Goal: Information Seeking & Learning: Learn about a topic

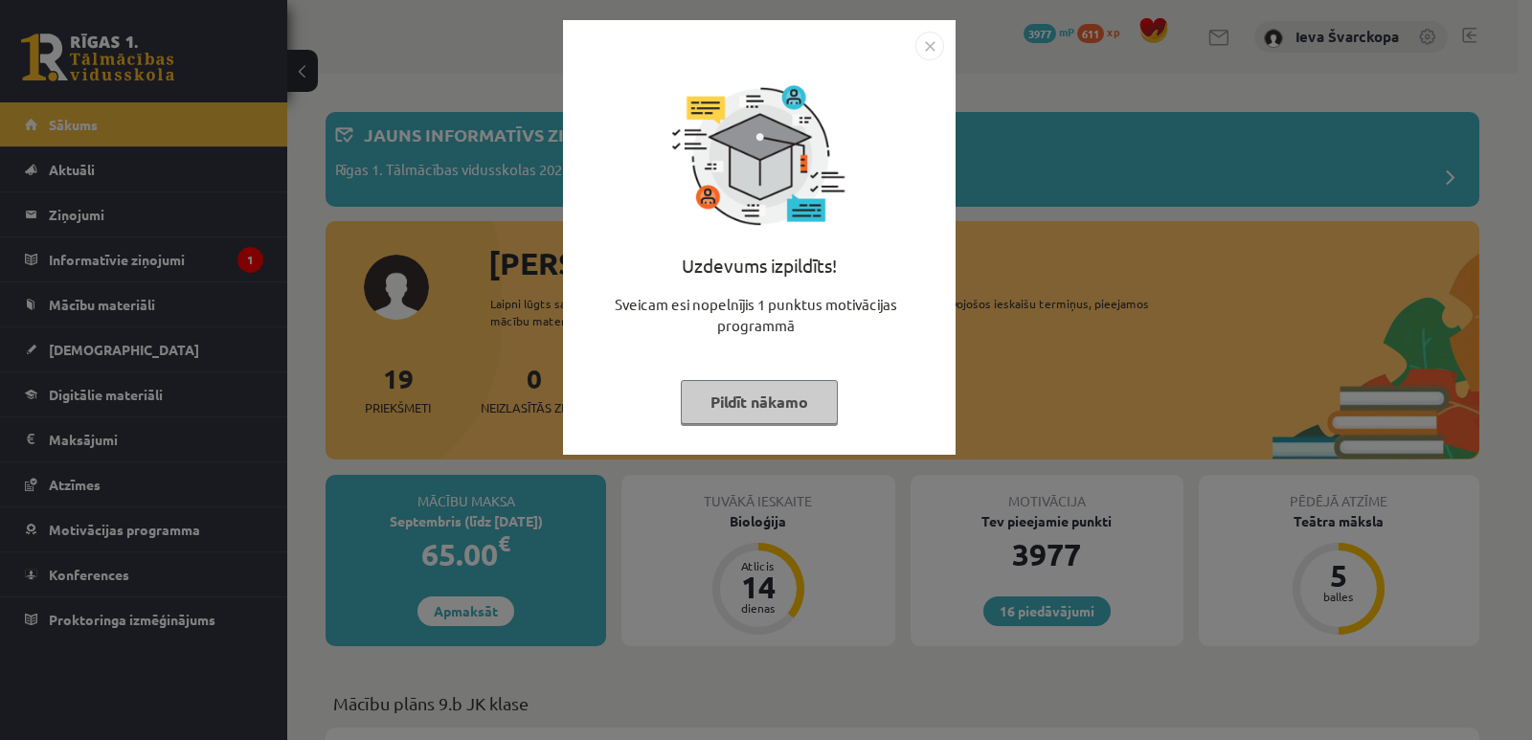
click at [730, 409] on button "Pildīt nākamo" at bounding box center [759, 402] width 157 height 44
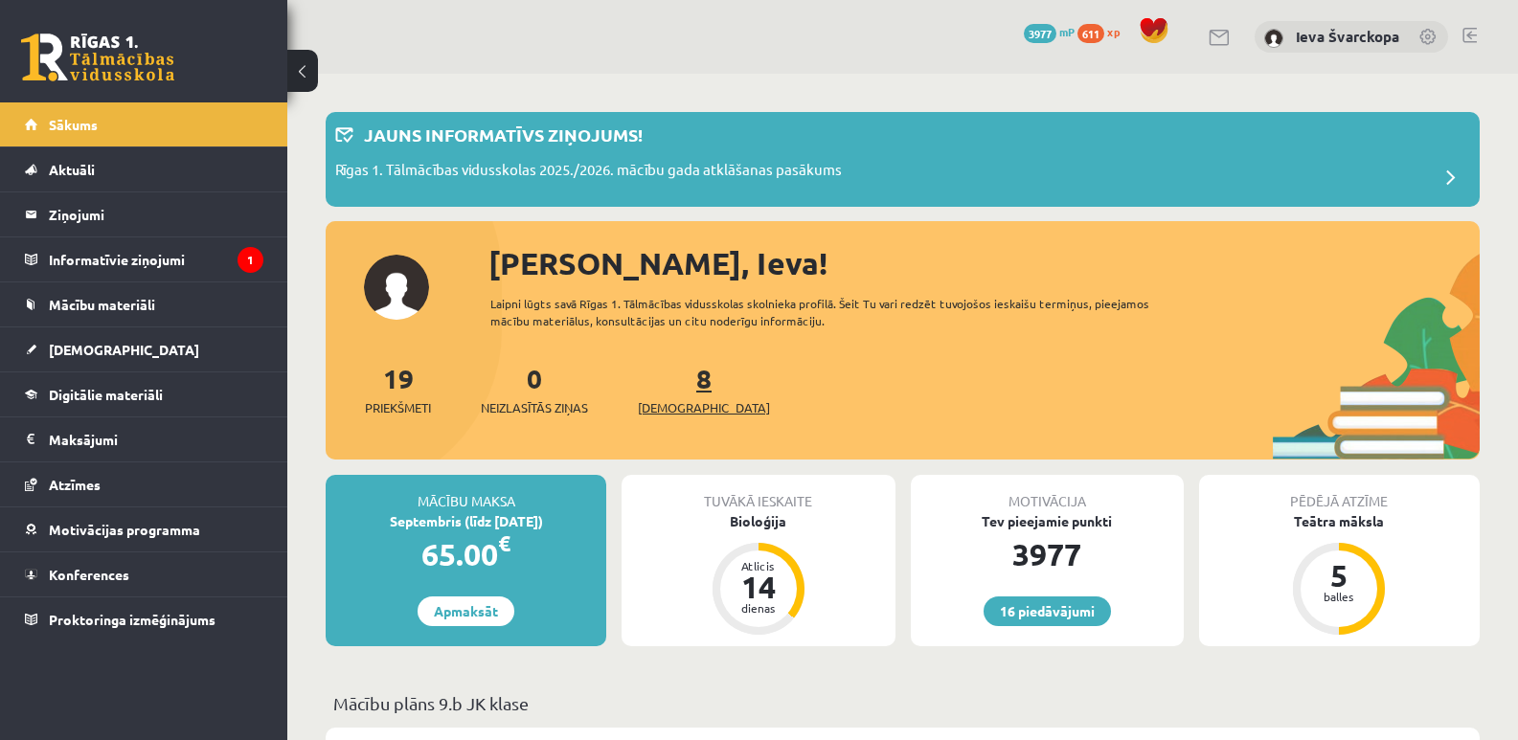
click at [672, 410] on span "[DEMOGRAPHIC_DATA]" at bounding box center [704, 407] width 132 height 19
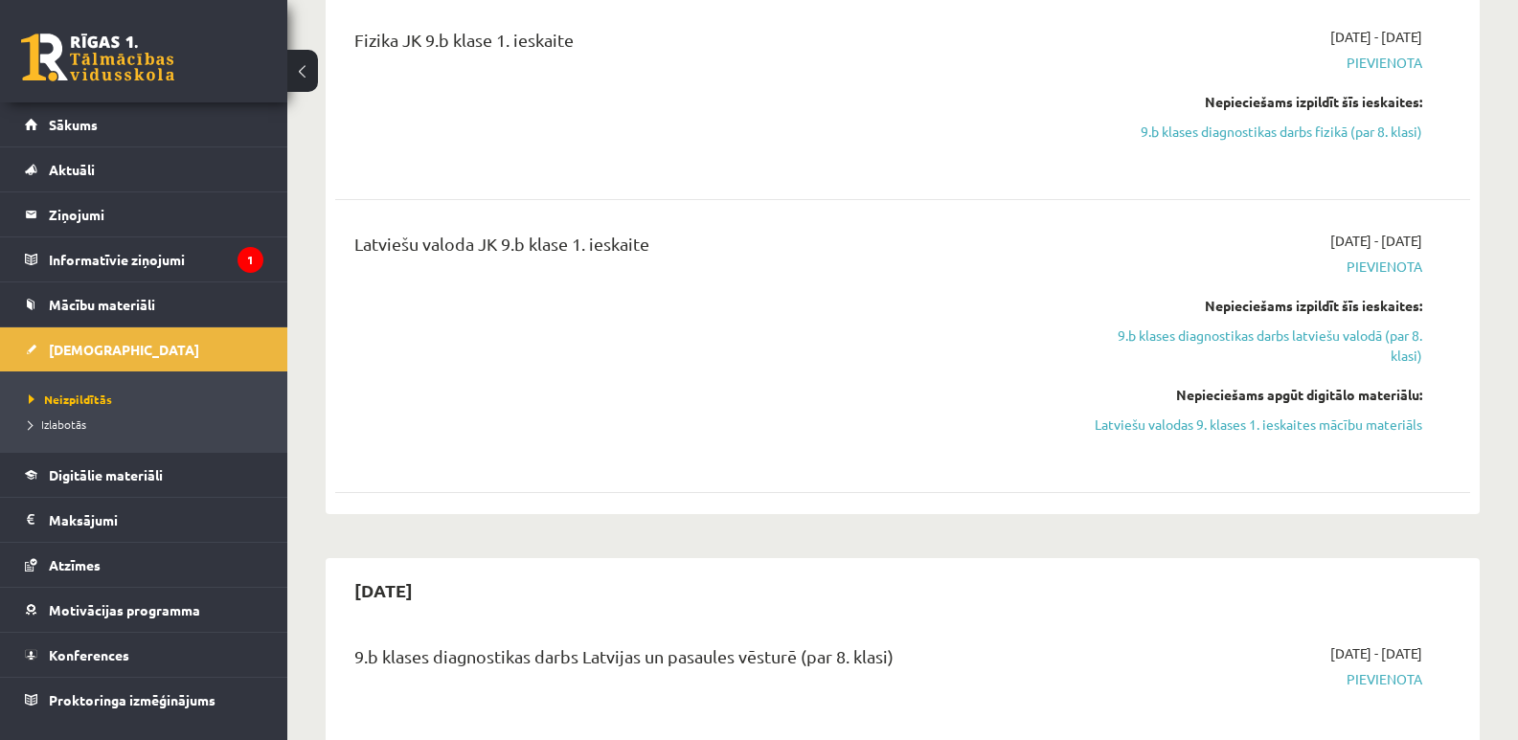
scroll to position [1245, 0]
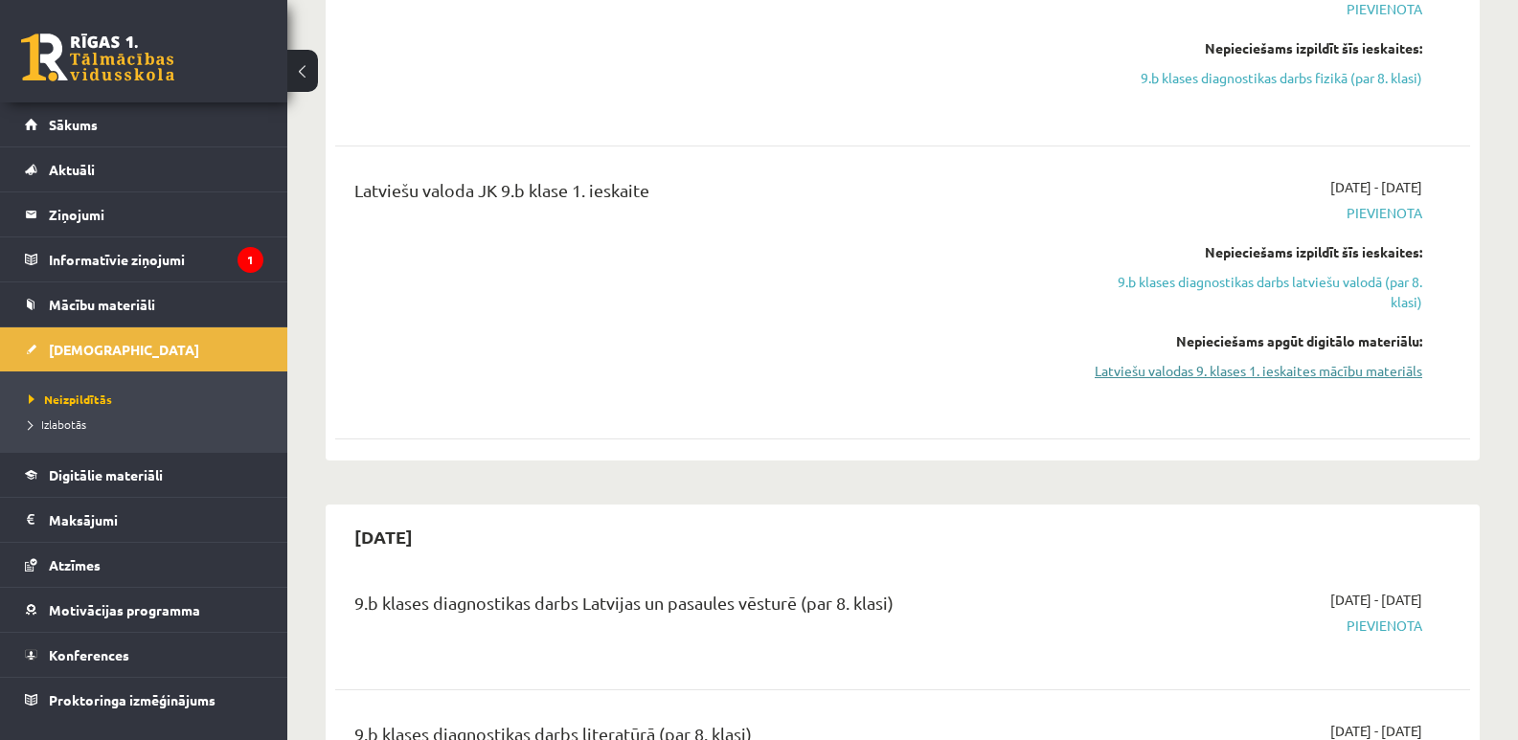
click at [1191, 374] on link "Latviešu valodas 9. klases 1. ieskaites mācību materiāls" at bounding box center [1253, 371] width 337 height 20
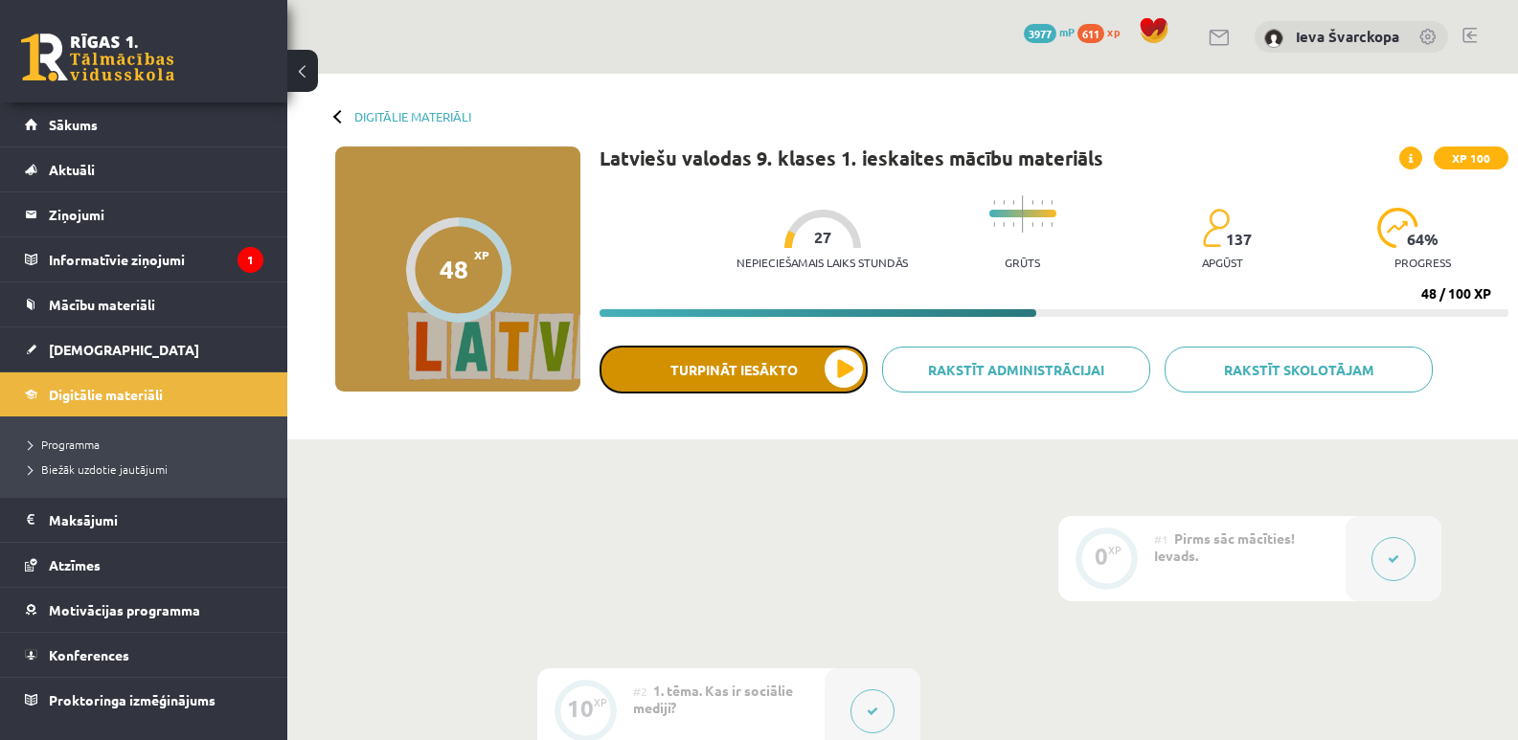
click at [834, 374] on button "Turpināt iesākto" at bounding box center [734, 370] width 268 height 48
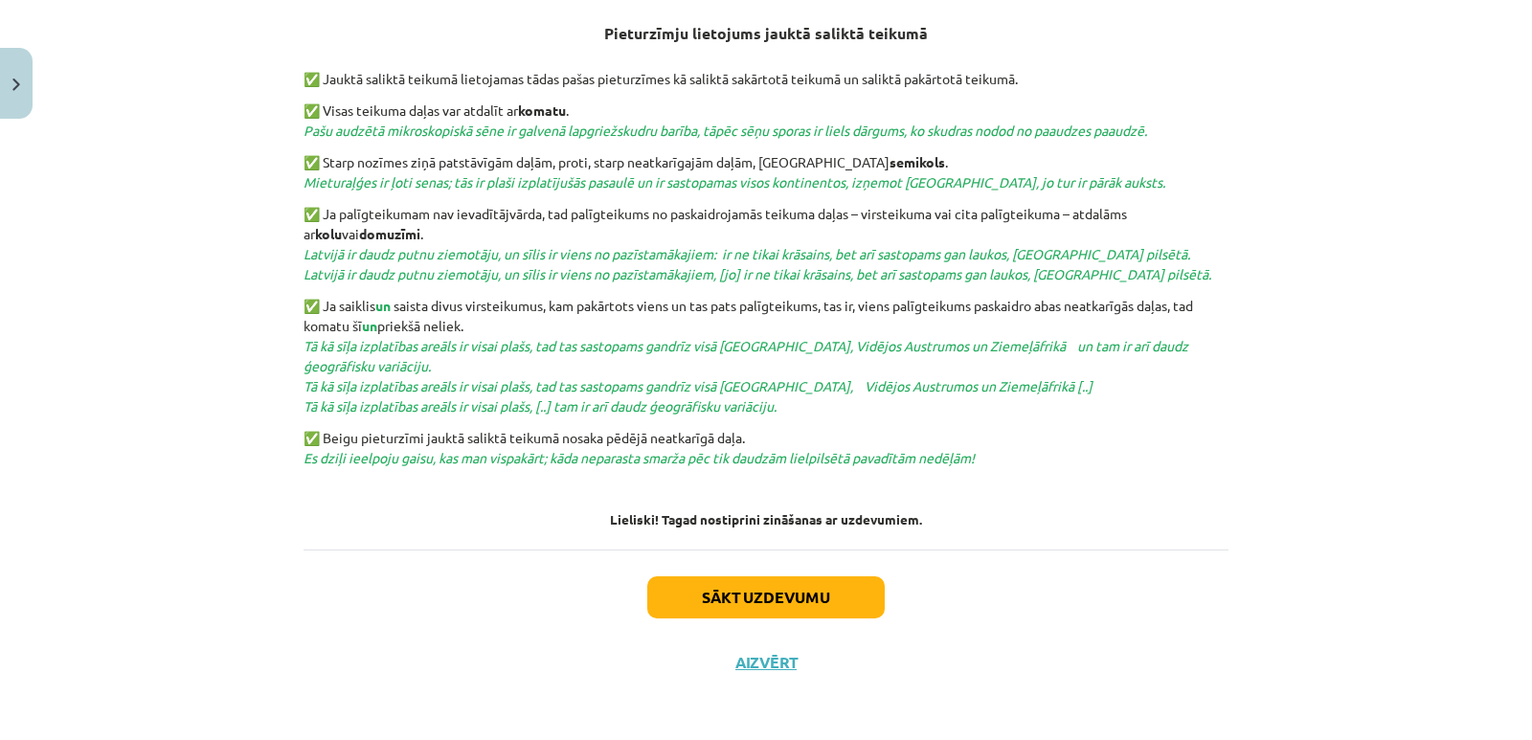
scroll to position [712, 0]
click at [763, 595] on button "Sākt uzdevumu" at bounding box center [766, 597] width 238 height 42
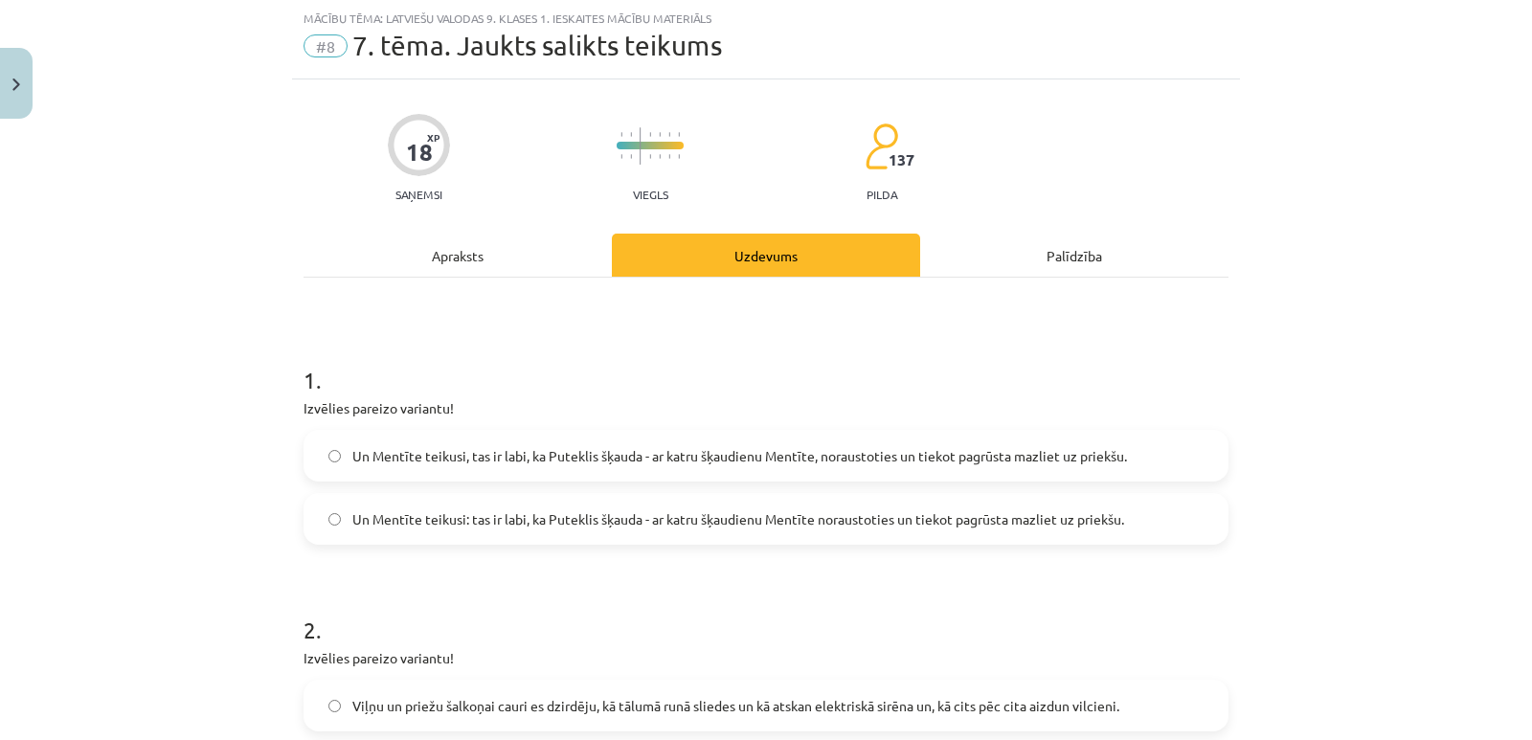
scroll to position [144, 0]
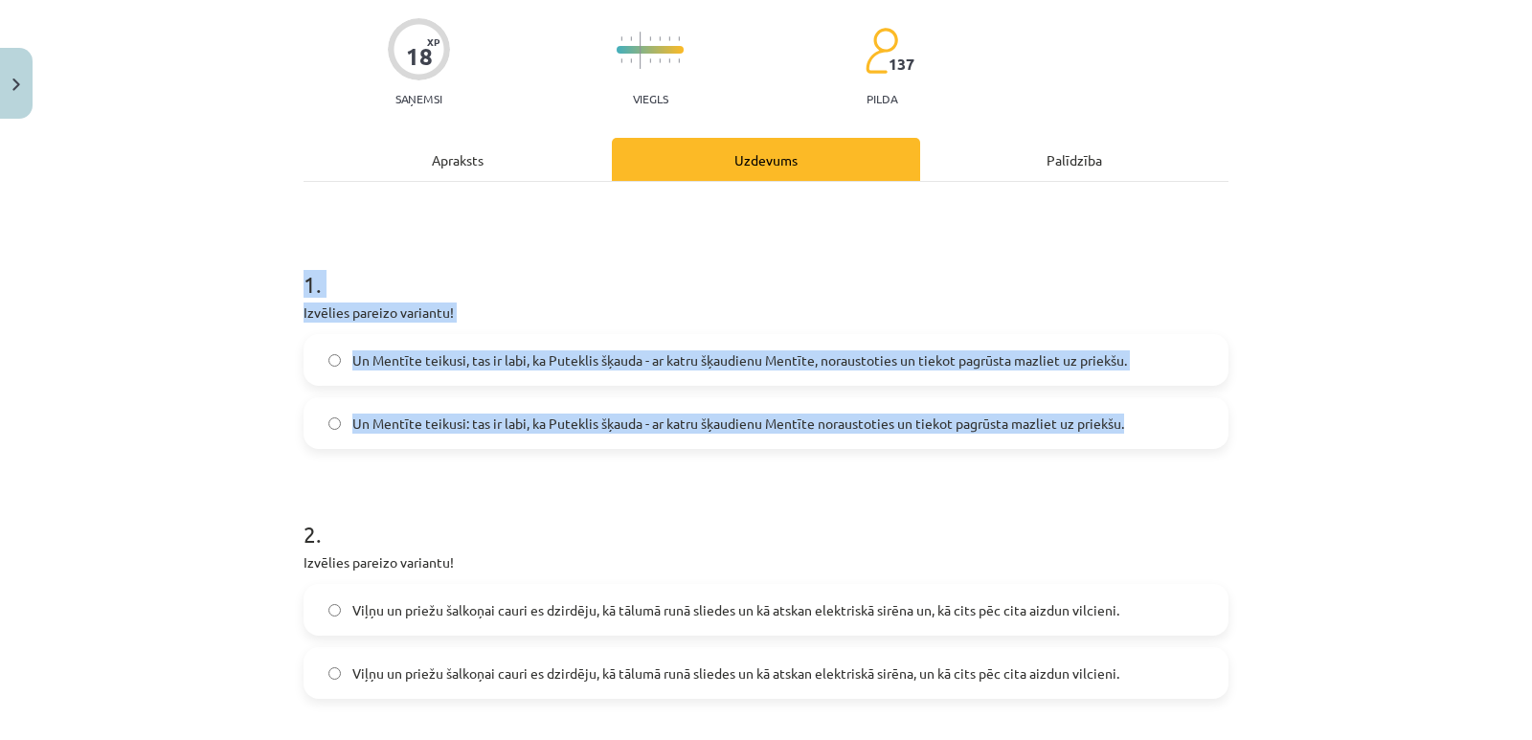
drag, startPoint x: 295, startPoint y: 271, endPoint x: 1153, endPoint y: 438, distance: 874.2
copy div "1 . Izvēlies pareizo variantu! Un Mentīte teikusi, tas ir labi, ka Puteklis šķa…"
click at [265, 396] on div "Mācību tēma: Latviešu valodas 9. klases 1. ieskaites mācību materiāls #8 7. tēm…" at bounding box center [766, 370] width 1532 height 740
click at [255, 357] on div "Mācību tēma: Latviešu valodas 9. klases 1. ieskaites mācību materiāls #8 7. tēm…" at bounding box center [766, 370] width 1532 height 740
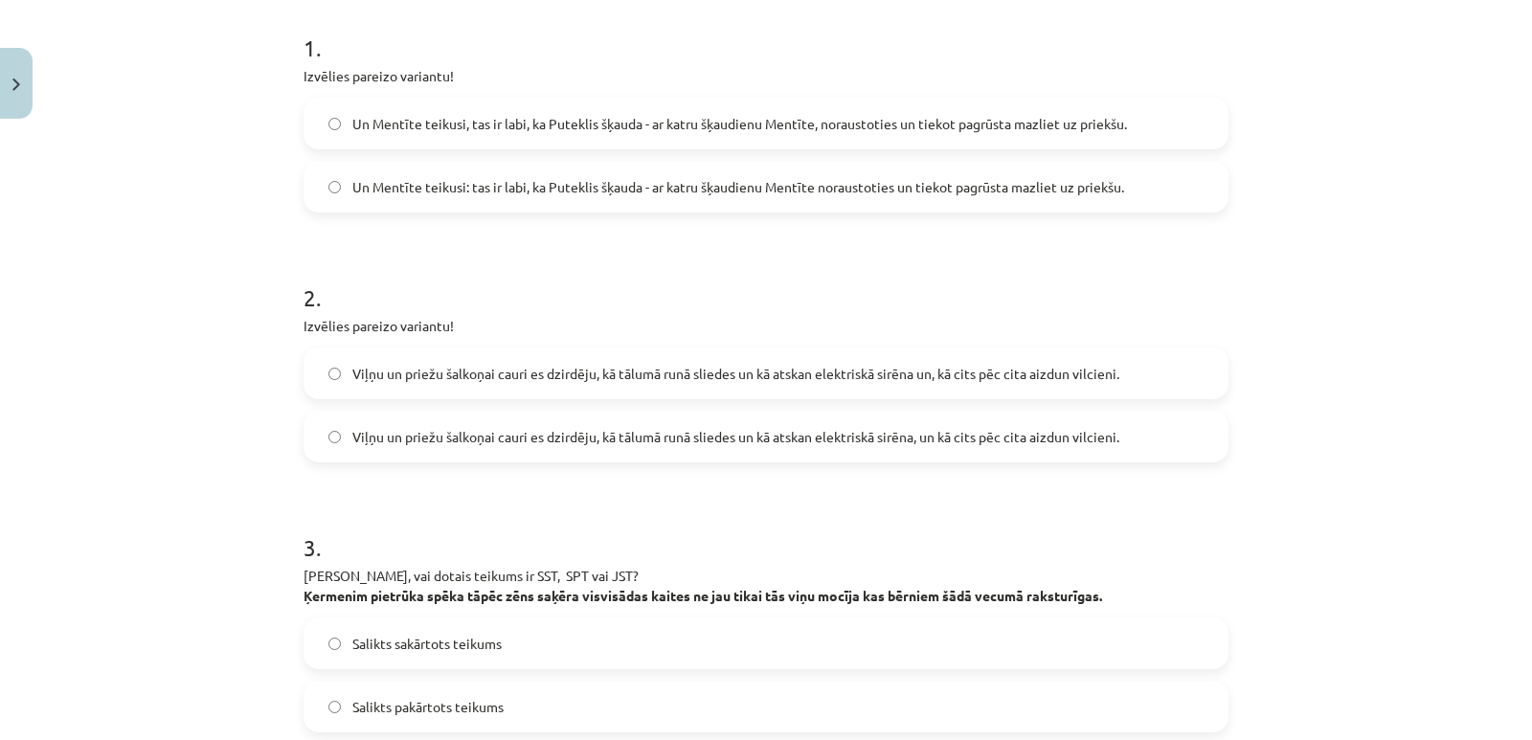
scroll to position [431, 0]
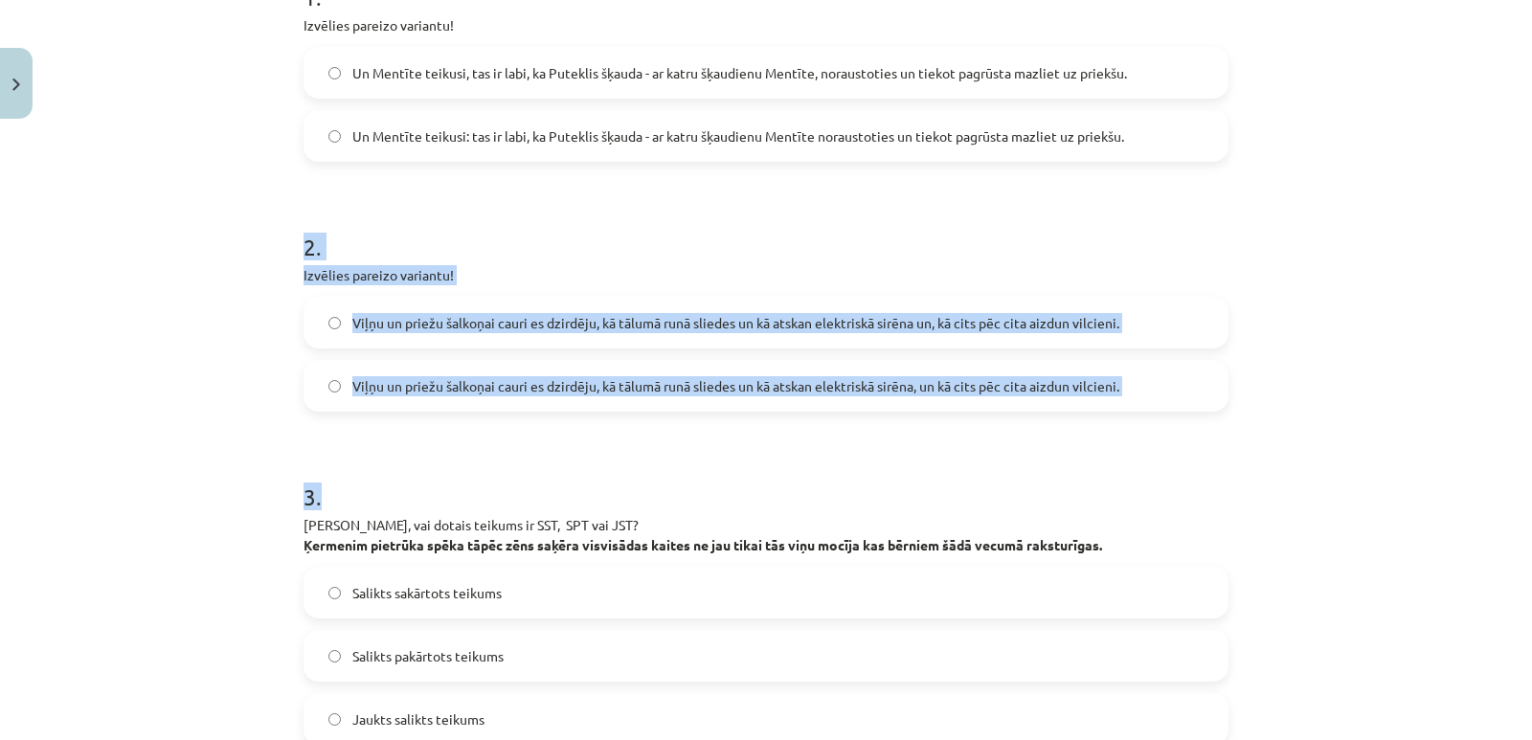
drag, startPoint x: 293, startPoint y: 234, endPoint x: 803, endPoint y: 429, distance: 545.7
click at [166, 371] on div "Mācību tēma: Latviešu valodas 9. klases 1. ieskaites mācību materiāls #8 7. tēm…" at bounding box center [766, 370] width 1532 height 740
drag, startPoint x: 292, startPoint y: 236, endPoint x: 1157, endPoint y: 367, distance: 874.8
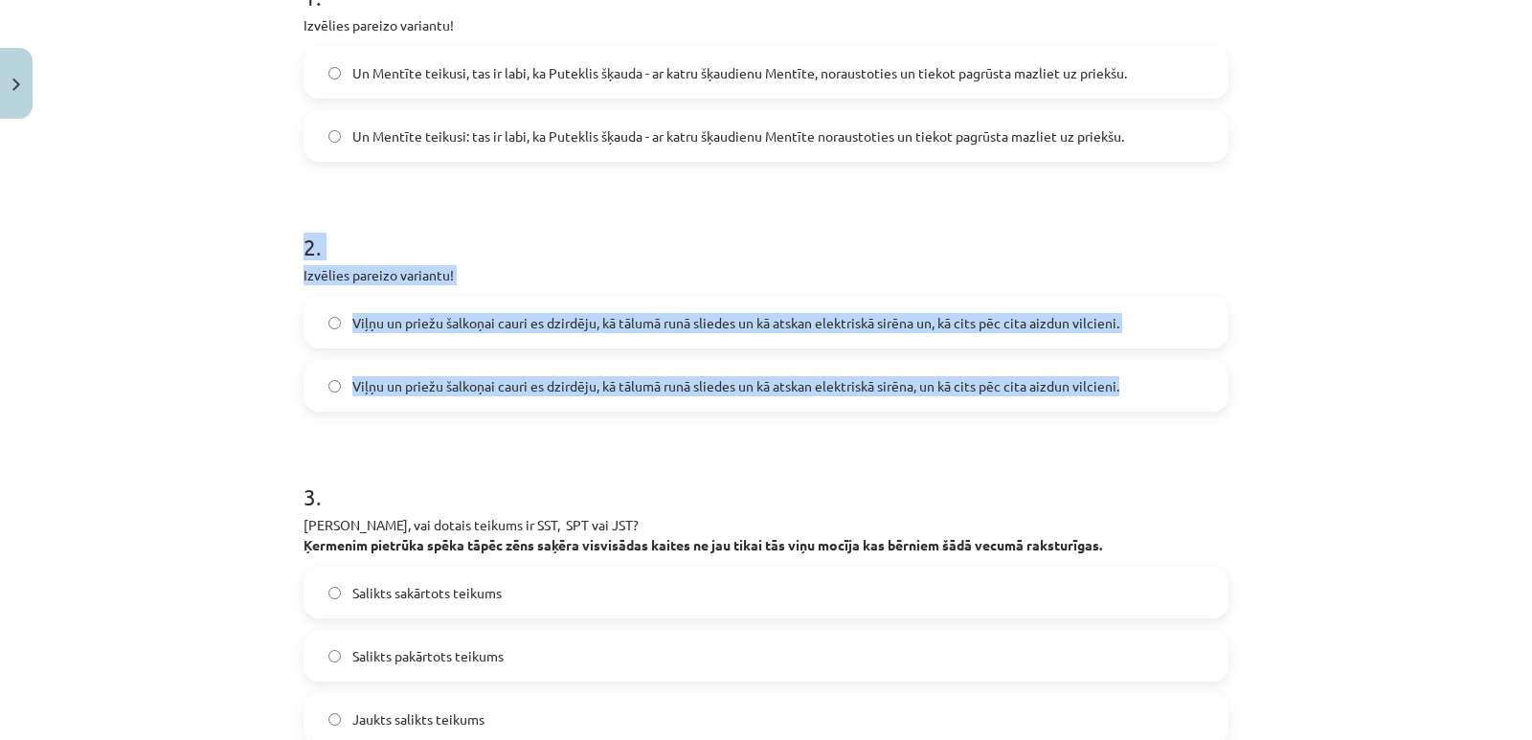
copy div "2 . Izvēlies pareizo variantu! Viļņu un priežu šalkoņai cauri es dzirdēju, kā t…"
click at [556, 239] on h1 "2 ." at bounding box center [766, 229] width 925 height 59
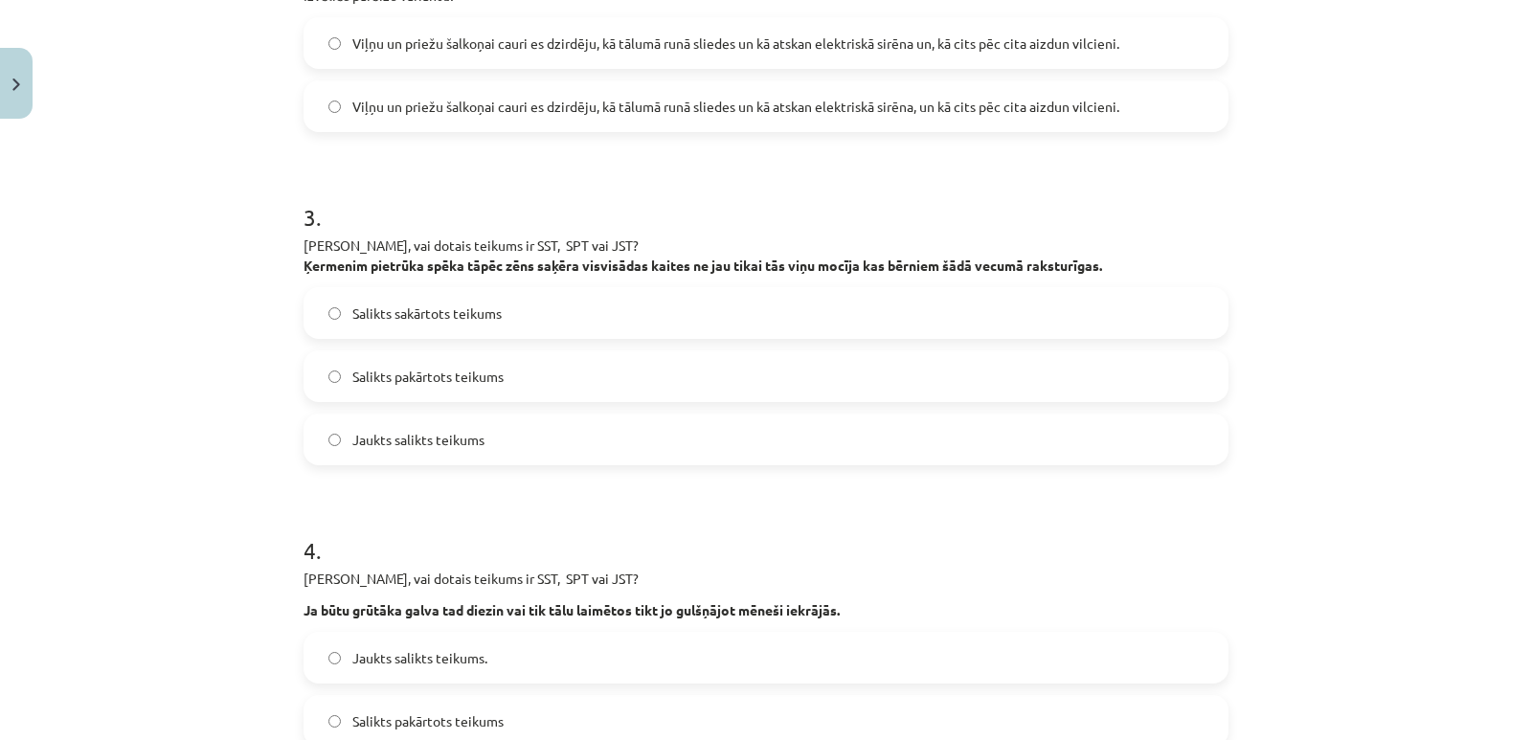
scroll to position [718, 0]
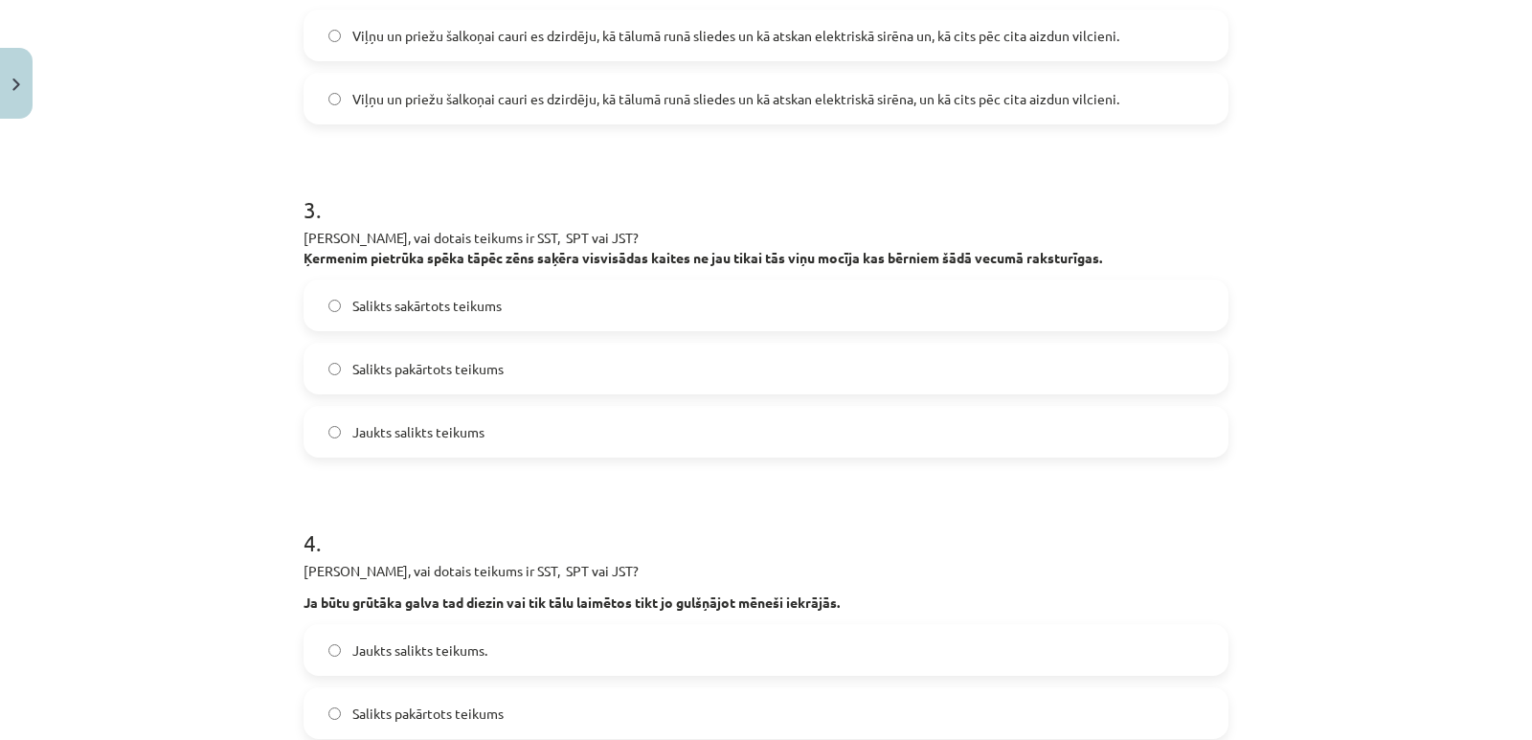
click at [304, 224] on div "3 . Nosaki, vai dotais teikums ir SST, SPT vai JST? Ķermenim pietrūka spēka tāp…" at bounding box center [766, 310] width 925 height 295
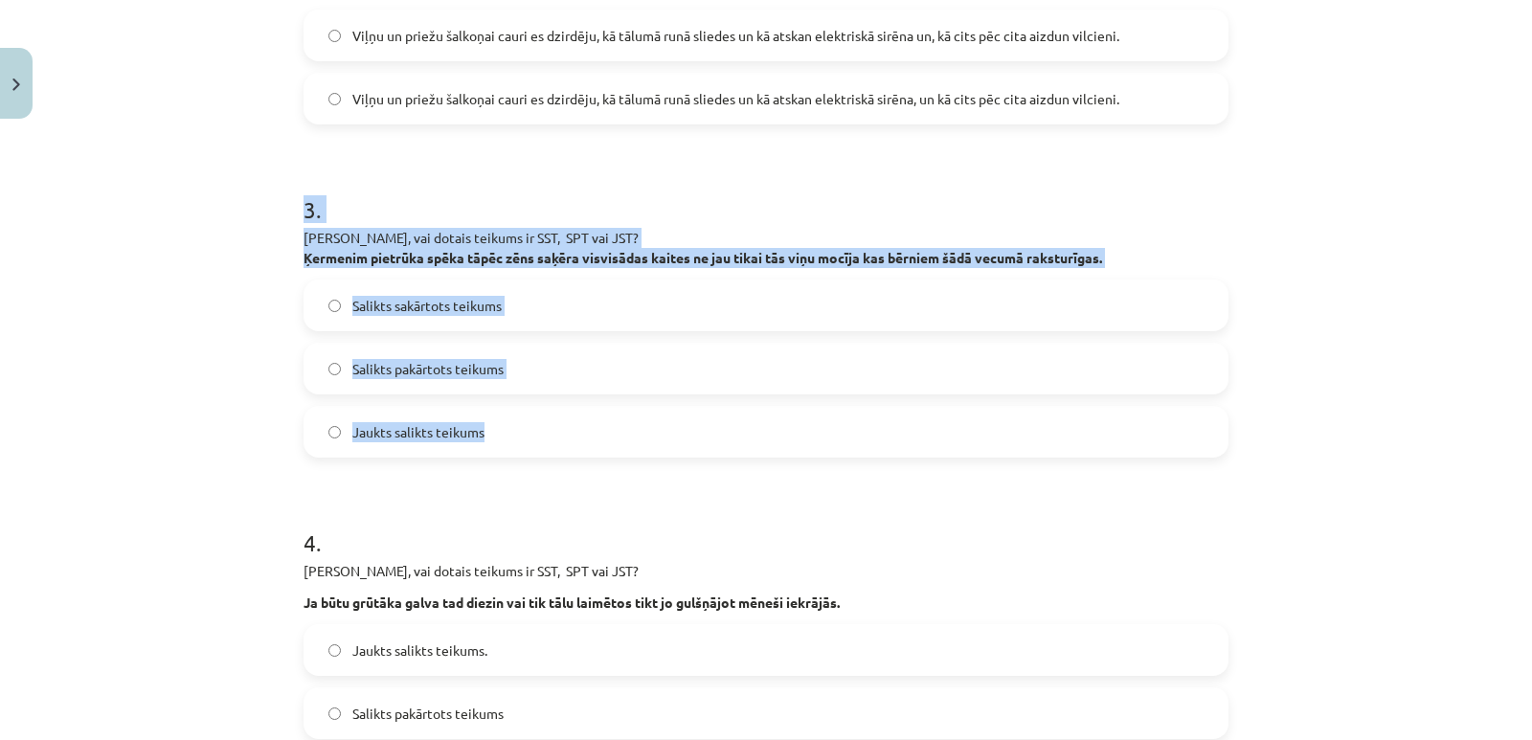
drag, startPoint x: 290, startPoint y: 192, endPoint x: 577, endPoint y: 417, distance: 364.2
copy div "3 . Nosaki, vai dotais teikums ir SST, SPT vai JST? Ķermenim pietrūka spēka tāp…"
click at [272, 433] on div "Mācību tēma: Latviešu valodas 9. klases 1. ieskaites mācību materiāls #8 7. tēm…" at bounding box center [766, 370] width 1532 height 740
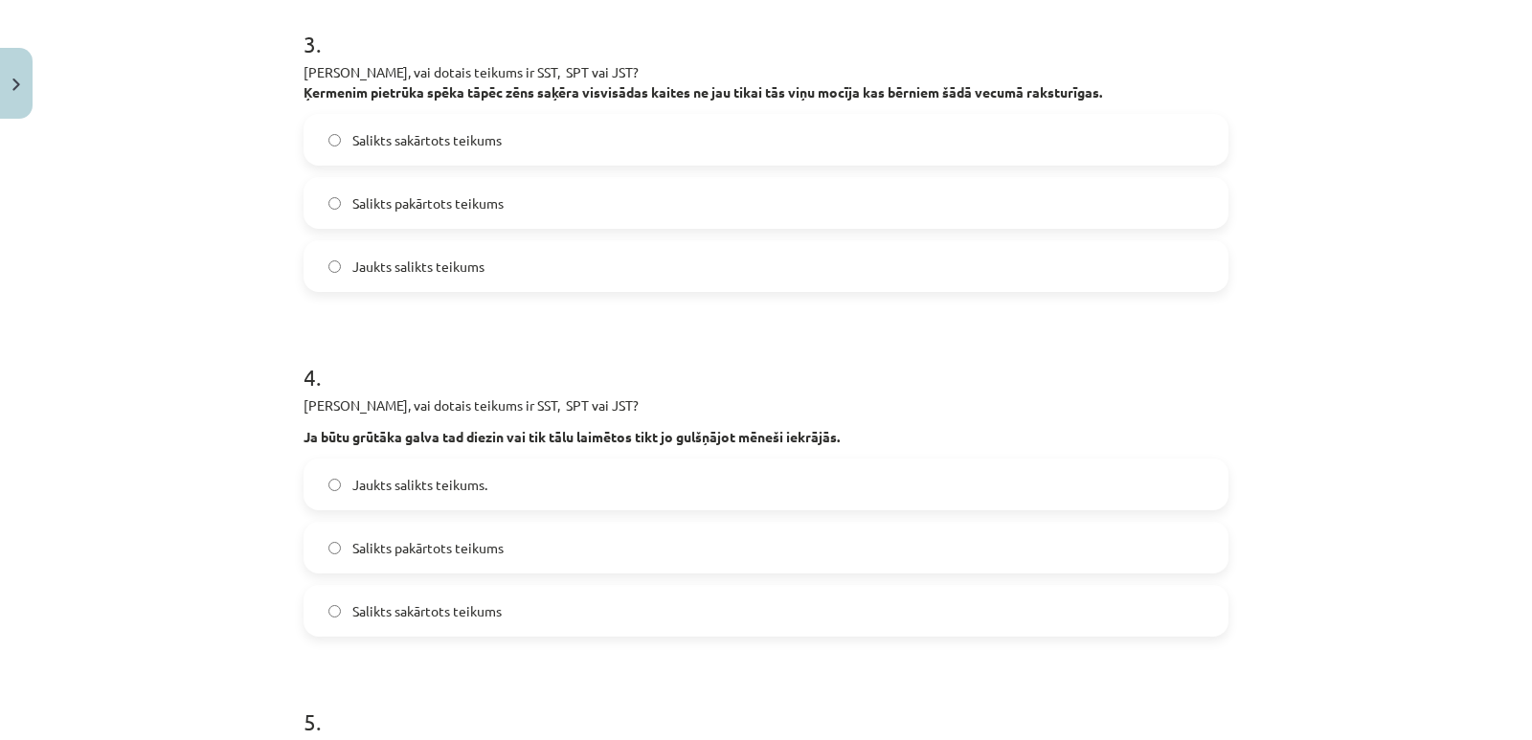
scroll to position [1006, 0]
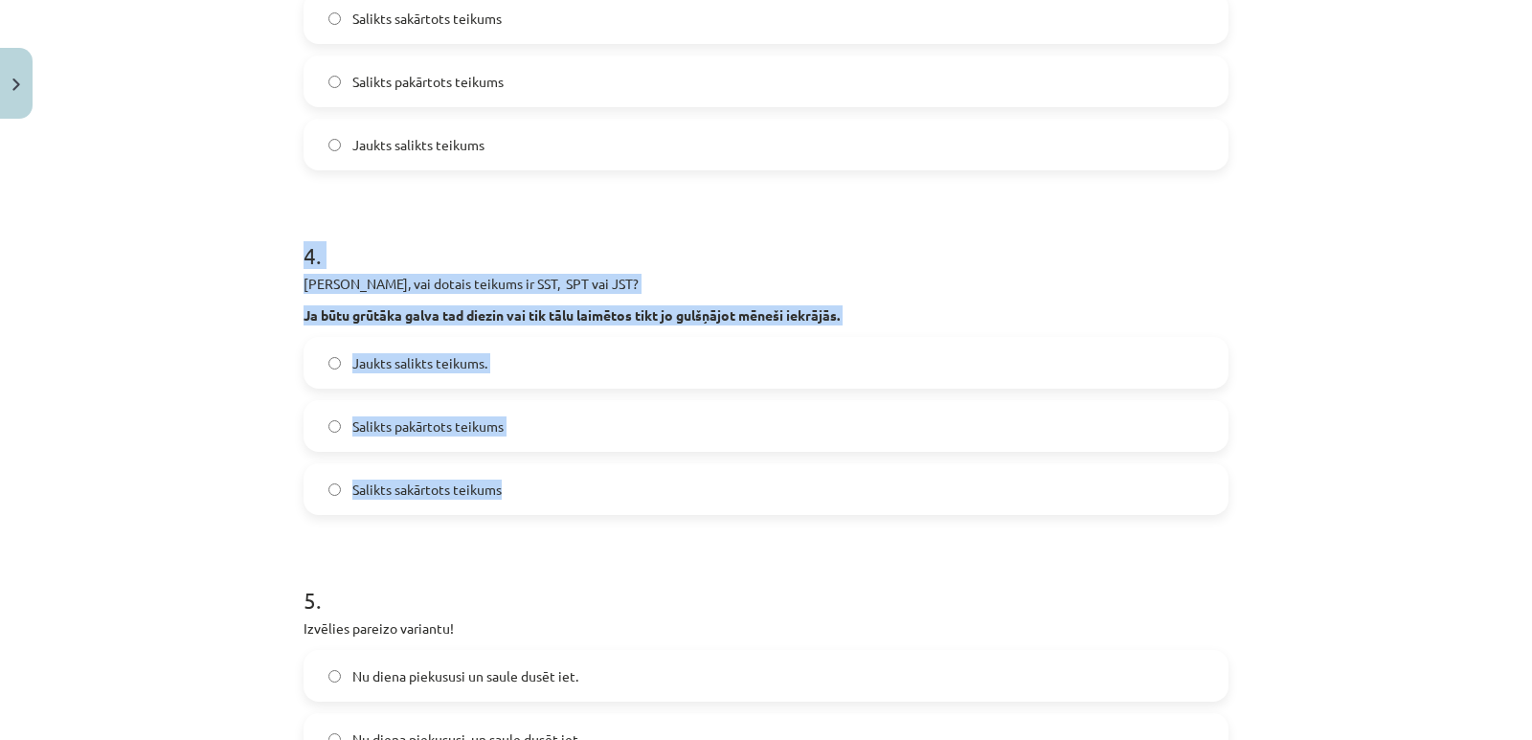
drag, startPoint x: 292, startPoint y: 243, endPoint x: 507, endPoint y: 494, distance: 330.1
click at [507, 494] on div "18 XP Saņemsi Viegls 137 pilda Apraksts Uzdevums Palīdzība 1 . Izvēlies pareizo…" at bounding box center [766, 531] width 948 height 2818
copy div "4 . Nosaki, vai dotais teikums ir SST, SPT vai JST? Ja būtu grūtāka galva tad d…"
click at [261, 418] on div "Mācību tēma: Latviešu valodas 9. klases 1. ieskaites mācību materiāls #8 7. tēm…" at bounding box center [766, 370] width 1532 height 740
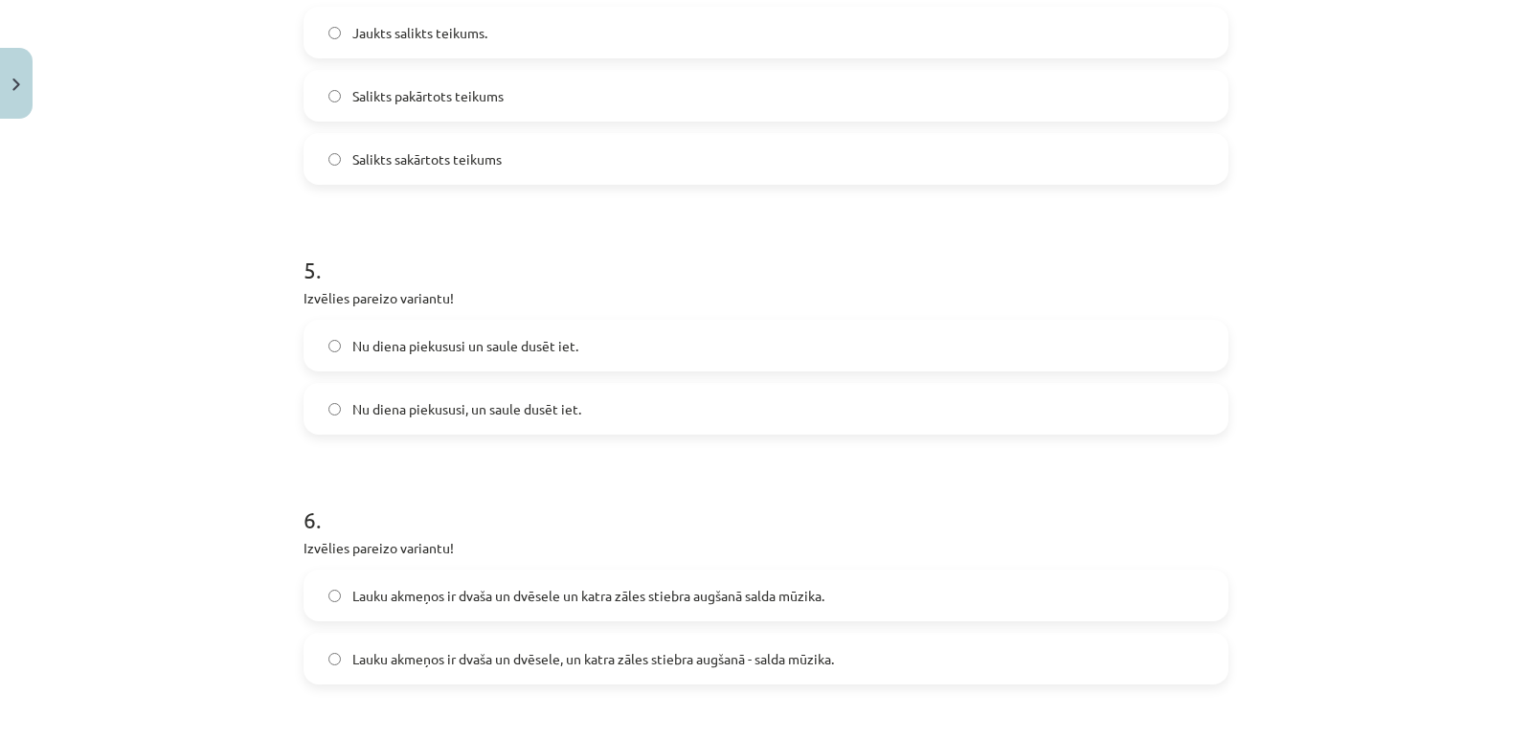
scroll to position [1389, 0]
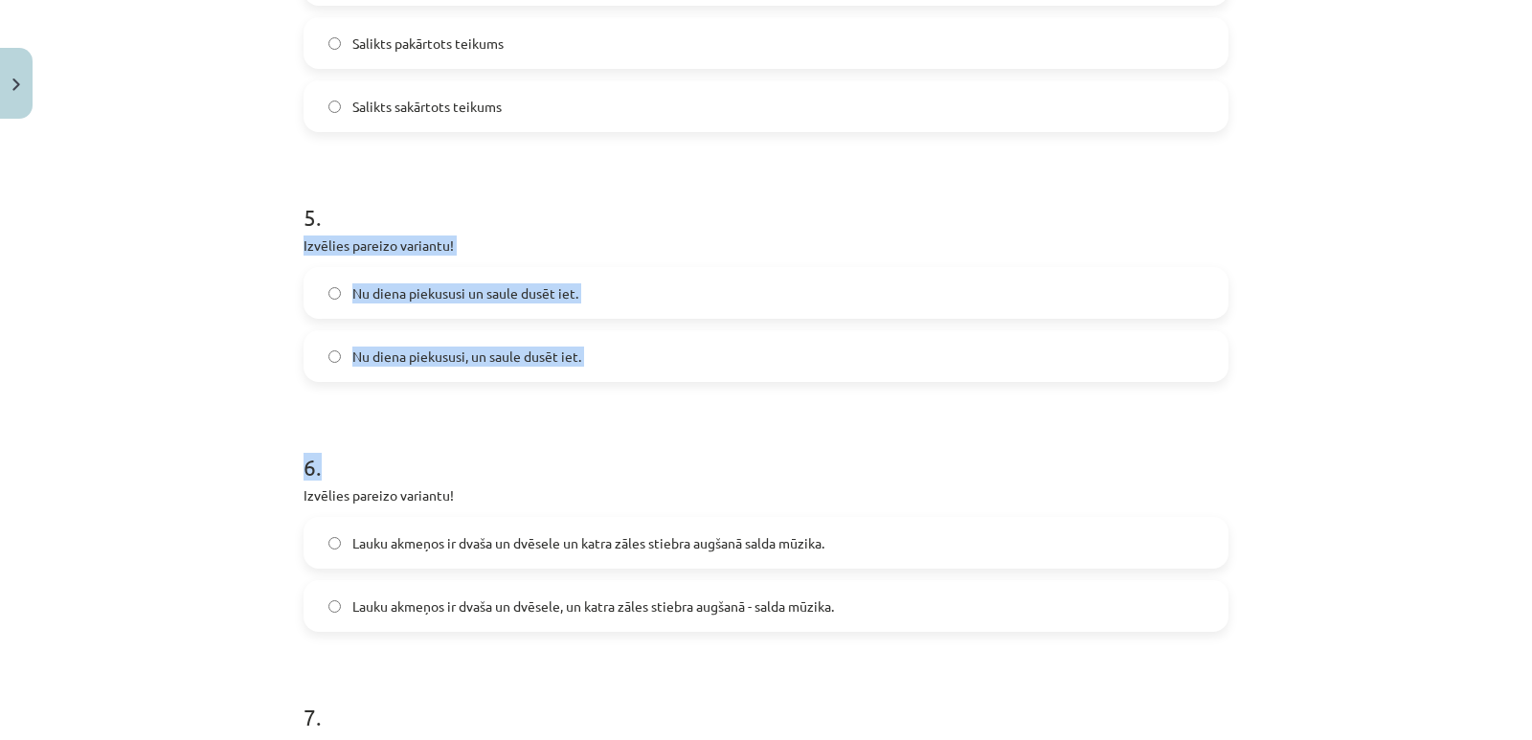
drag, startPoint x: 294, startPoint y: 238, endPoint x: 586, endPoint y: 385, distance: 326.8
click at [586, 385] on div "18 XP Saņemsi Viegls 137 pilda Apraksts Uzdevums Palīdzība 1 . Izvēlies pareizo…" at bounding box center [766, 148] width 948 height 2818
click at [256, 320] on div "Mācību tēma: Latviešu valodas 9. klases 1. ieskaites mācību materiāls #8 7. tēm…" at bounding box center [766, 370] width 1532 height 740
drag, startPoint x: 296, startPoint y: 239, endPoint x: 582, endPoint y: 366, distance: 313.0
click at [582, 366] on div "5 . Izvēlies pareizo variantu! Nu diena piekususi un saule dusēt iet. Nu diena …" at bounding box center [766, 276] width 925 height 212
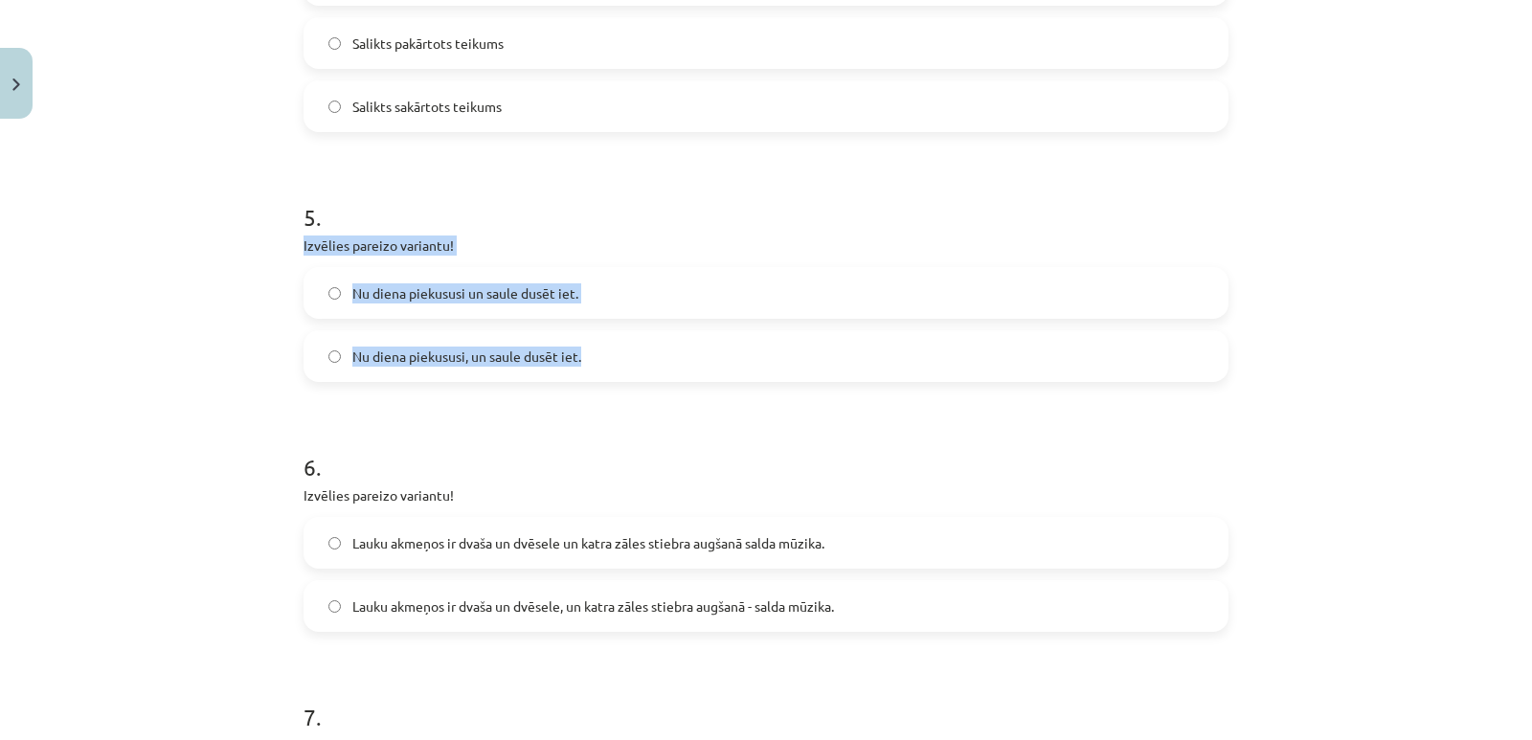
copy div "Izvēlies pareizo variantu! Nu diena piekususi un saule dusēt iet. Nu diena piek…"
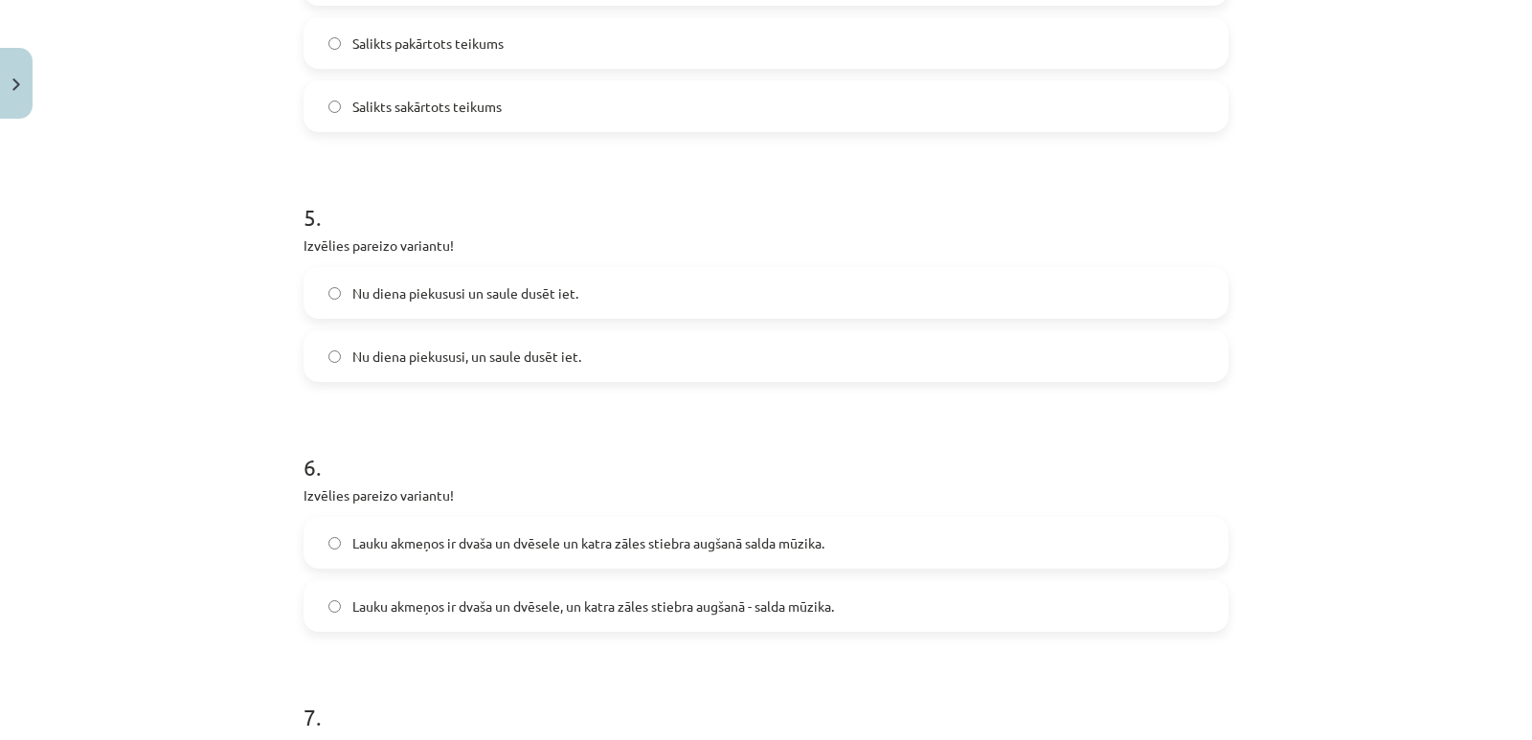
click at [272, 397] on div "Mācību tēma: Latviešu valodas 9. klases 1. ieskaites mācību materiāls #8 7. tēm…" at bounding box center [766, 370] width 1532 height 740
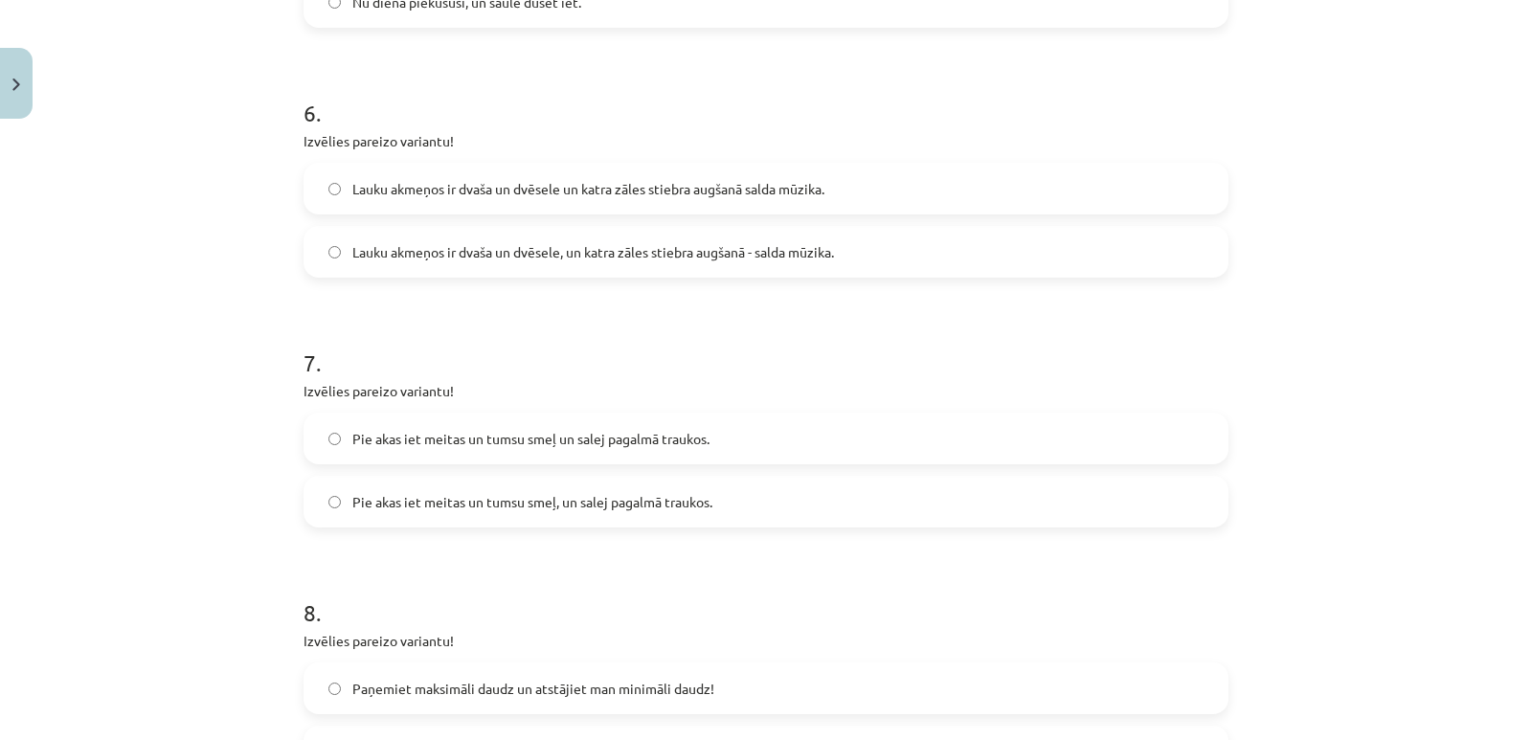
scroll to position [1772, 0]
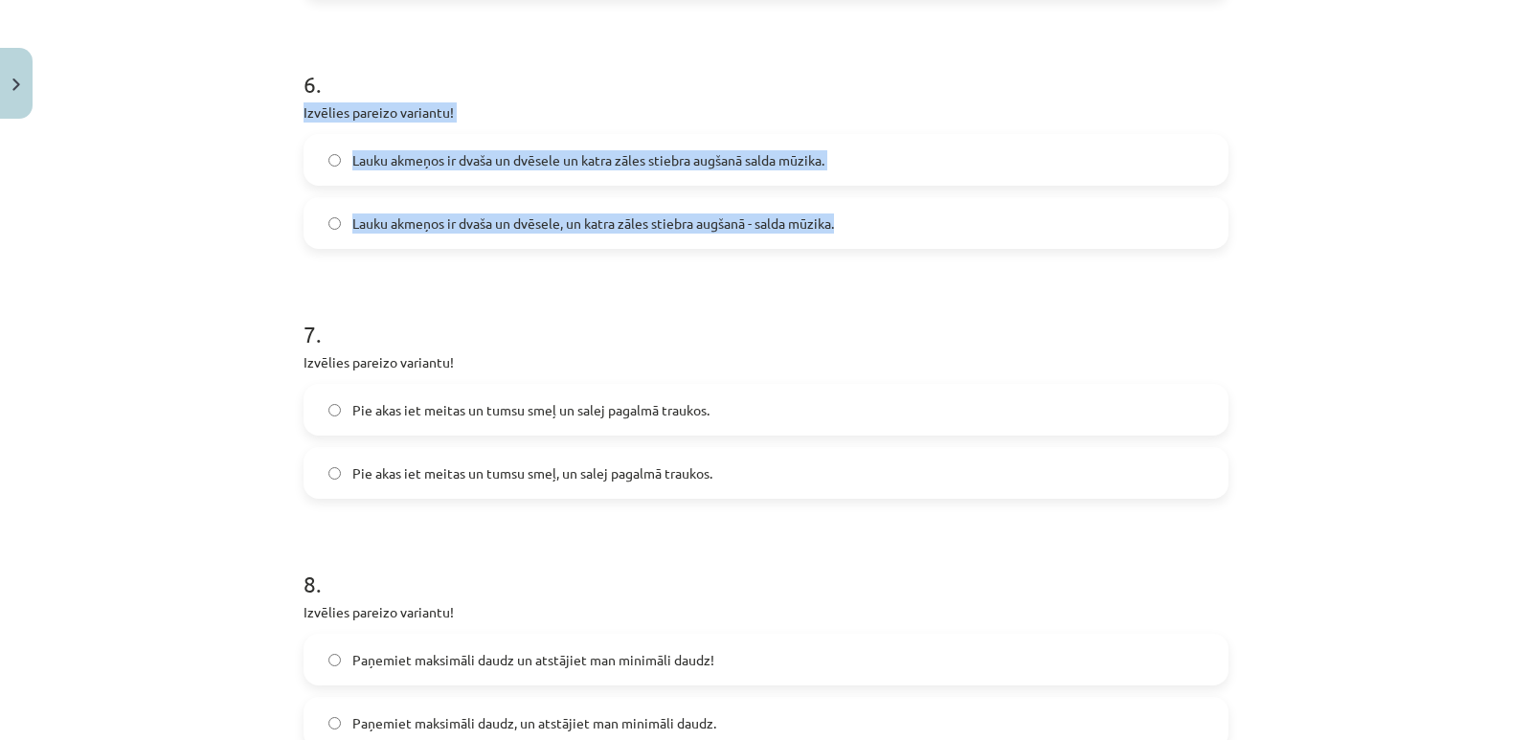
drag, startPoint x: 296, startPoint y: 104, endPoint x: 840, endPoint y: 233, distance: 558.9
click at [840, 233] on div "6 . Izvēlies pareizo variantu! Lauku akmeņos ir dvaša un dvēsele un katra zāles…" at bounding box center [766, 143] width 925 height 212
copy div "Izvēlies pareizo variantu! Lauku akmeņos ir dvaša un dvēsele un katra zāles sti…"
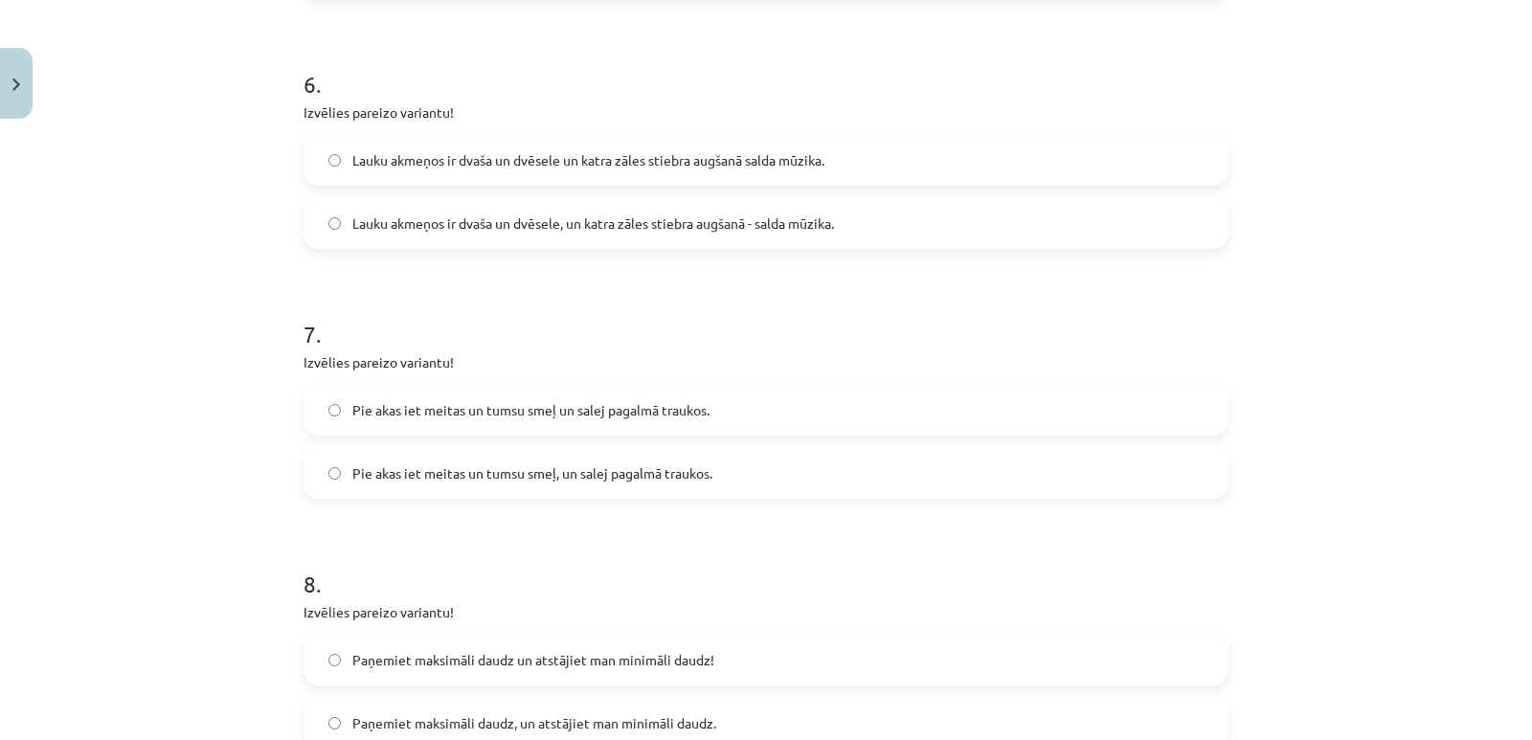
click at [266, 413] on div "Mācību tēma: Latviešu valodas 9. klases 1. ieskaites mācību materiāls #8 7. tēm…" at bounding box center [766, 370] width 1532 height 740
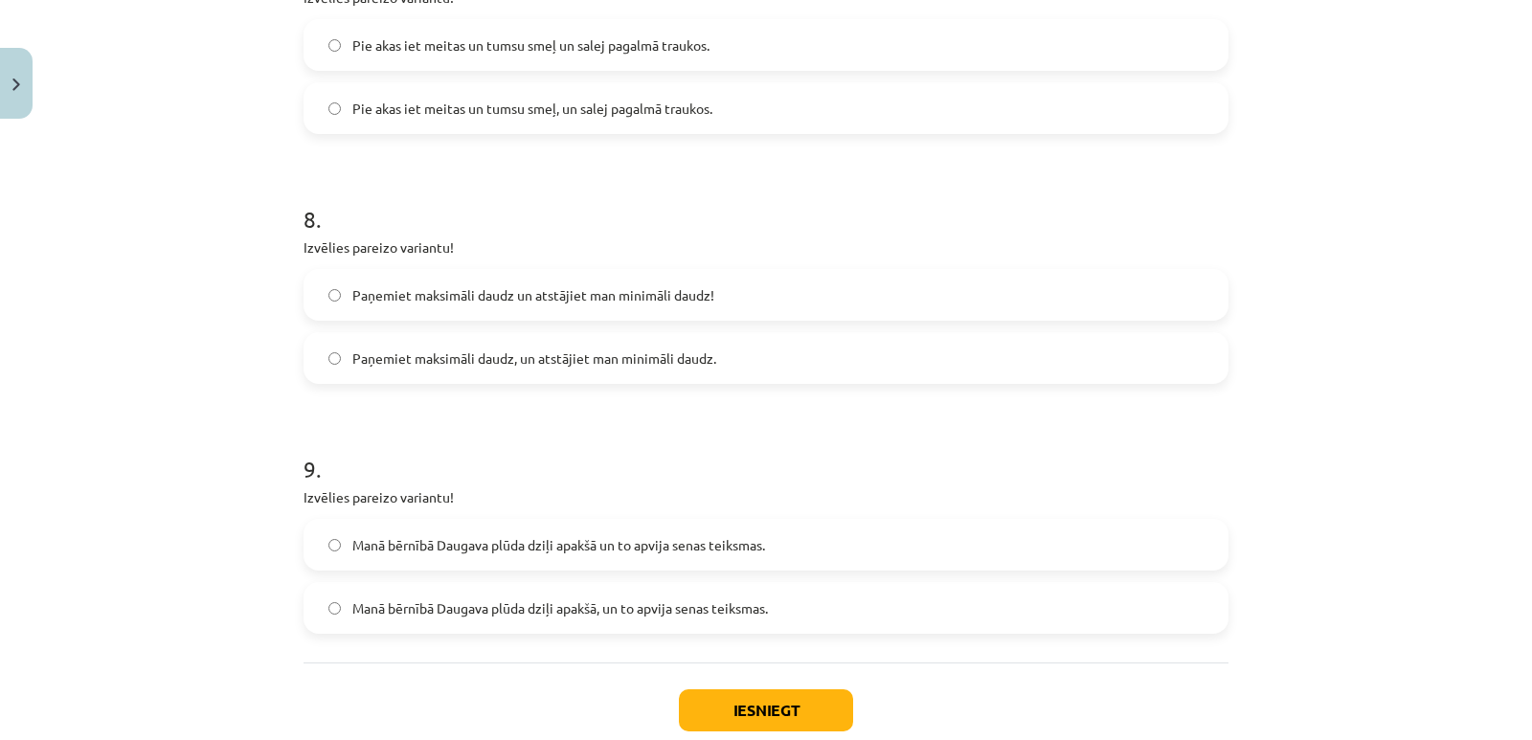
scroll to position [2155, 0]
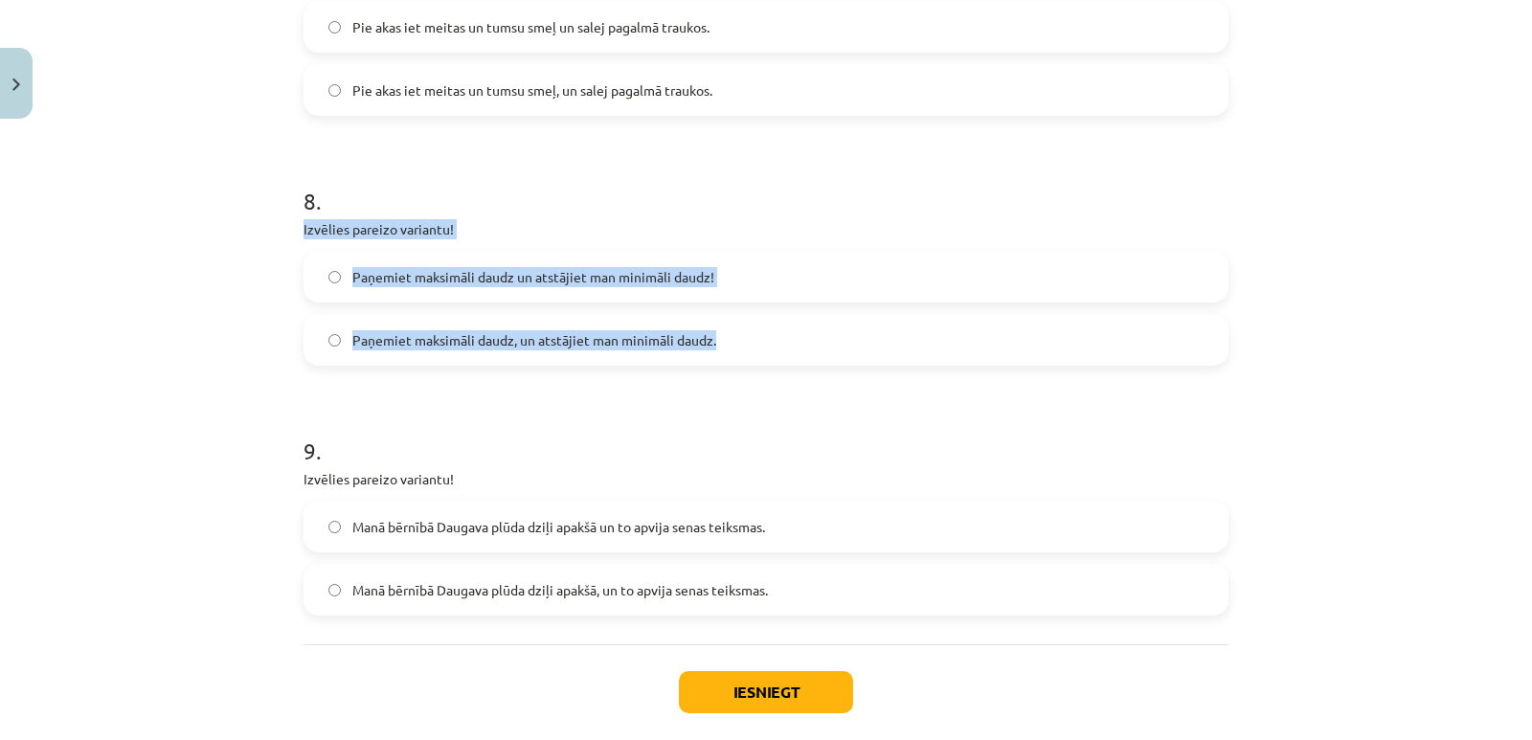
drag, startPoint x: 295, startPoint y: 217, endPoint x: 719, endPoint y: 352, distance: 445.0
copy div "Izvēlies pareizo variantu! Paņemiet maksimāli daudz un atstājiet man minimāli d…"
click at [283, 364] on div "Mācību tēma: Latviešu valodas 9. klases 1. ieskaites mācību materiāls #8 7. tēm…" at bounding box center [766, 370] width 1532 height 740
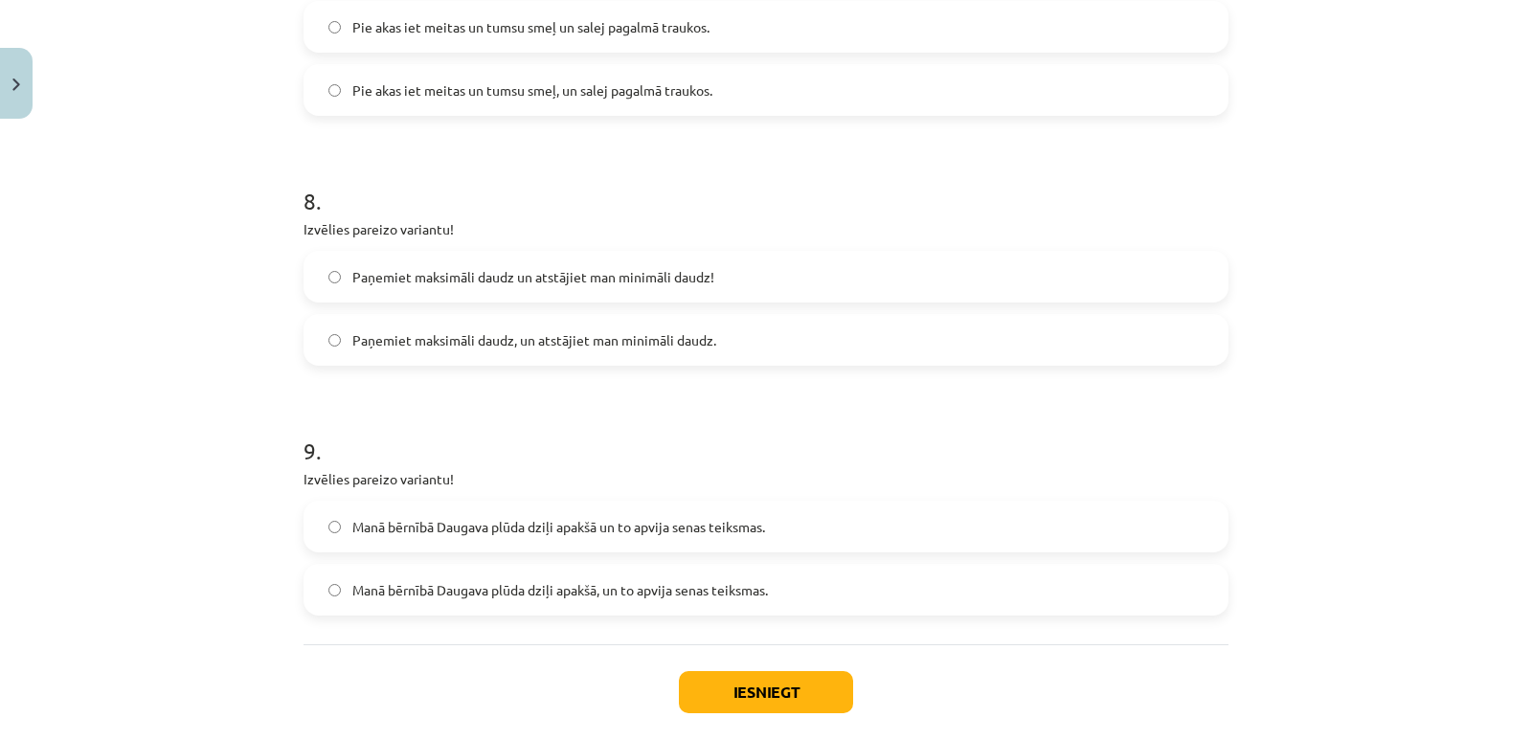
scroll to position [2253, 0]
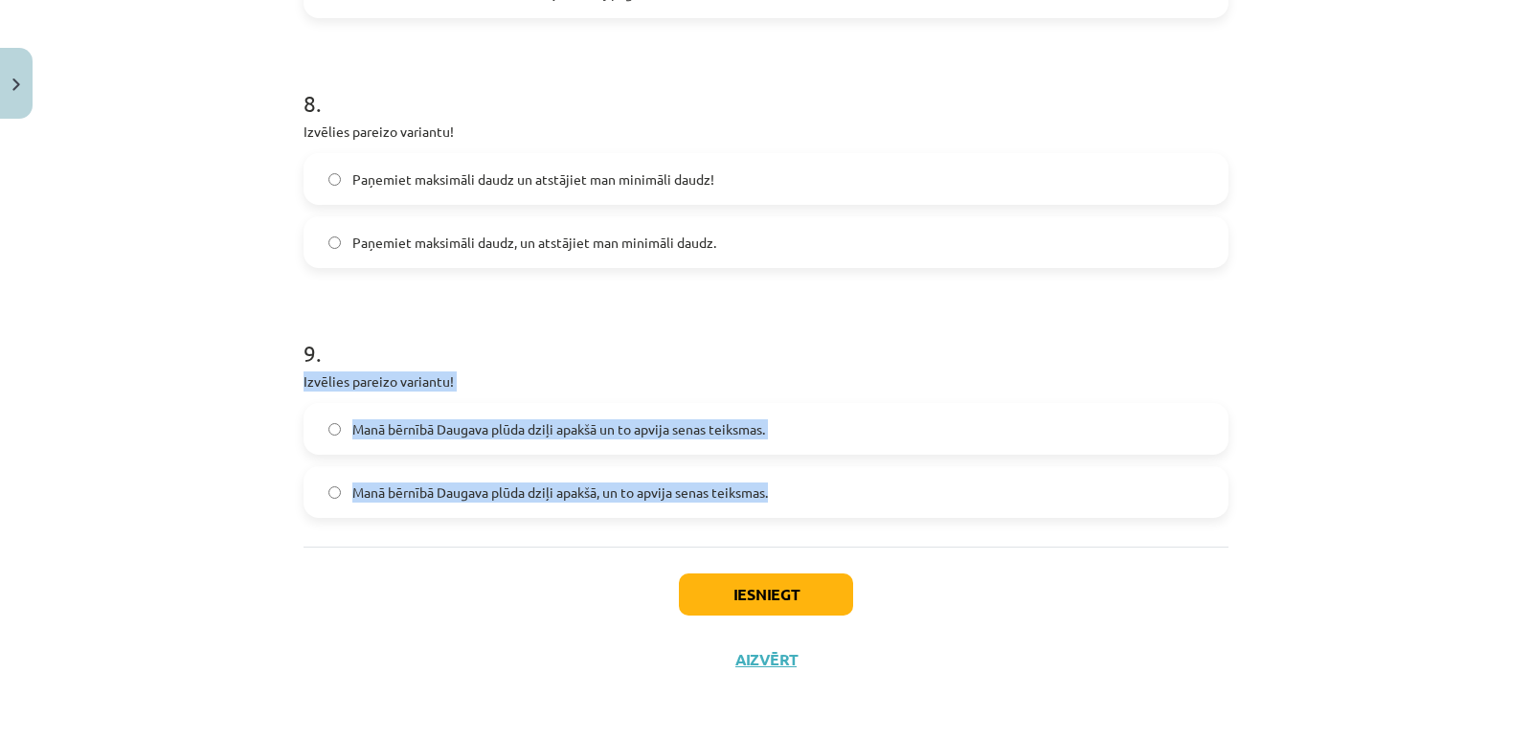
drag, startPoint x: 294, startPoint y: 371, endPoint x: 797, endPoint y: 509, distance: 521.4
copy div "Izvēlies pareizo variantu! Manā bērnībā Daugava plūda dziļi apakšā un to apvija…"
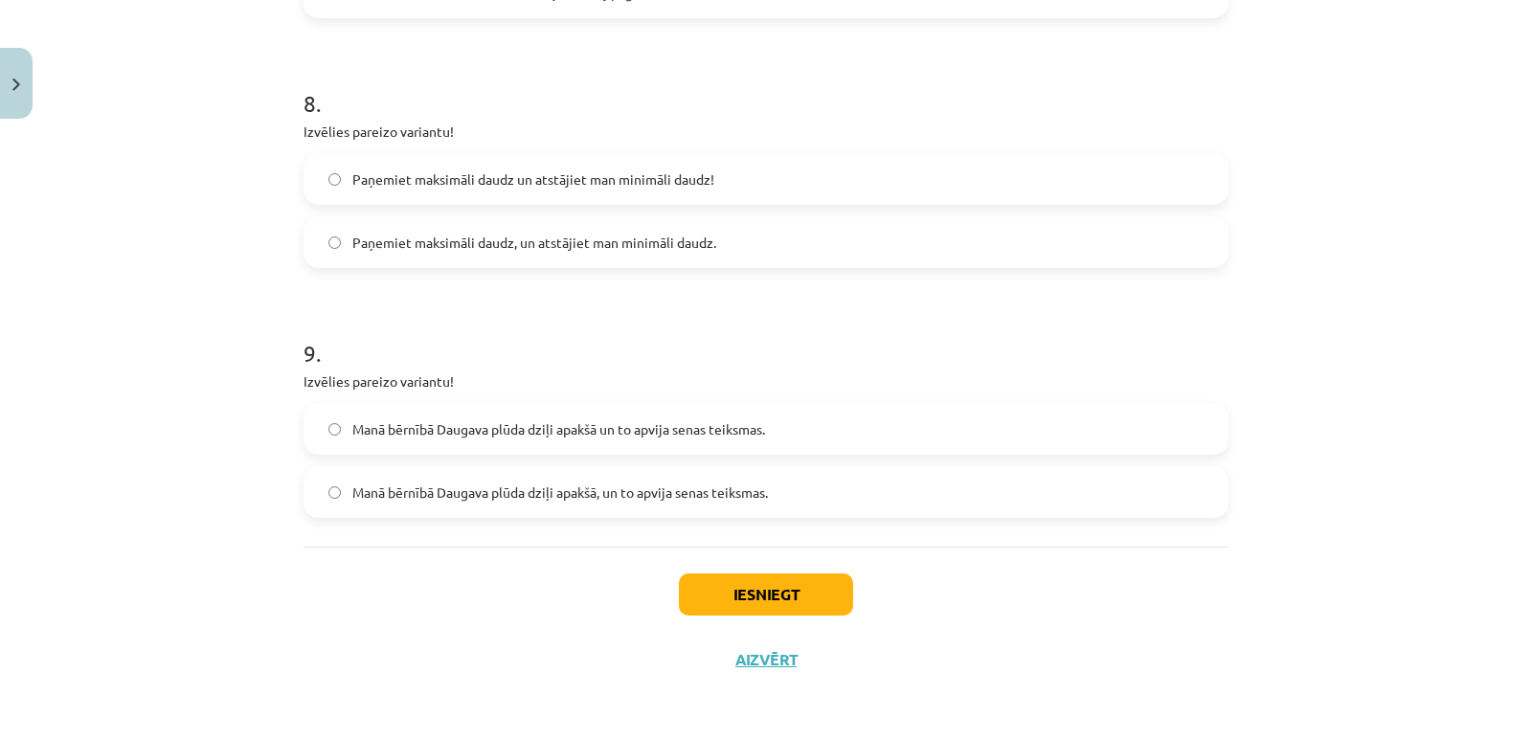
click at [226, 583] on div "Mācību tēma: Latviešu valodas 9. klases 1. ieskaites mācību materiāls #8 7. tēm…" at bounding box center [766, 370] width 1532 height 740
click at [743, 597] on button "Iesniegt" at bounding box center [766, 595] width 174 height 42
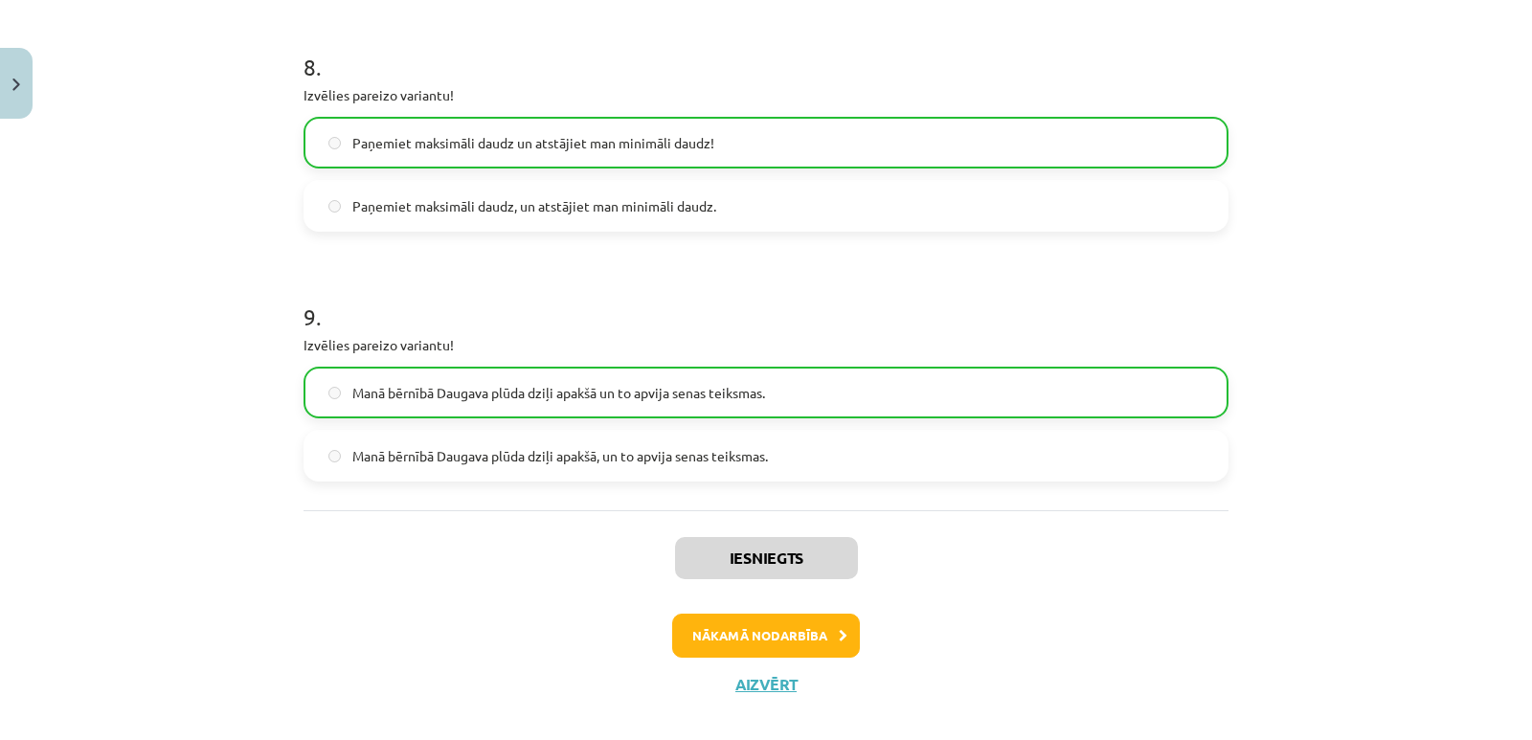
scroll to position [2314, 0]
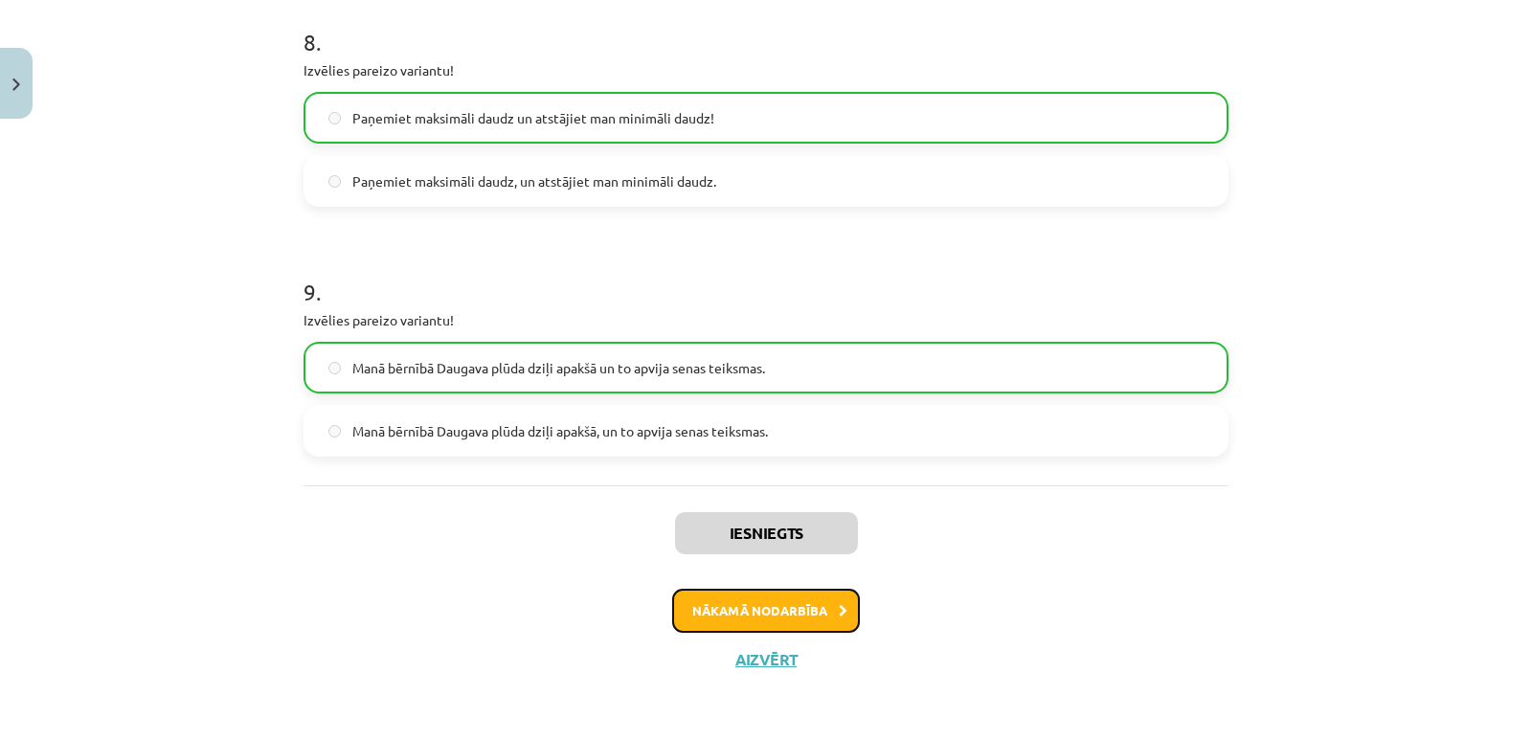
click at [733, 622] on button "Nākamā nodarbība" at bounding box center [766, 611] width 188 height 44
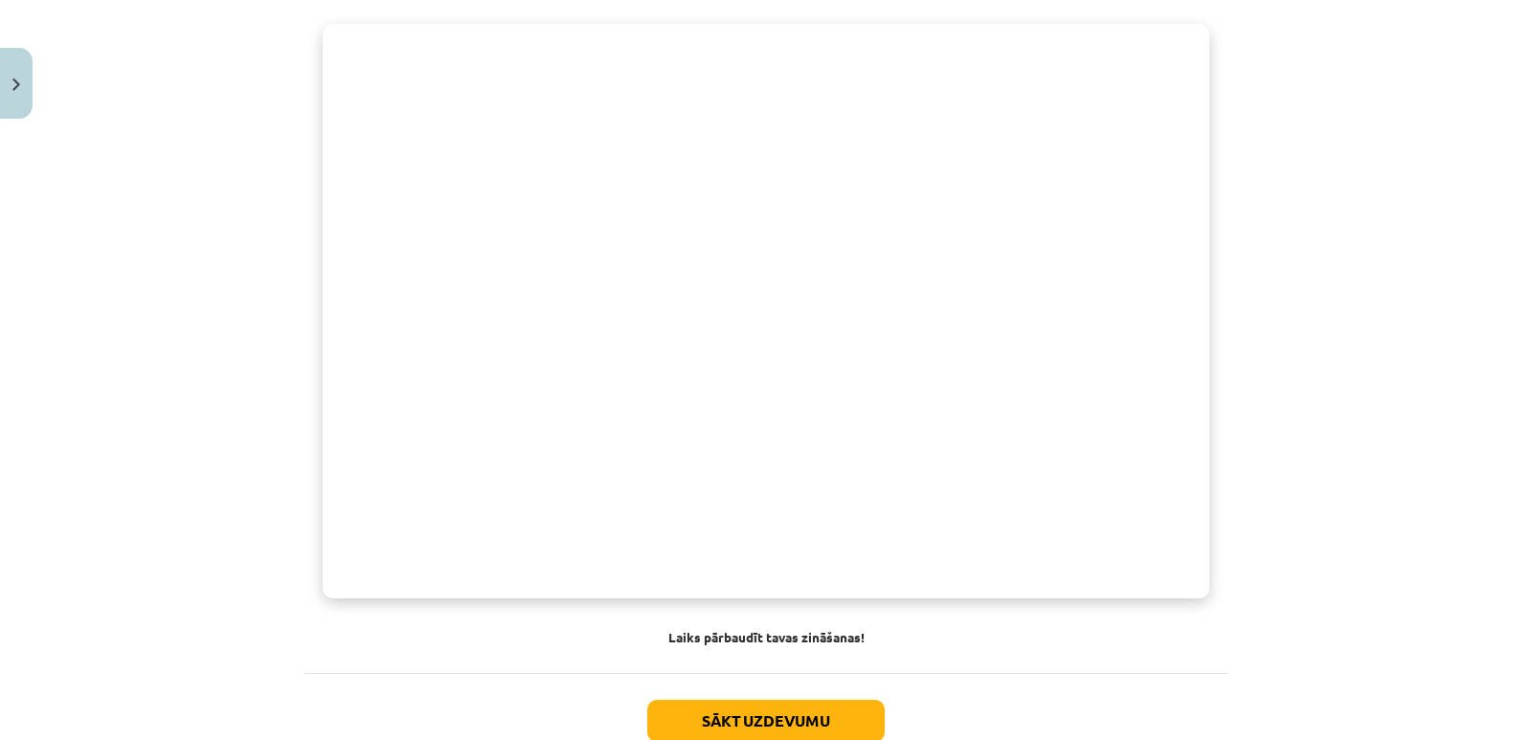
scroll to position [1293, 0]
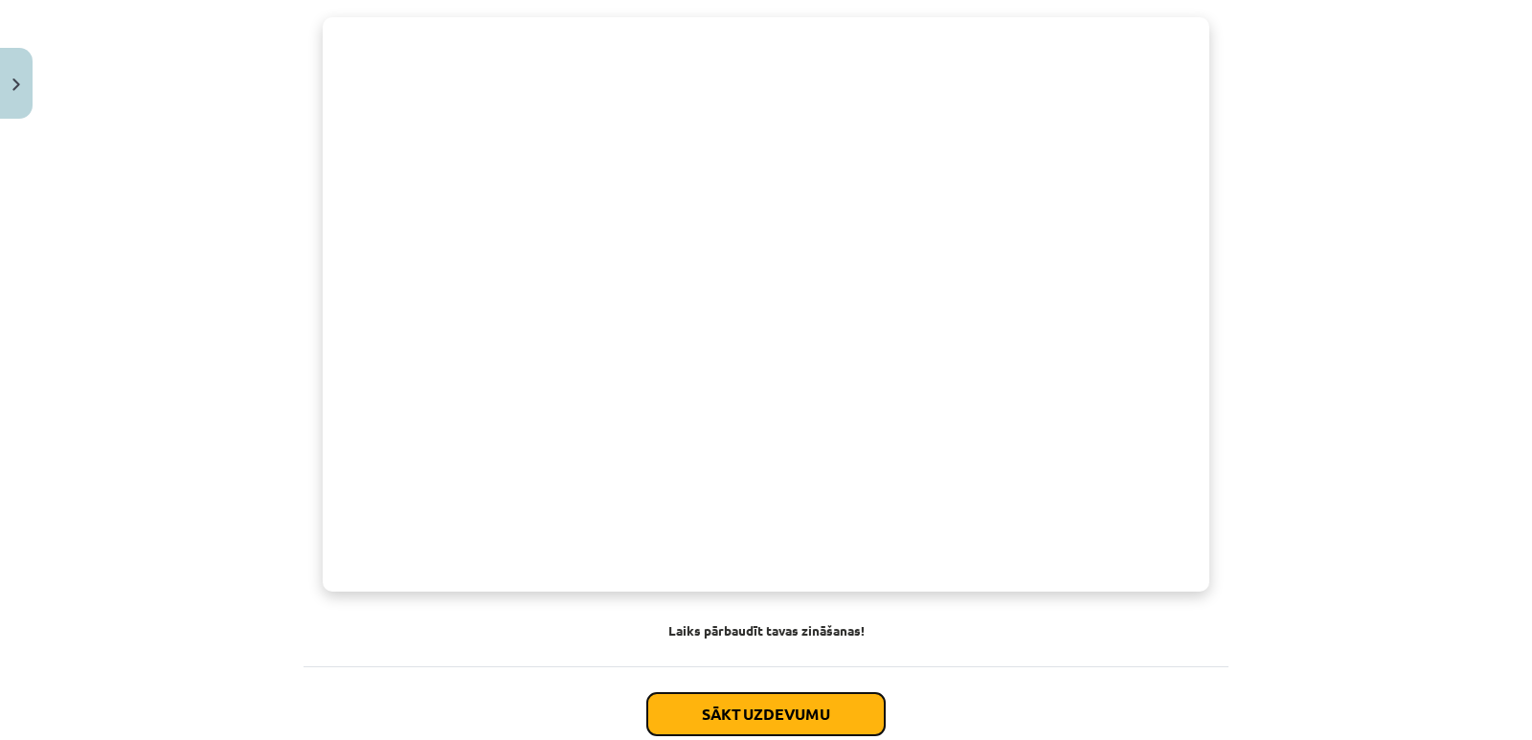
click at [765, 705] on button "Sākt uzdevumu" at bounding box center [766, 714] width 238 height 42
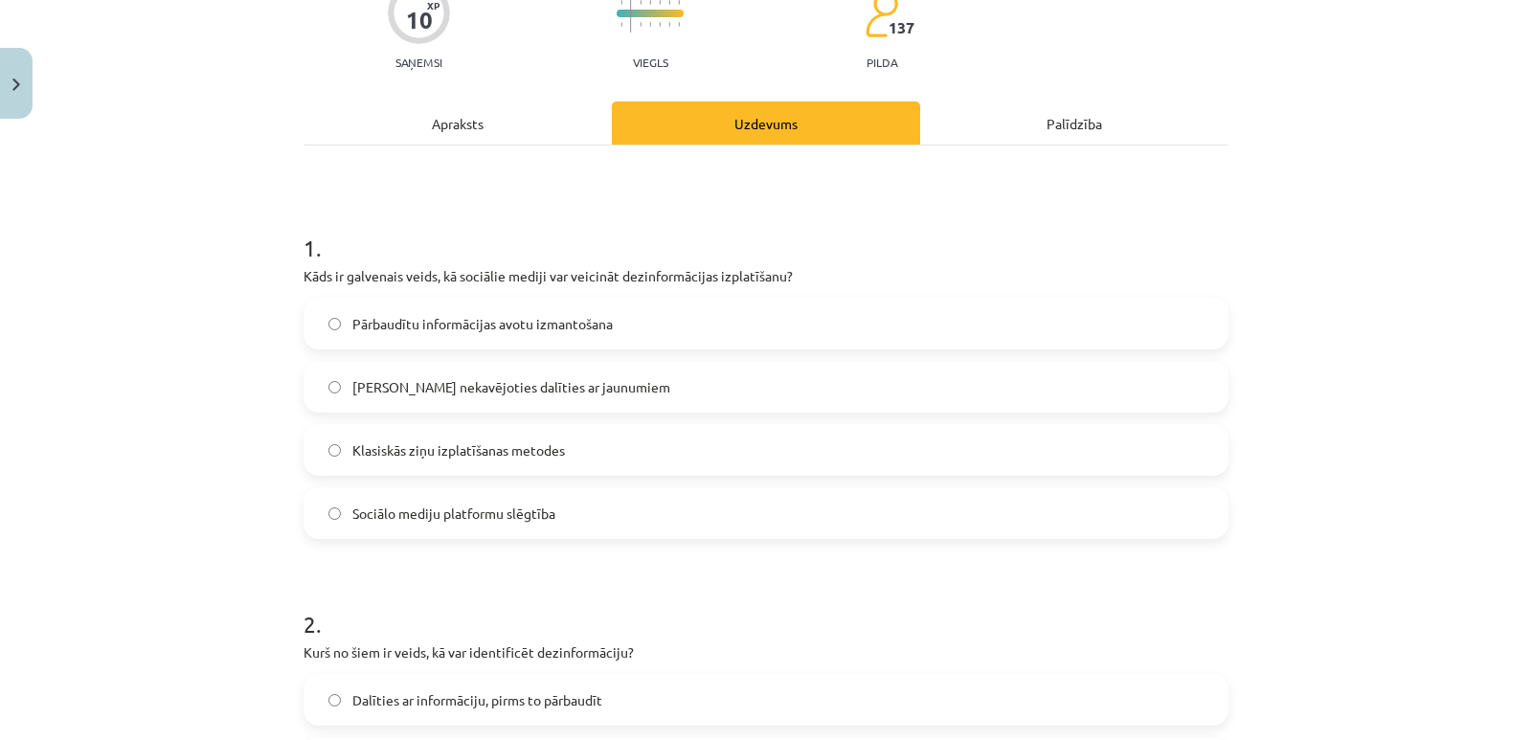
scroll to position [192, 0]
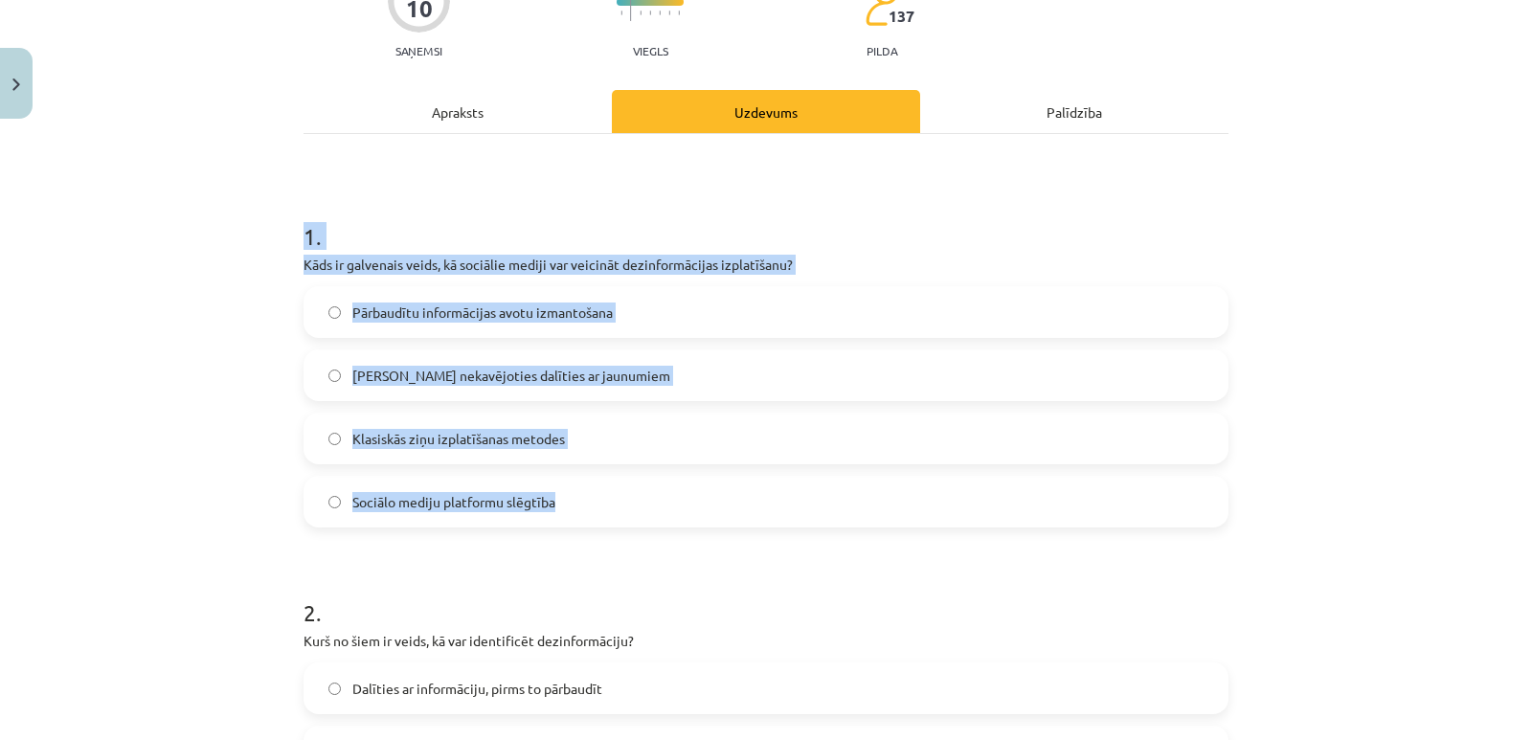
drag, startPoint x: 303, startPoint y: 227, endPoint x: 577, endPoint y: 510, distance: 393.5
click at [577, 510] on div "1 . Kāds ir galvenais veids, kā sociālie mediji var veicināt dezinformācijas iz…" at bounding box center [766, 359] width 925 height 338
copy div "1 . Kāds ir galvenais veids, kā sociālie mediji var veicināt dezinformācijas iz…"
click at [238, 421] on div "Mācību tēma: Latviešu valodas 9. klases 1. ieskaites mācību materiāls #9 8. tēm…" at bounding box center [766, 370] width 1532 height 740
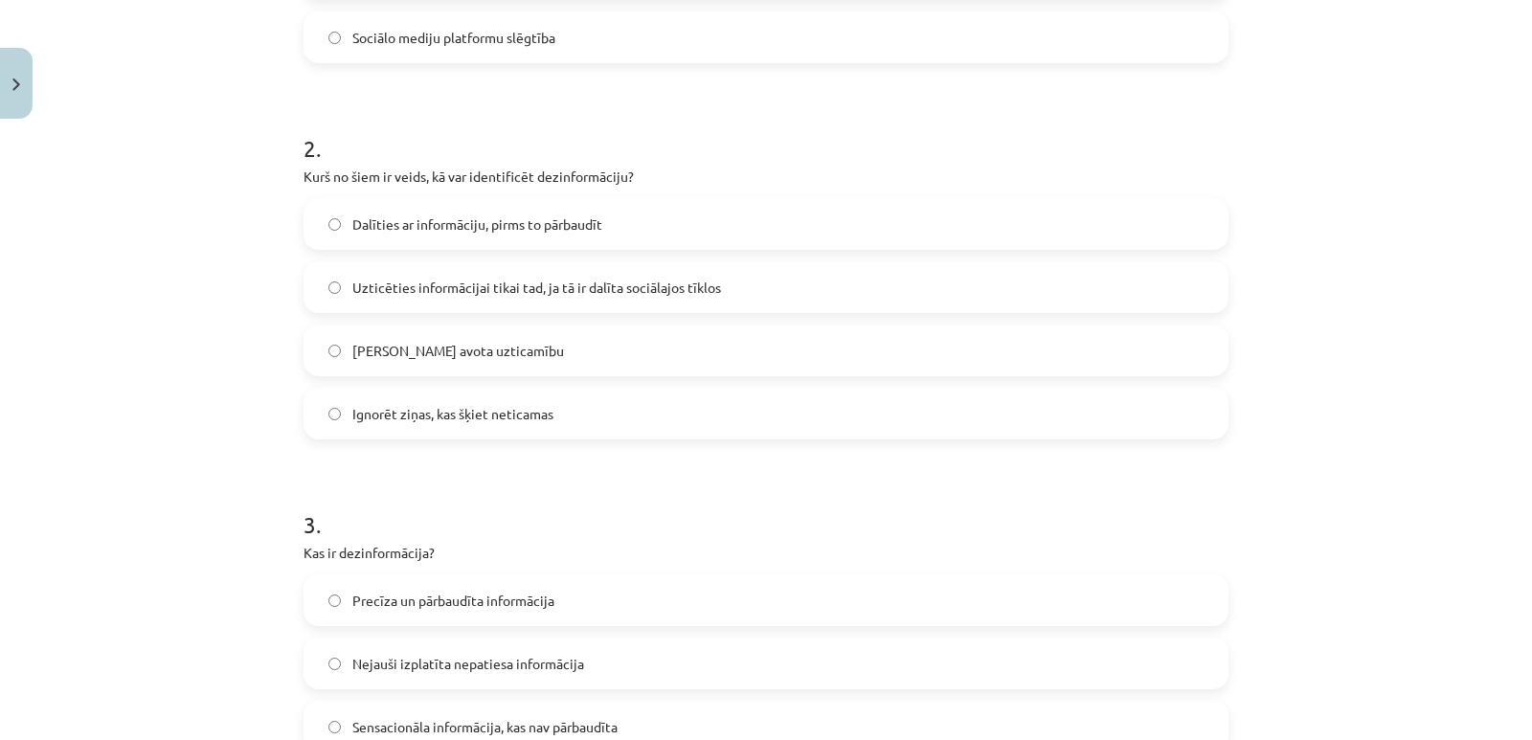
scroll to position [670, 0]
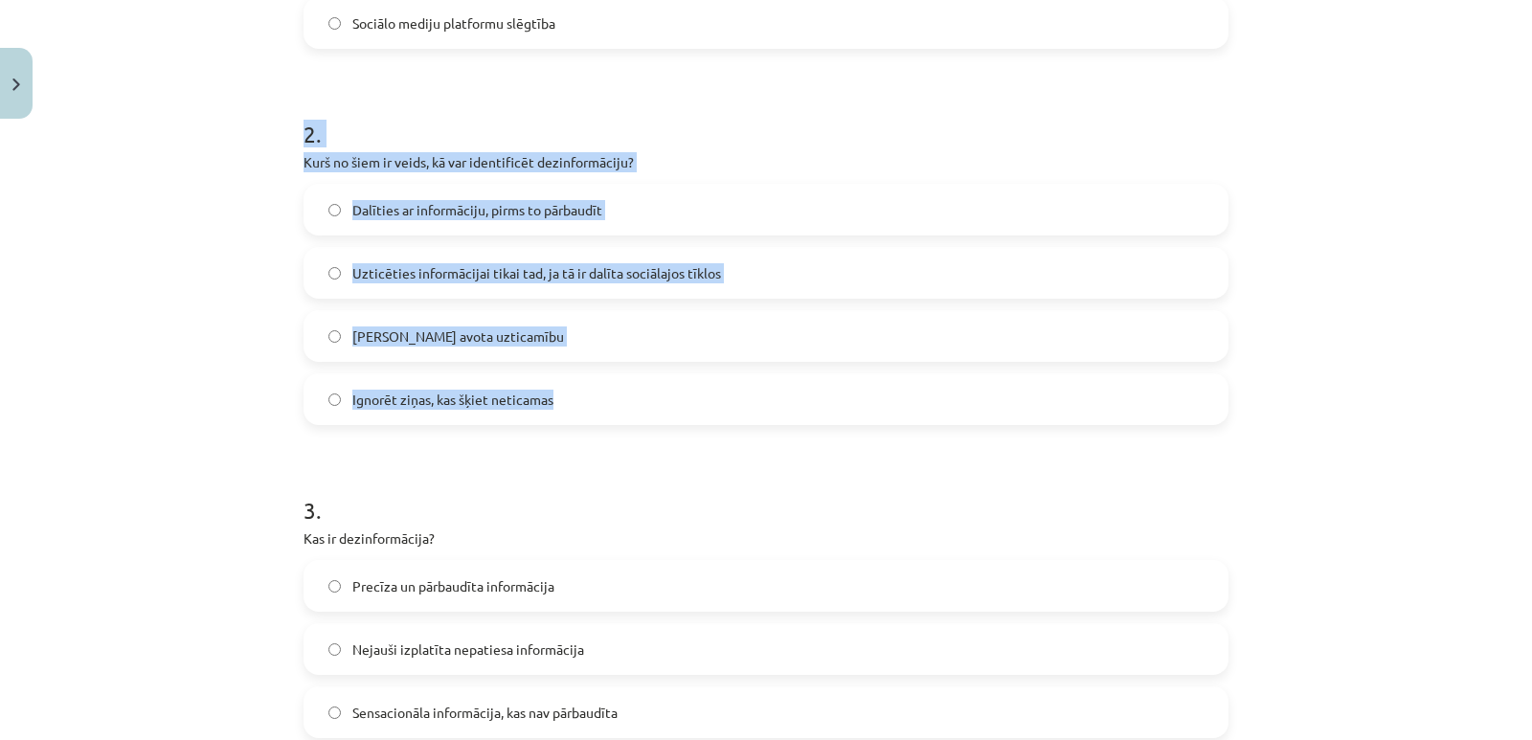
drag, startPoint x: 299, startPoint y: 122, endPoint x: 551, endPoint y: 401, distance: 376.4
click at [551, 401] on div "2 . Kurš no šiem ir veids, kā var identificēt dezinformāciju? Dalīties ar infor…" at bounding box center [766, 256] width 925 height 338
copy div "2 . Kurš no šiem ir veids, kā var identificēt dezinformāciju? Dalīties ar infor…"
click at [179, 340] on div "Mācību tēma: Latviešu valodas 9. klases 1. ieskaites mācību materiāls #9 8. tēm…" at bounding box center [766, 370] width 1532 height 740
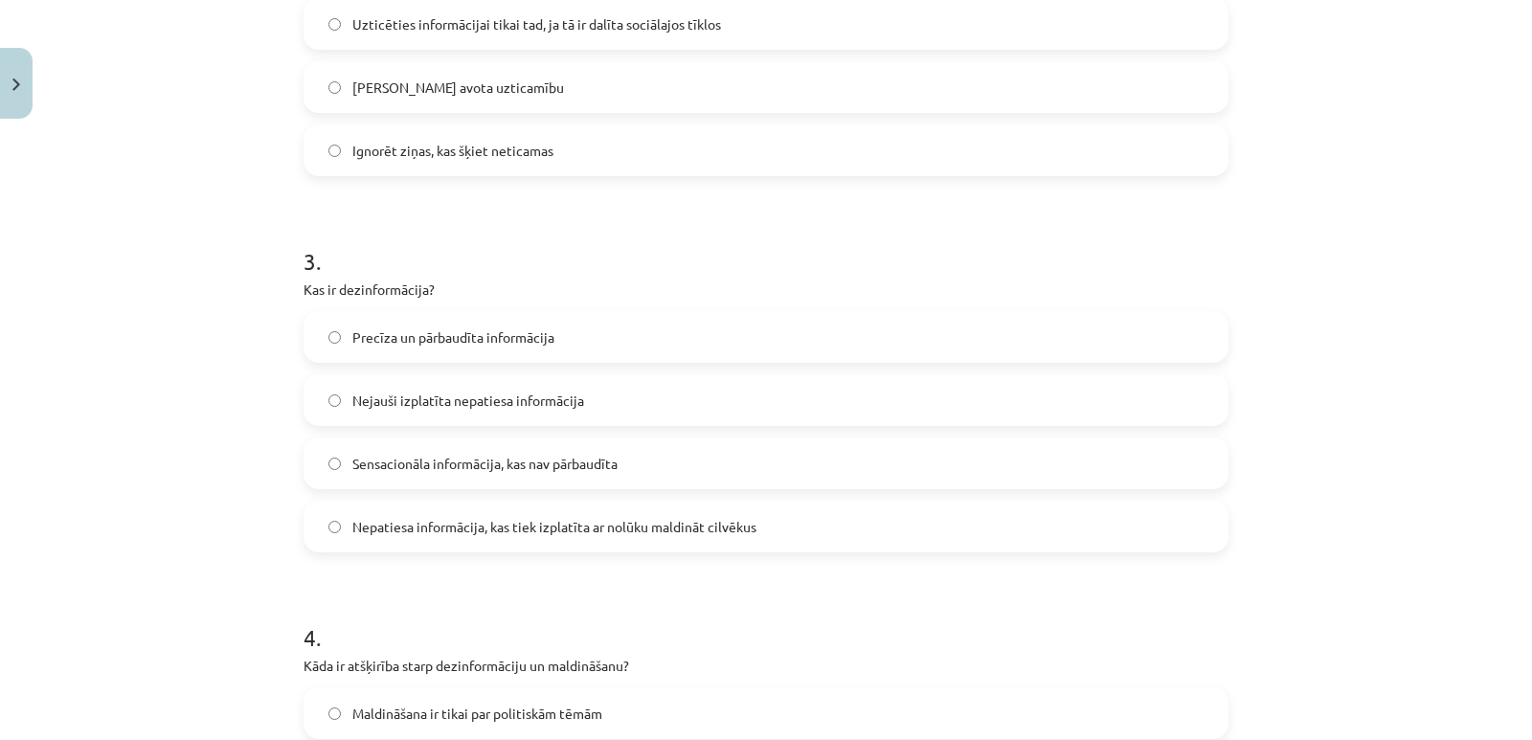
scroll to position [1054, 0]
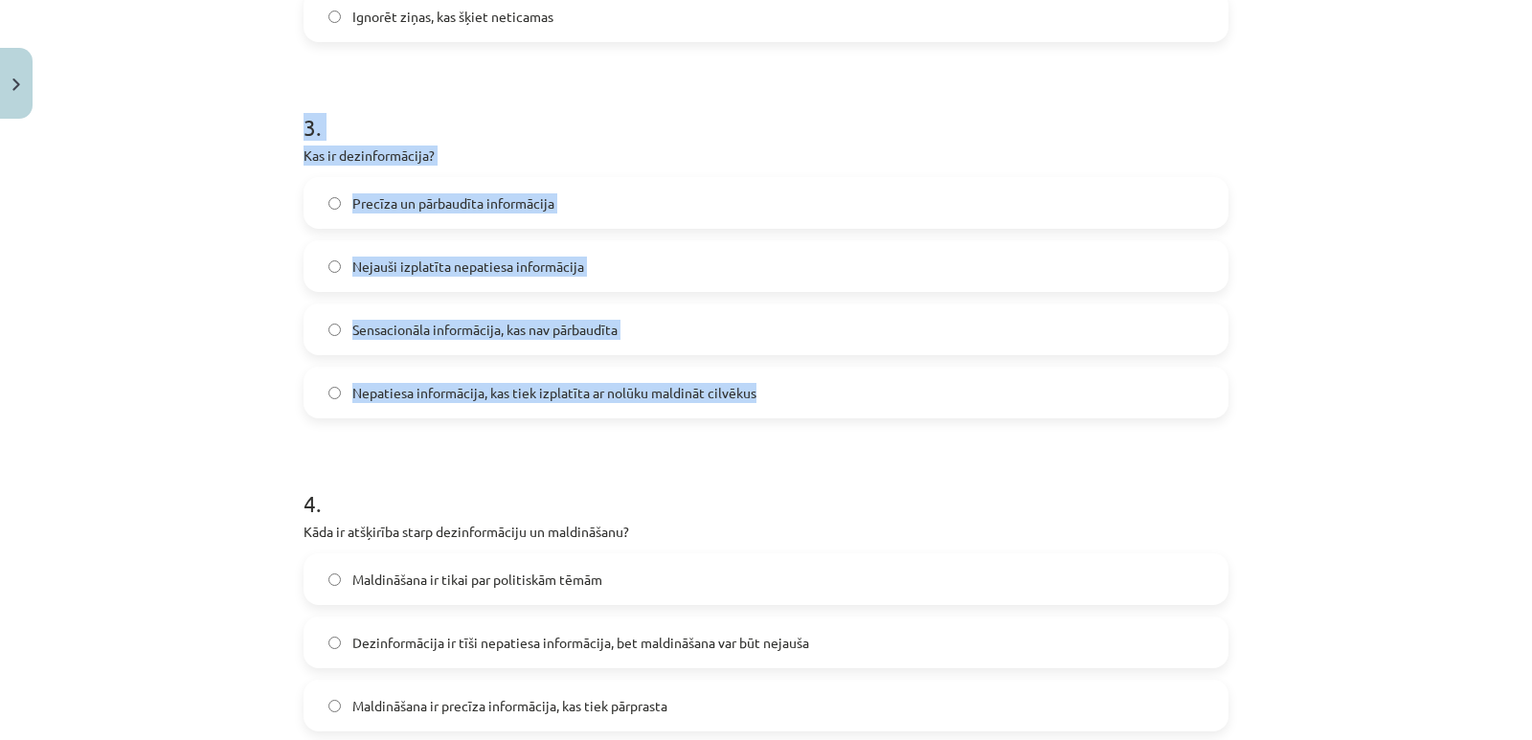
drag, startPoint x: 296, startPoint y: 117, endPoint x: 752, endPoint y: 402, distance: 537.9
click at [752, 402] on div "3 . Kas ir dezinformācija? Precīza un pārbaudīta informācija Nejauši izplatīta …" at bounding box center [766, 249] width 925 height 338
click at [257, 385] on div "Mācību tēma: Latviešu valodas 9. klases 1. ieskaites mācību materiāls #9 8. tēm…" at bounding box center [766, 370] width 1532 height 740
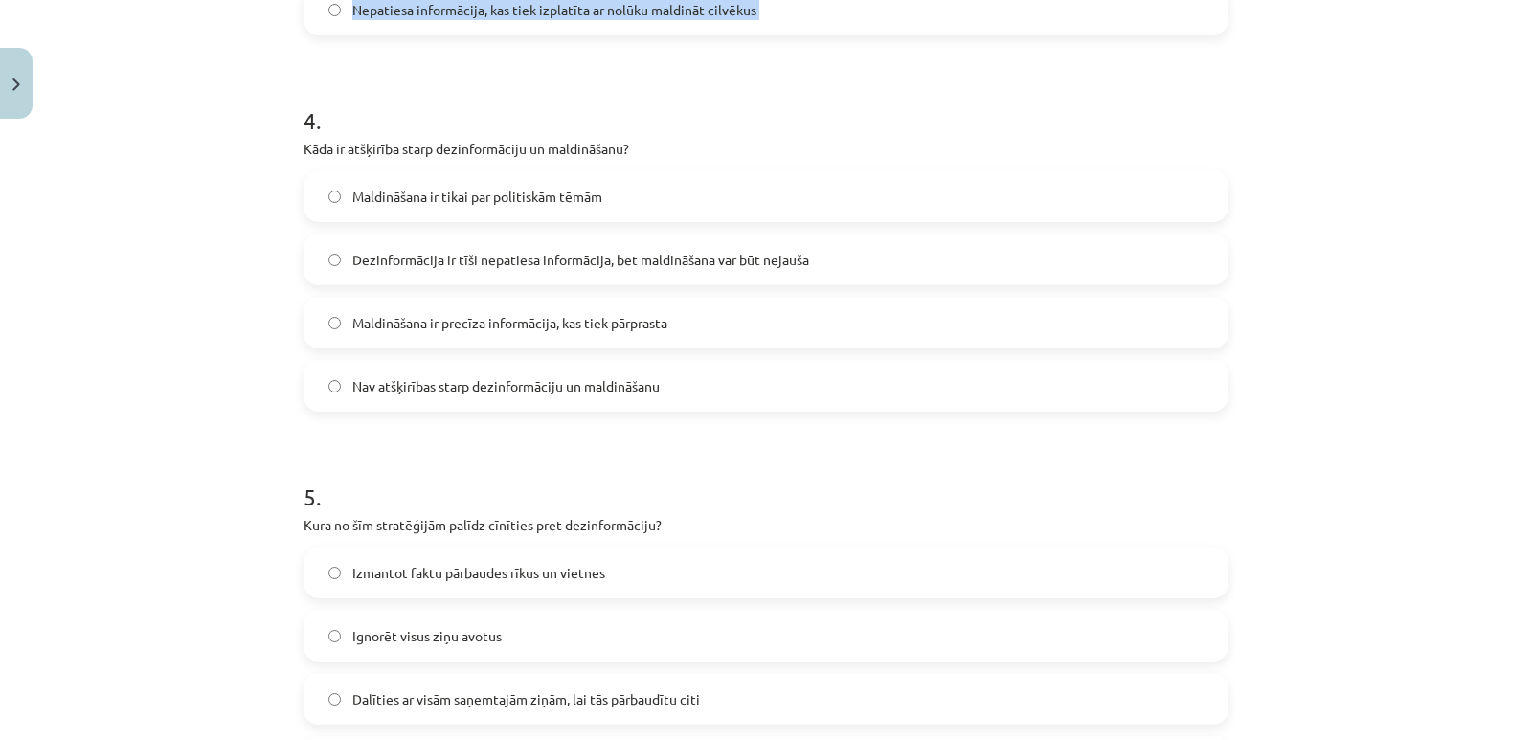
scroll to position [1707, 0]
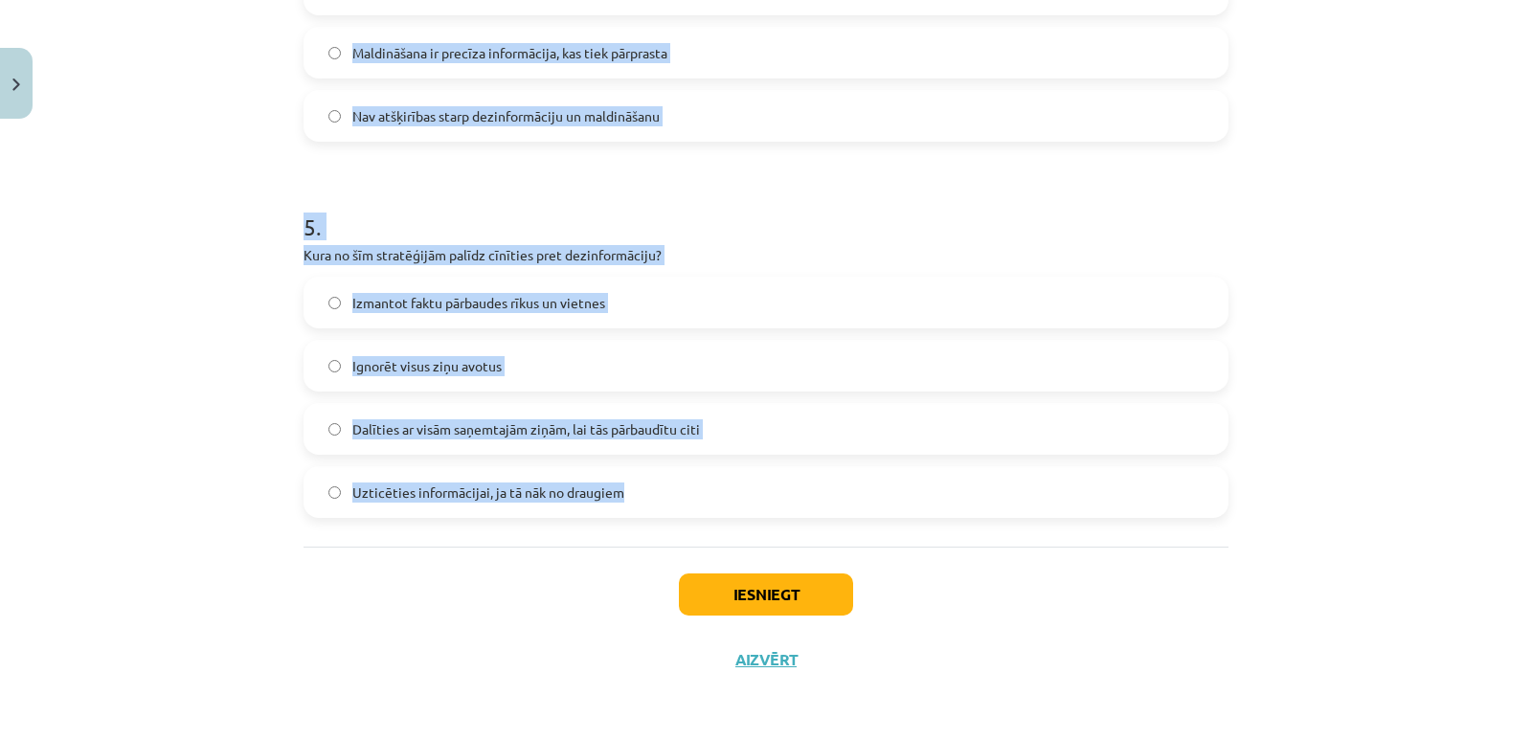
drag, startPoint x: 295, startPoint y: 119, endPoint x: 745, endPoint y: 499, distance: 589.2
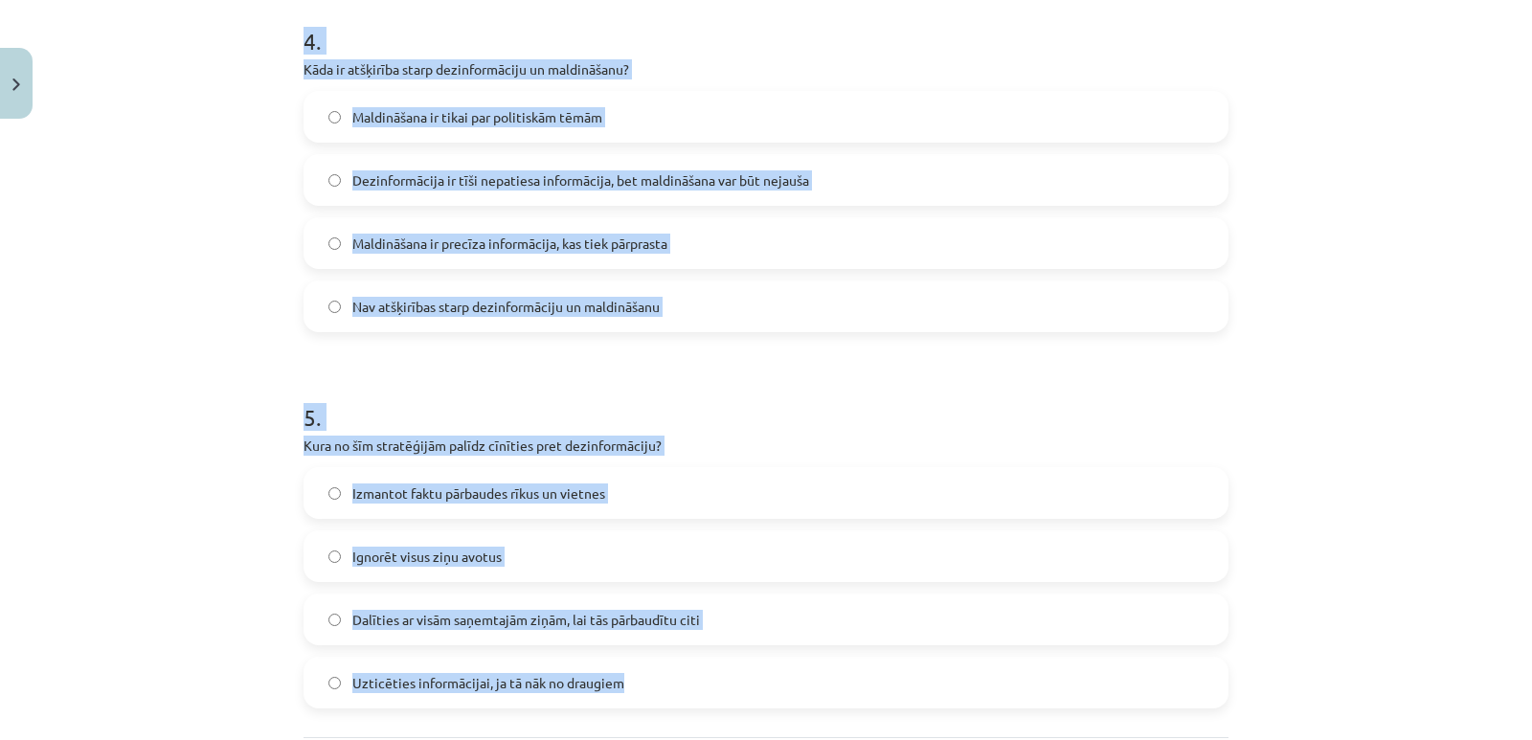
scroll to position [1515, 0]
click at [238, 287] on div "Mācību tēma: Latviešu valodas 9. klases 1. ieskaites mācību materiāls #9 8. tēm…" at bounding box center [766, 370] width 1532 height 740
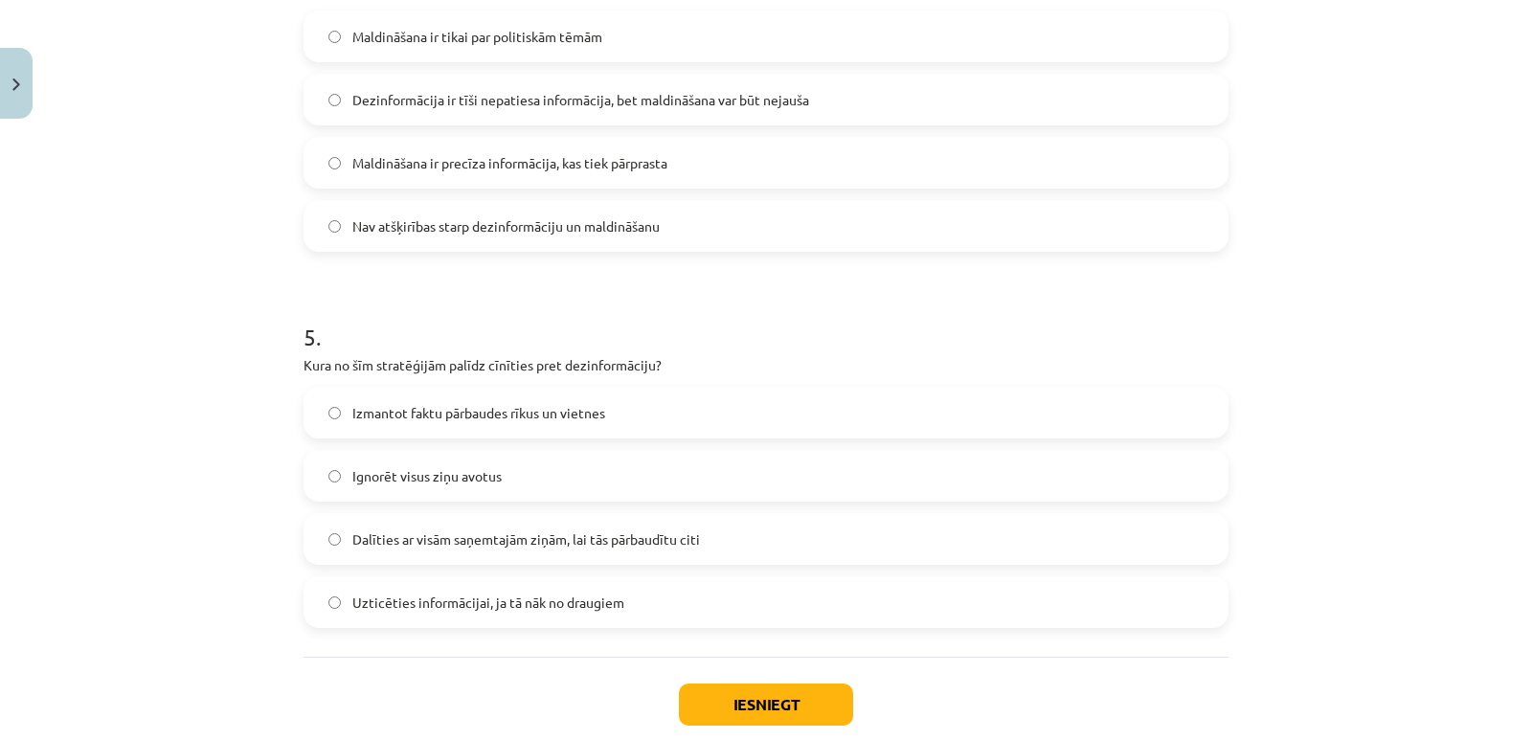
scroll to position [1707, 0]
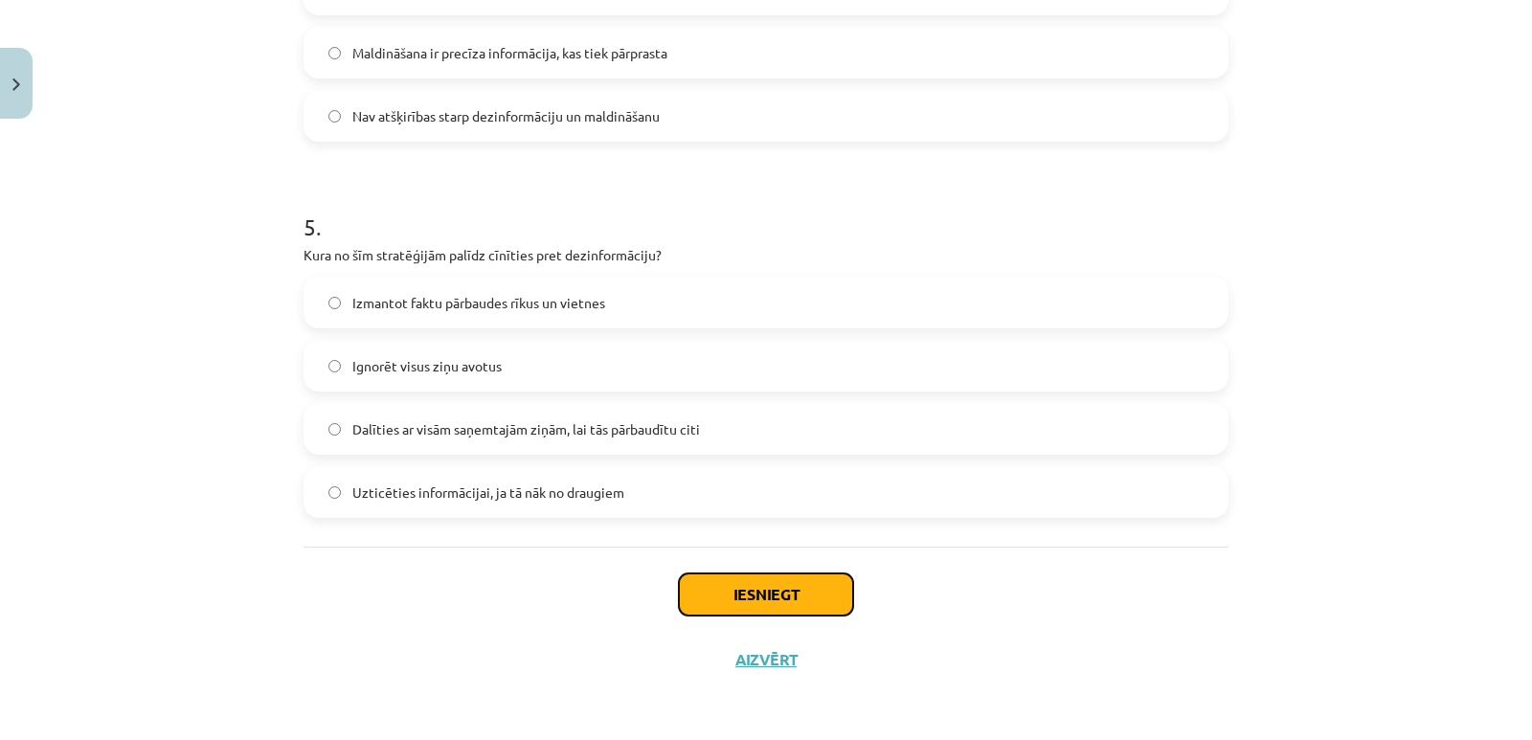
click at [778, 611] on button "Iesniegt" at bounding box center [766, 595] width 174 height 42
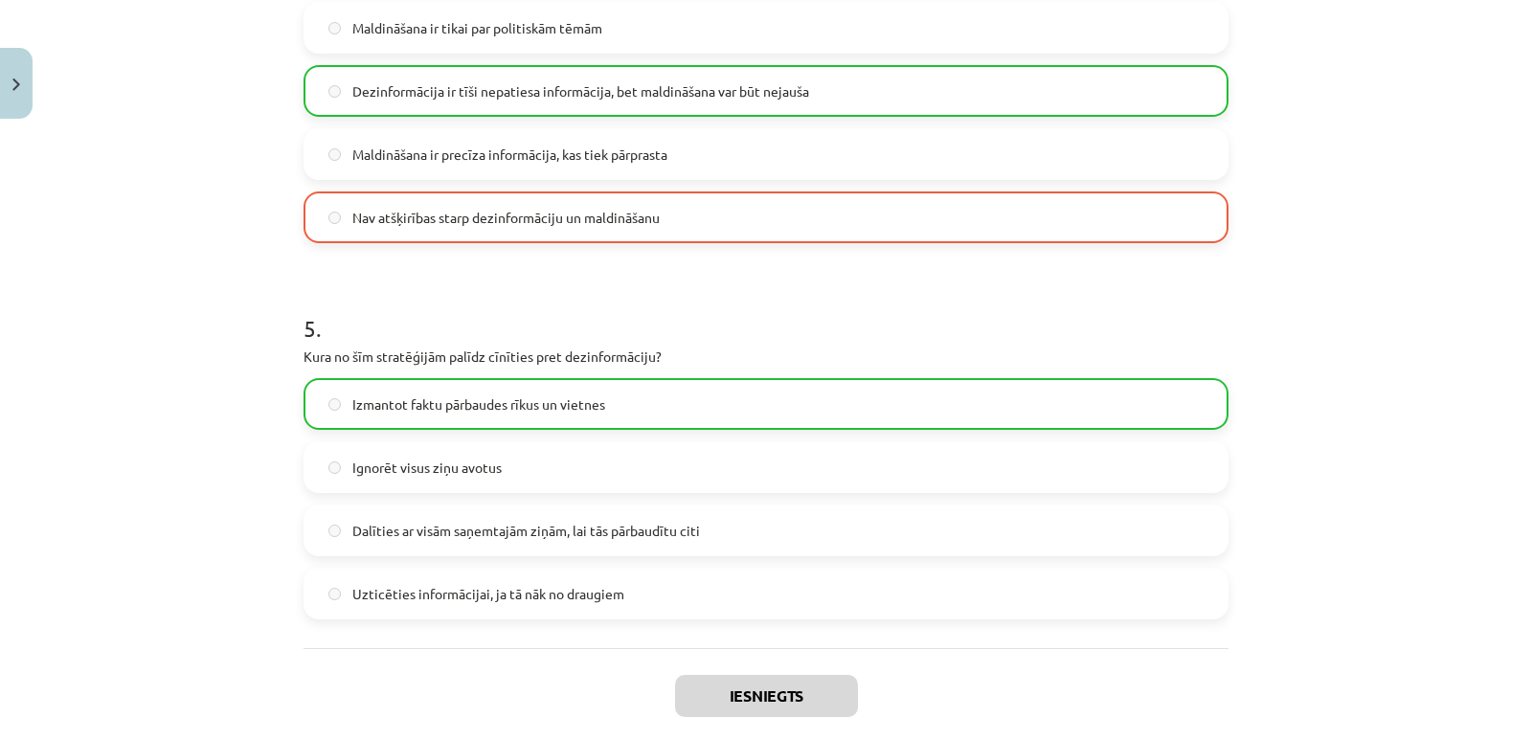
scroll to position [1768, 0]
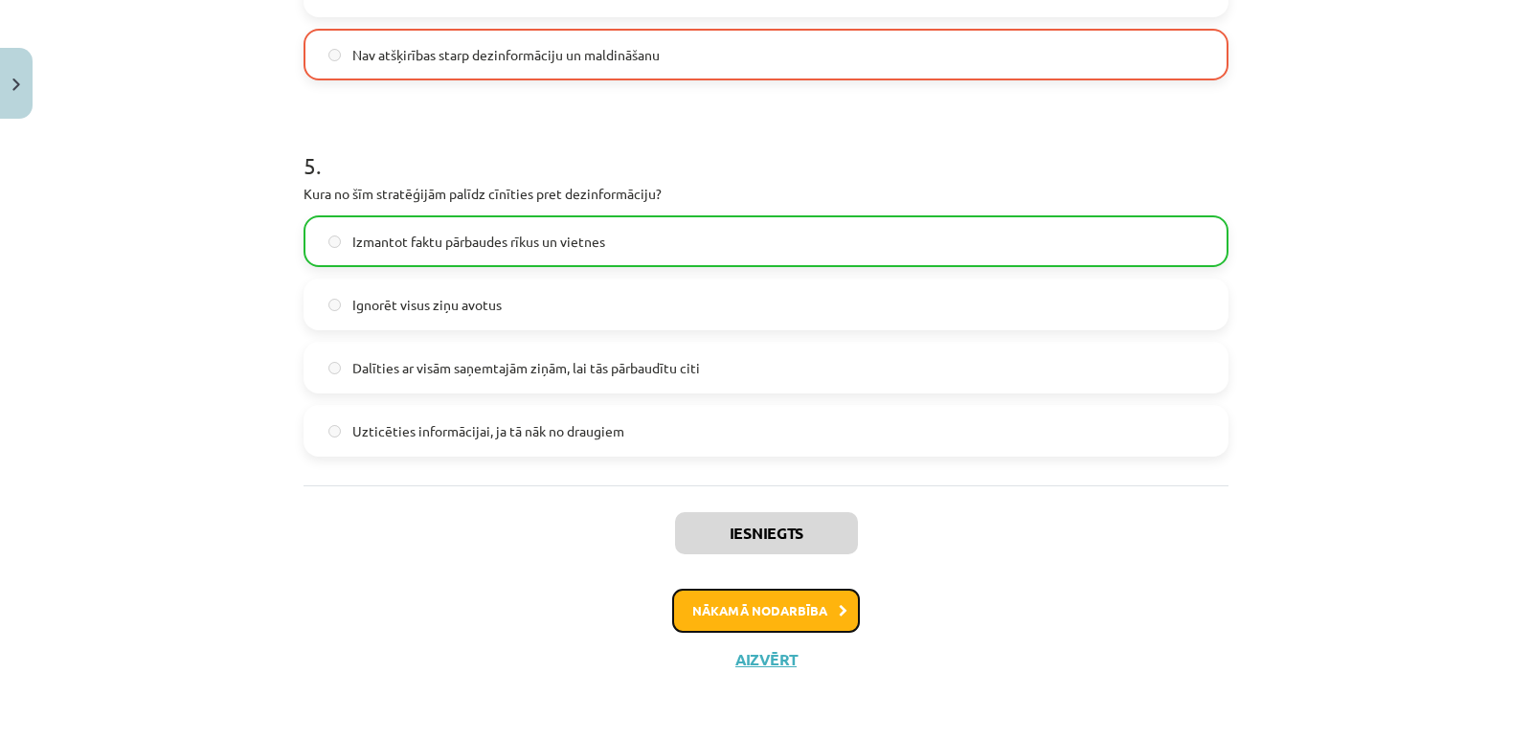
click at [798, 615] on button "Nākamā nodarbība" at bounding box center [766, 611] width 188 height 44
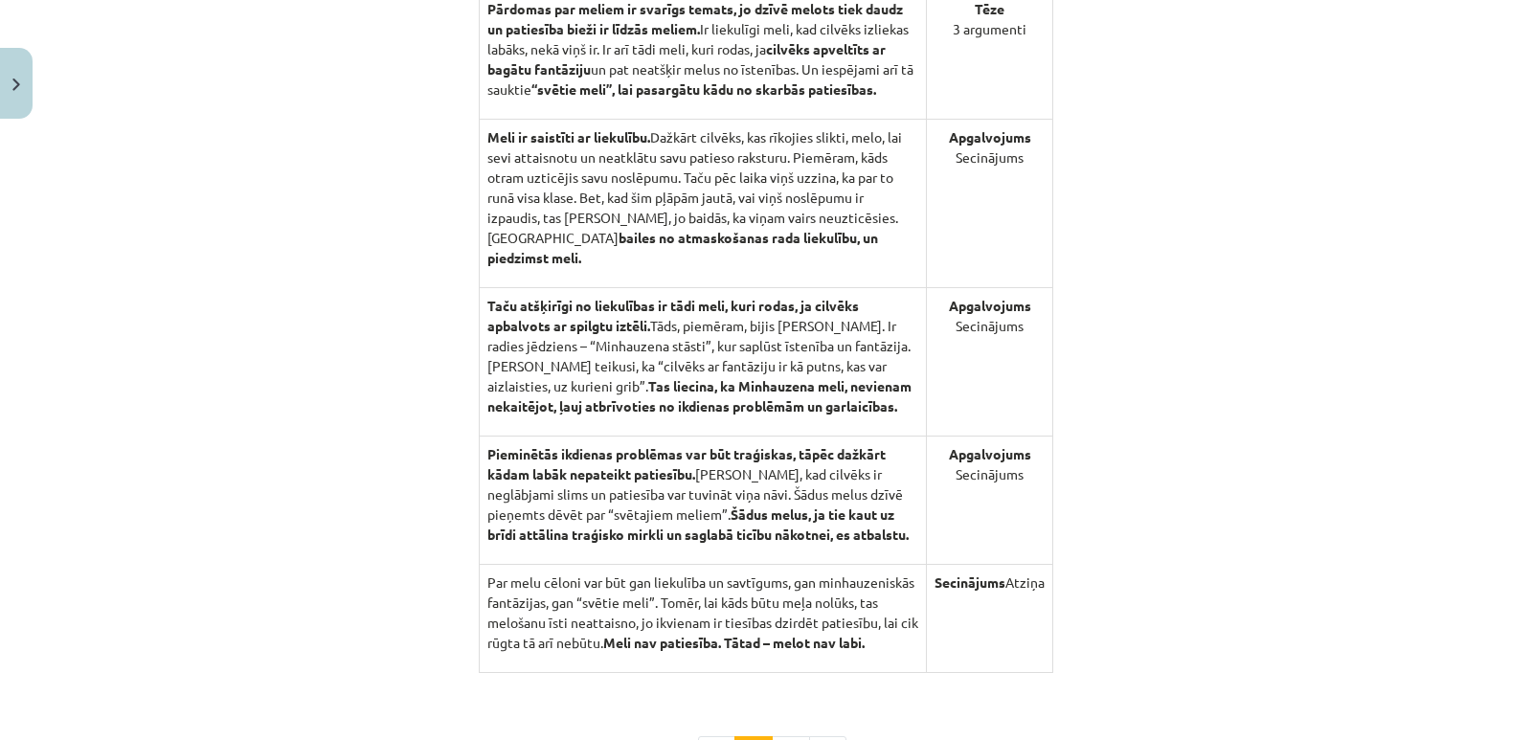
scroll to position [1992, 0]
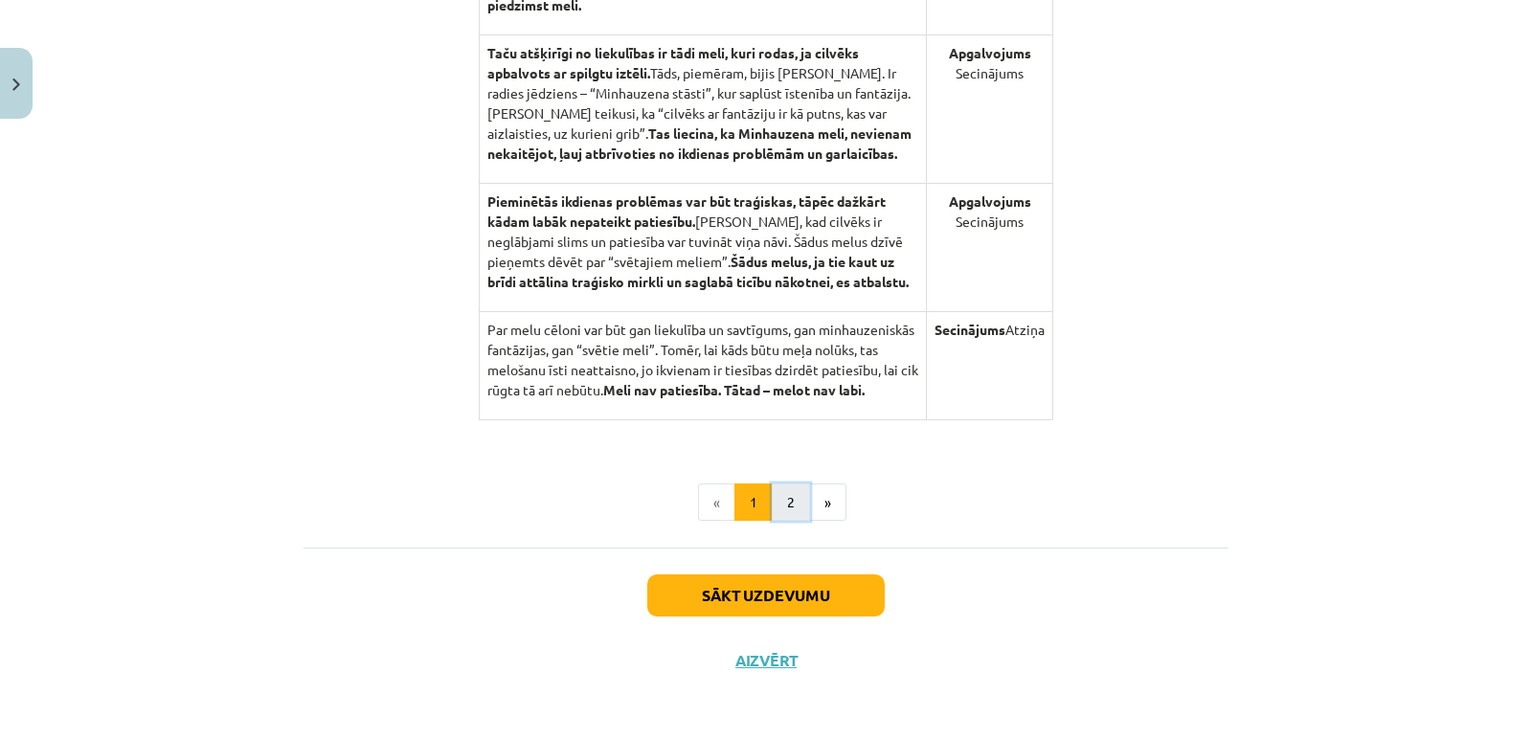
click at [781, 507] on button "2" at bounding box center [791, 503] width 38 height 38
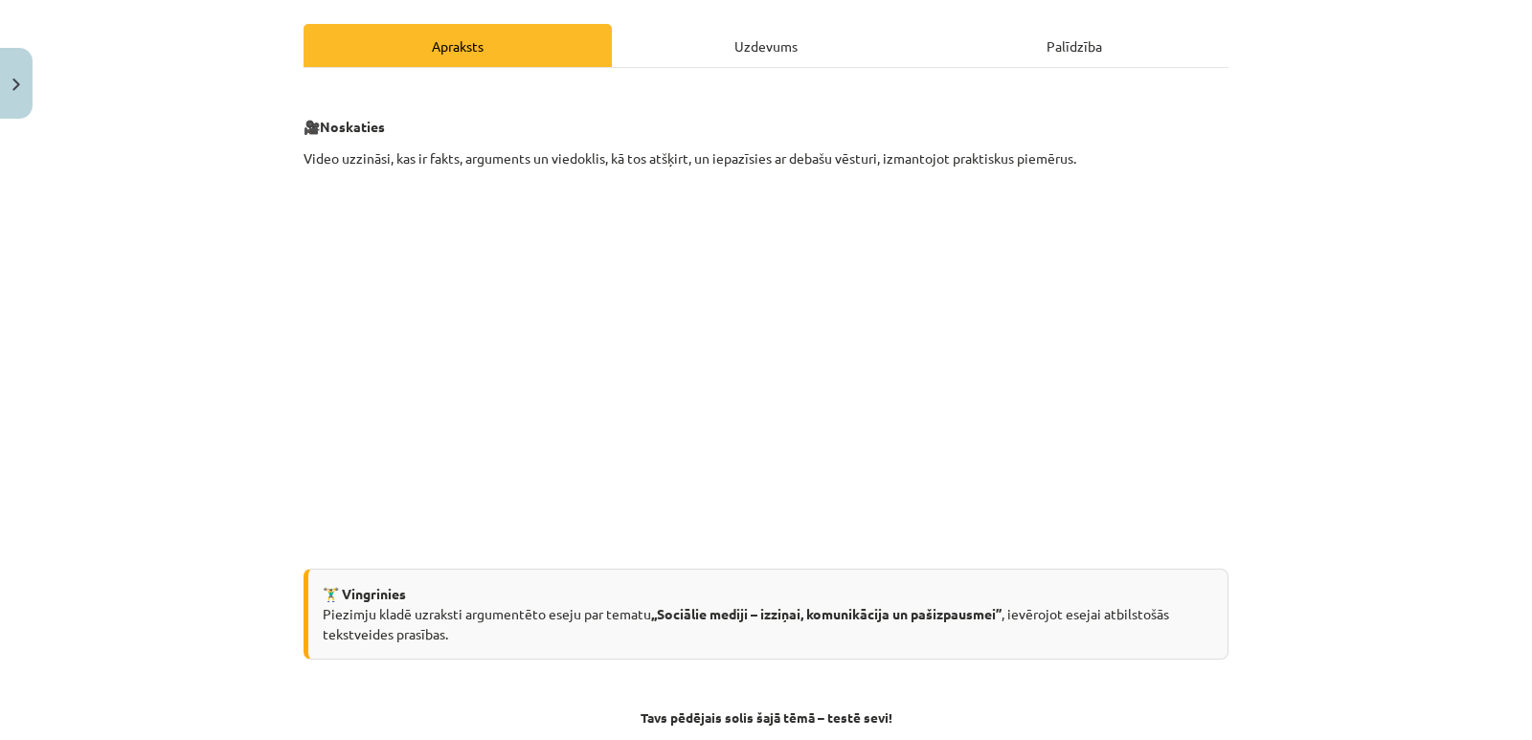
scroll to position [545, 0]
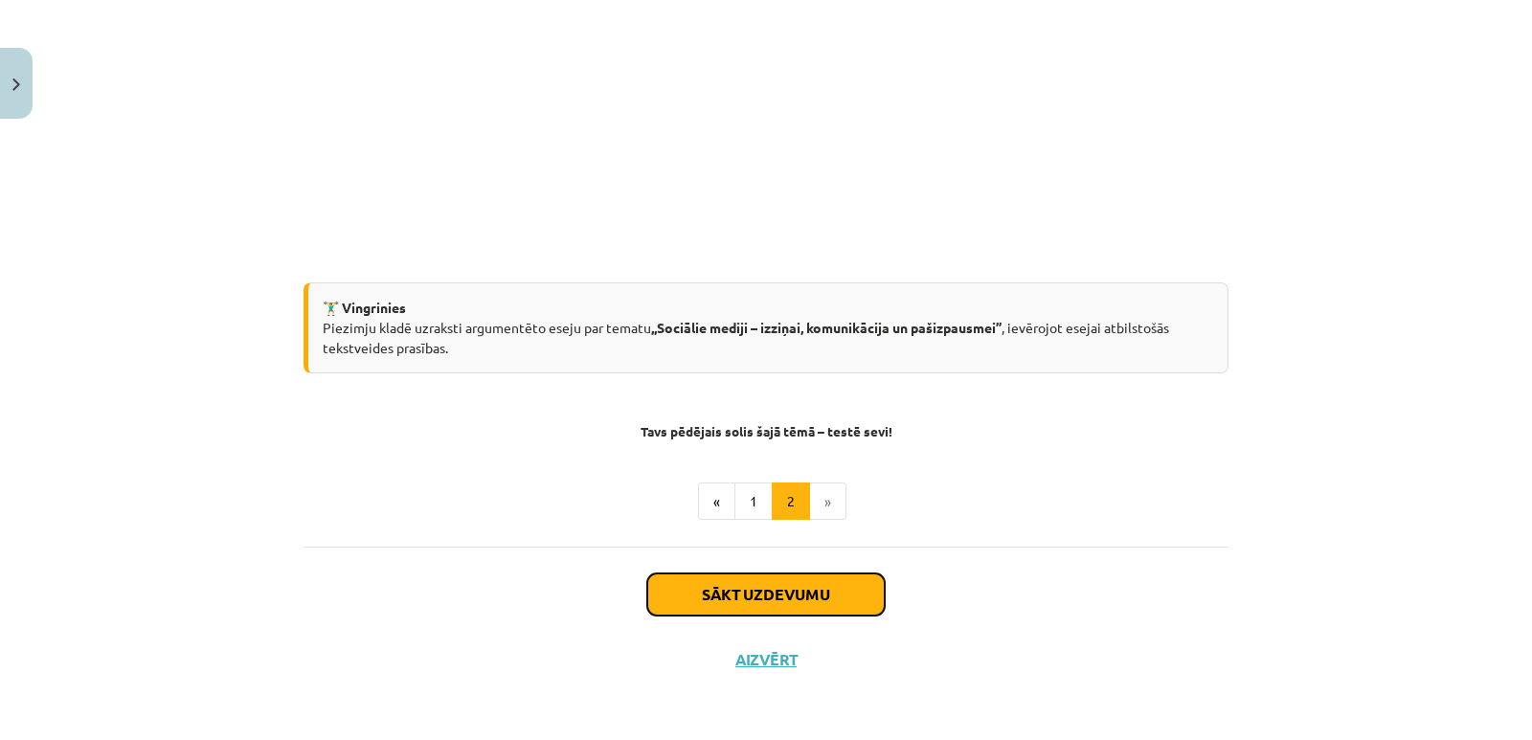
click at [740, 597] on button "Sākt uzdevumu" at bounding box center [766, 595] width 238 height 42
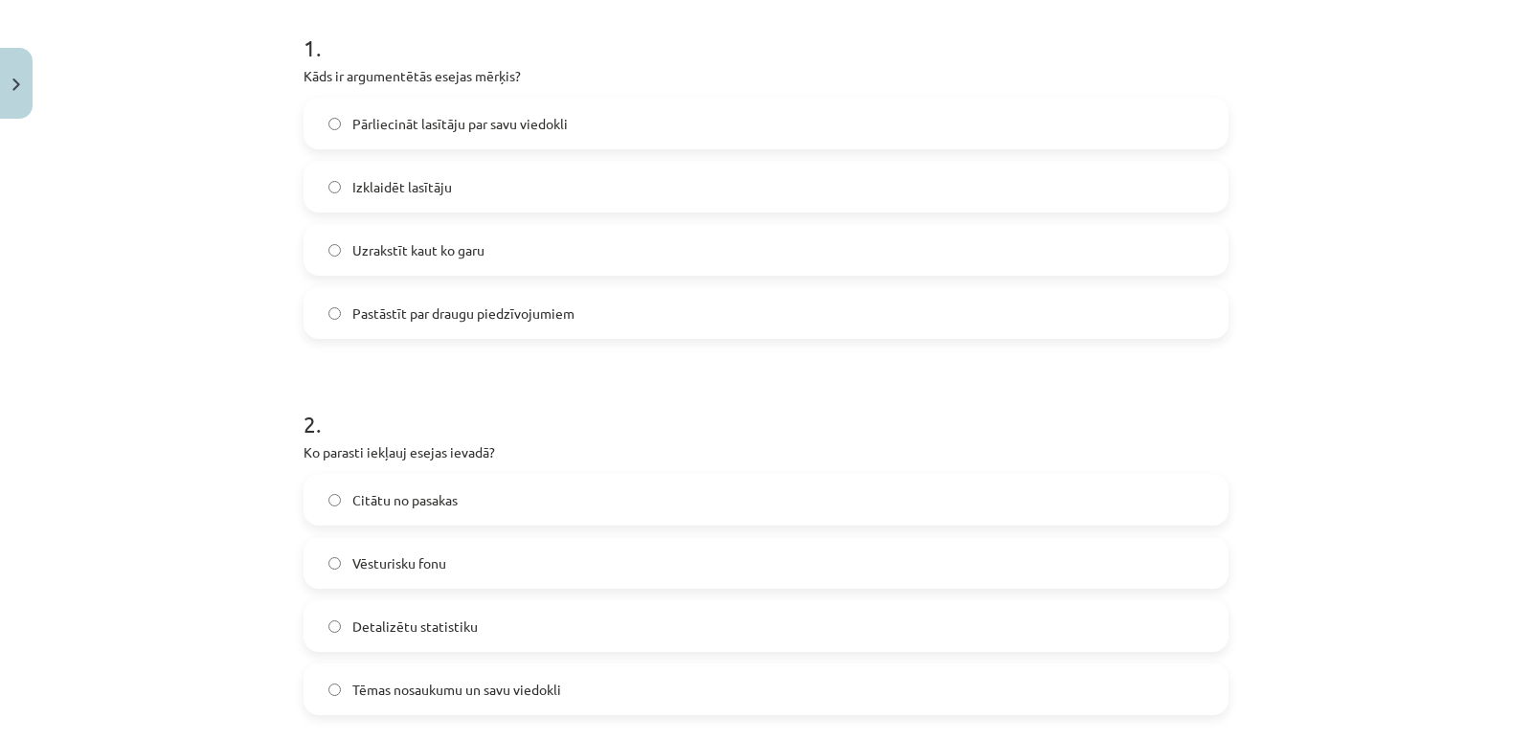
scroll to position [335, 0]
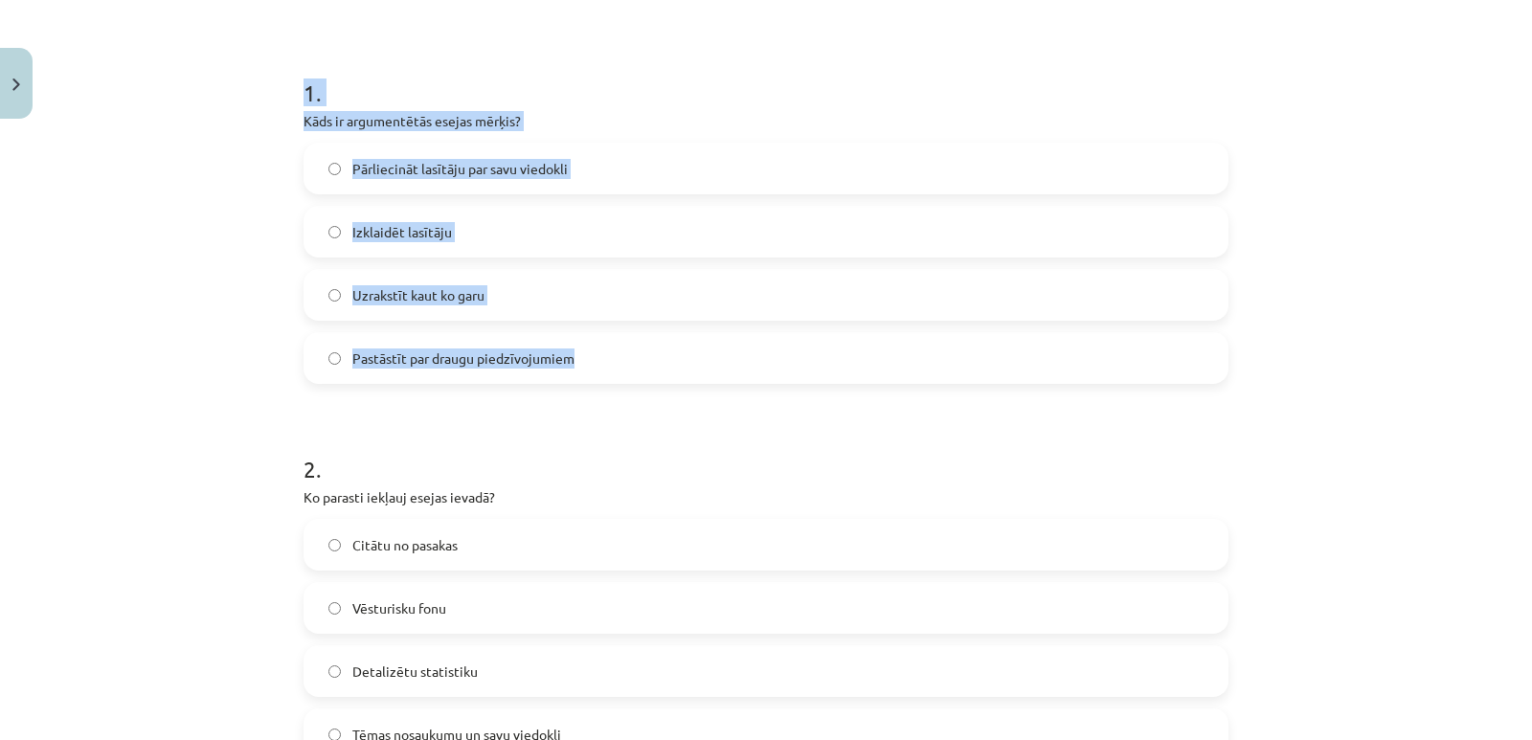
drag, startPoint x: 295, startPoint y: 80, endPoint x: 575, endPoint y: 375, distance: 406.5
click at [334, 170] on label "Pārliecināt lasītāju par savu viedokli" at bounding box center [766, 169] width 921 height 48
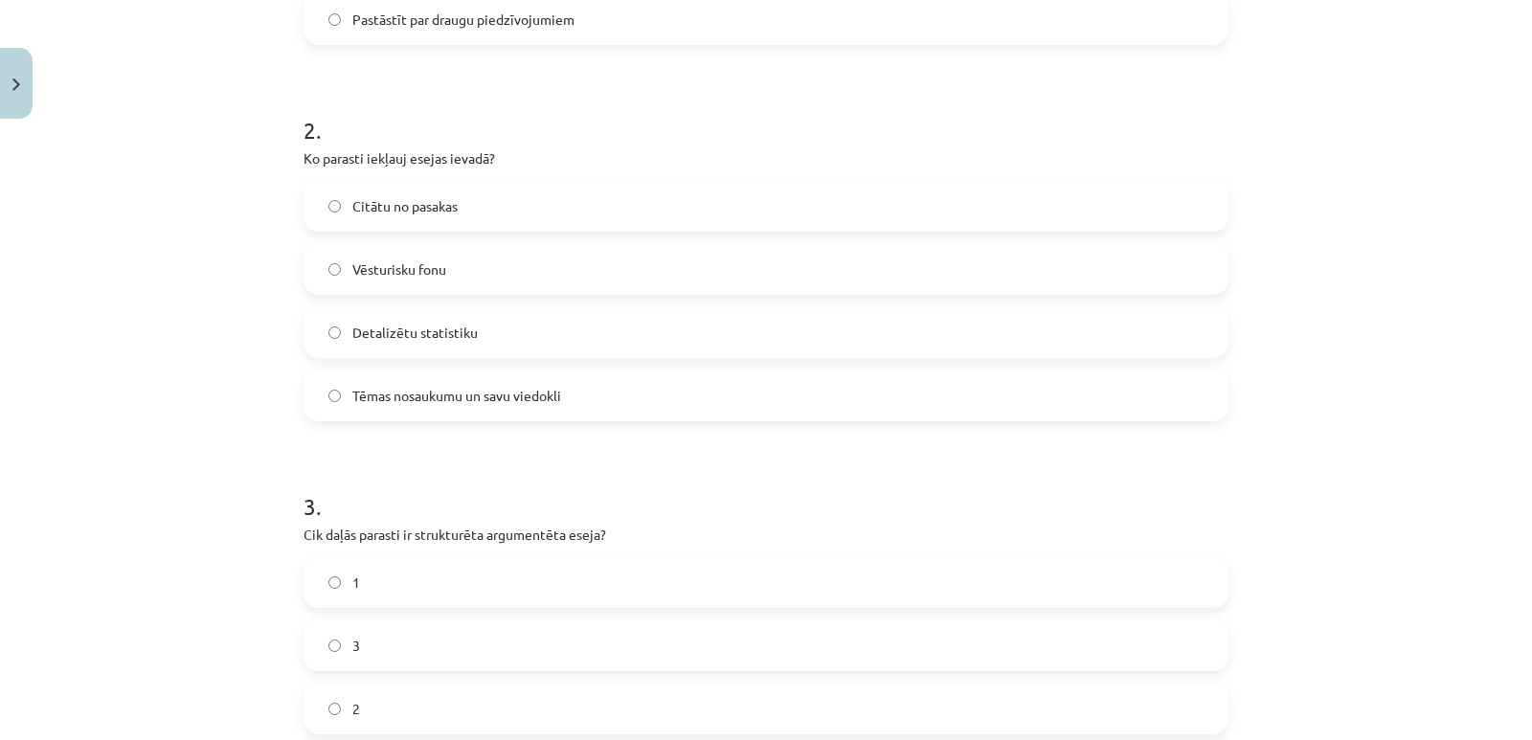
scroll to position [718, 0]
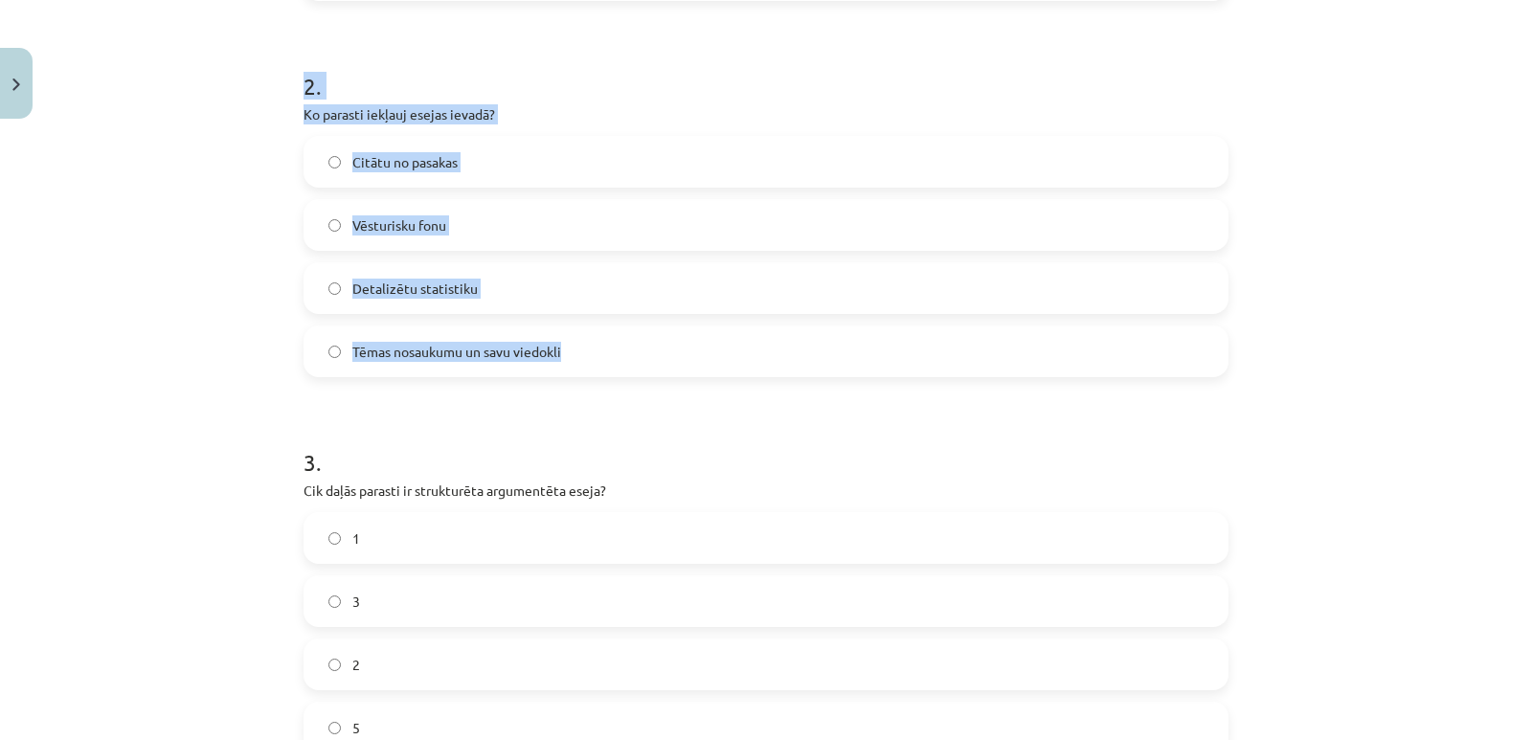
drag, startPoint x: 300, startPoint y: 78, endPoint x: 573, endPoint y: 359, distance: 392.2
click at [573, 359] on div "2 . Ko parasti iekļauj esejas ievadā? Citātu no pasakas Vēsturisku fonu Detaliz…" at bounding box center [766, 208] width 925 height 338
drag, startPoint x: 477, startPoint y: 350, endPoint x: 518, endPoint y: 343, distance: 41.7
click at [518, 343] on span "Tēmas nosaukumu un savu viedokli" at bounding box center [456, 352] width 209 height 20
drag, startPoint x: 288, startPoint y: 102, endPoint x: 584, endPoint y: 361, distance: 393.0
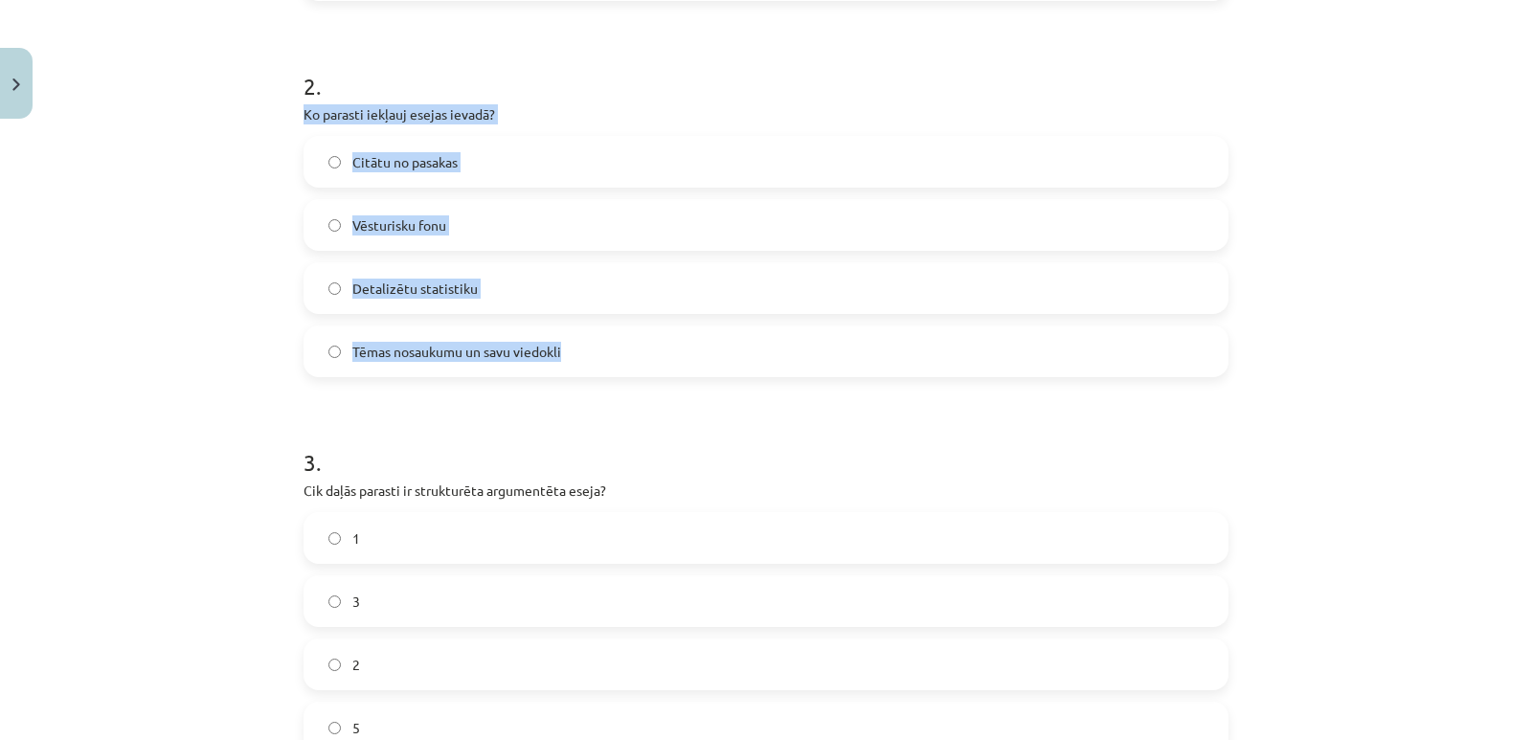
click at [584, 361] on div "10 XP Saņemsi Viegls 137 pilda Apraksts Uzdevums Palīdzība 1 . Kāds ir argument…" at bounding box center [766, 545] width 948 height 2272
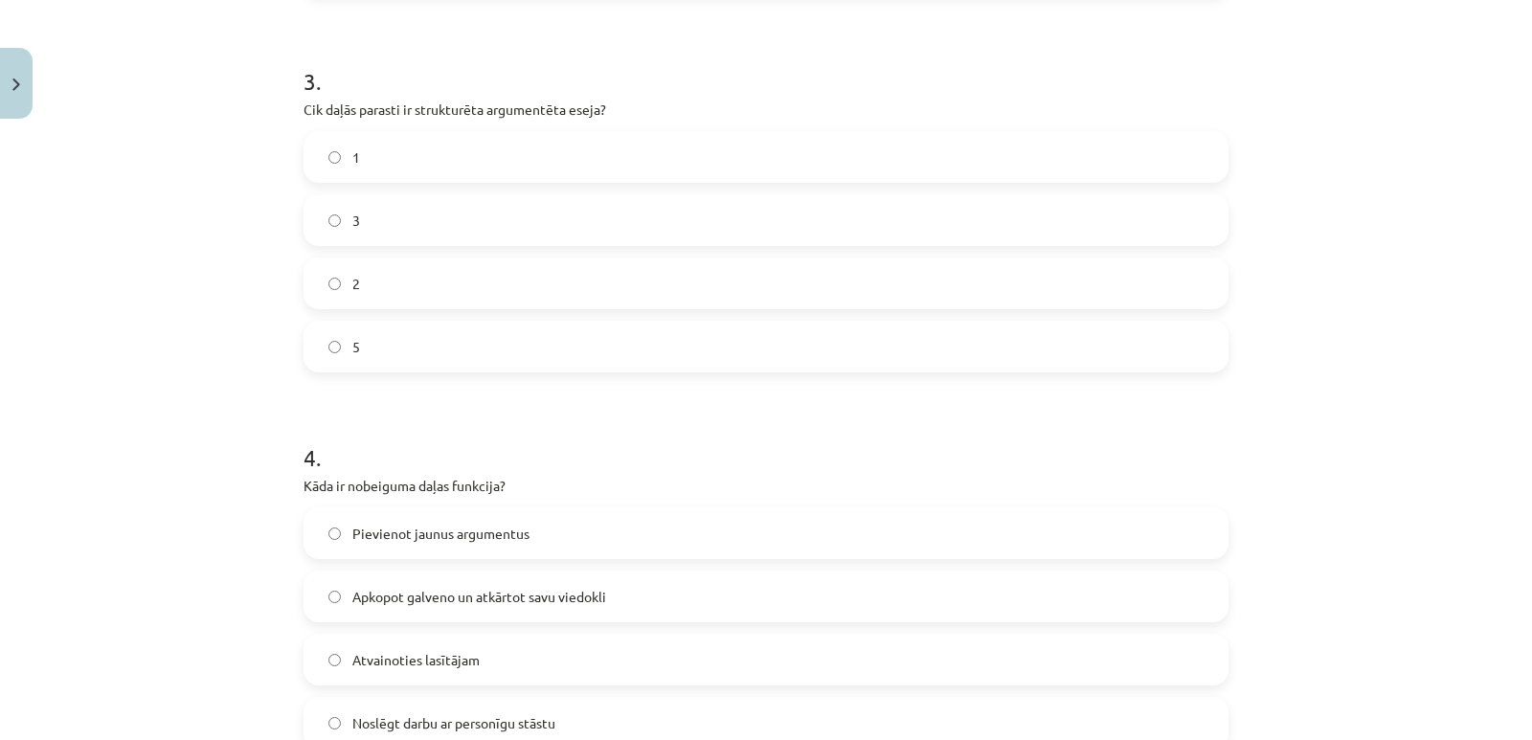
scroll to position [1101, 0]
drag, startPoint x: 299, startPoint y: 73, endPoint x: 529, endPoint y: 369, distance: 374.7
click at [529, 369] on div "3 . Cik daļās parasti ir strukturēta argumentēta eseja? 1 3 2 5" at bounding box center [766, 202] width 925 height 338
click at [211, 259] on div "Mācību tēma: Latviešu valodas 9. klases 1. ieskaites mācību materiāls #10 9. tē…" at bounding box center [766, 370] width 1532 height 740
click at [186, 302] on div "Mācību tēma: Latviešu valodas 9. klases 1. ieskaites mācību materiāls #10 9. tē…" at bounding box center [766, 370] width 1532 height 740
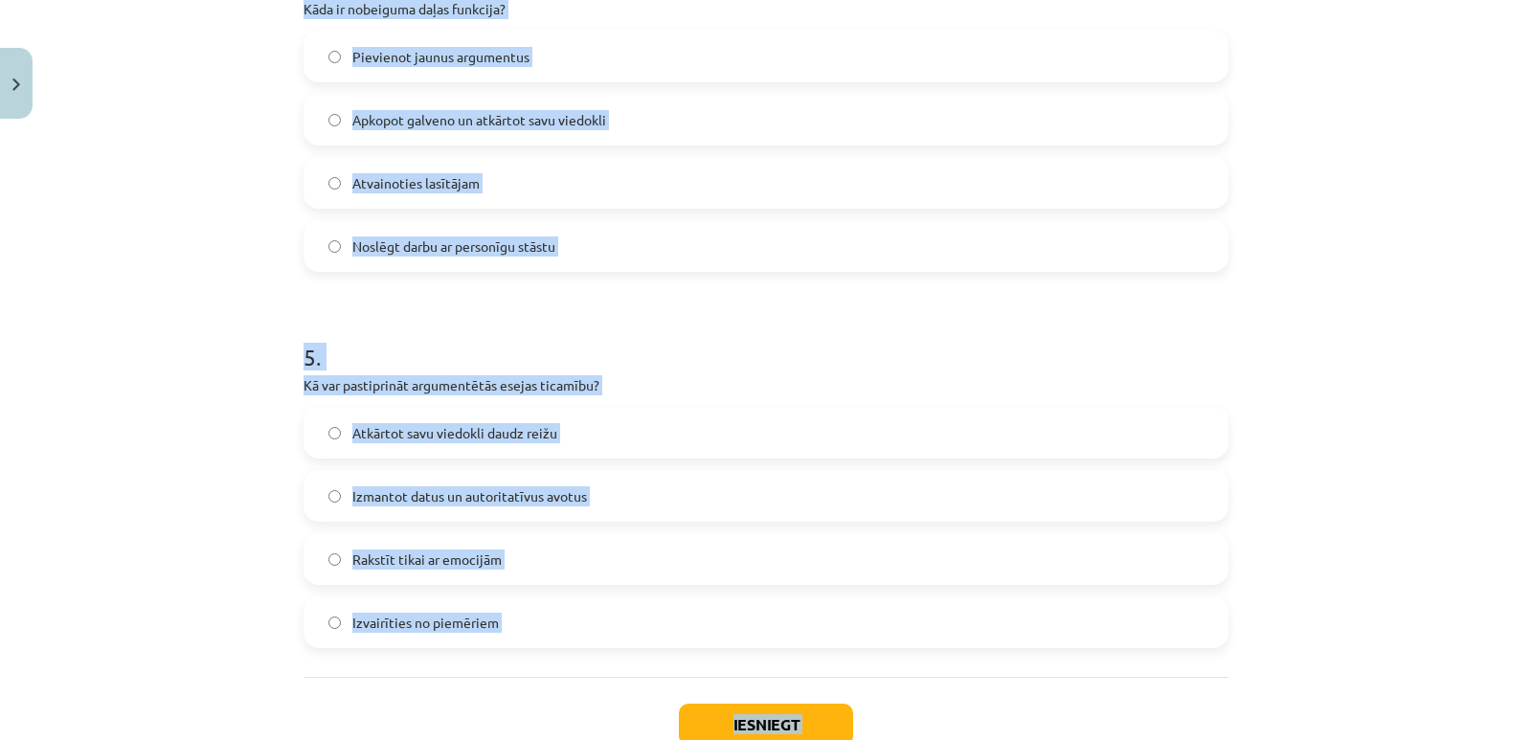
scroll to position [1707, 0]
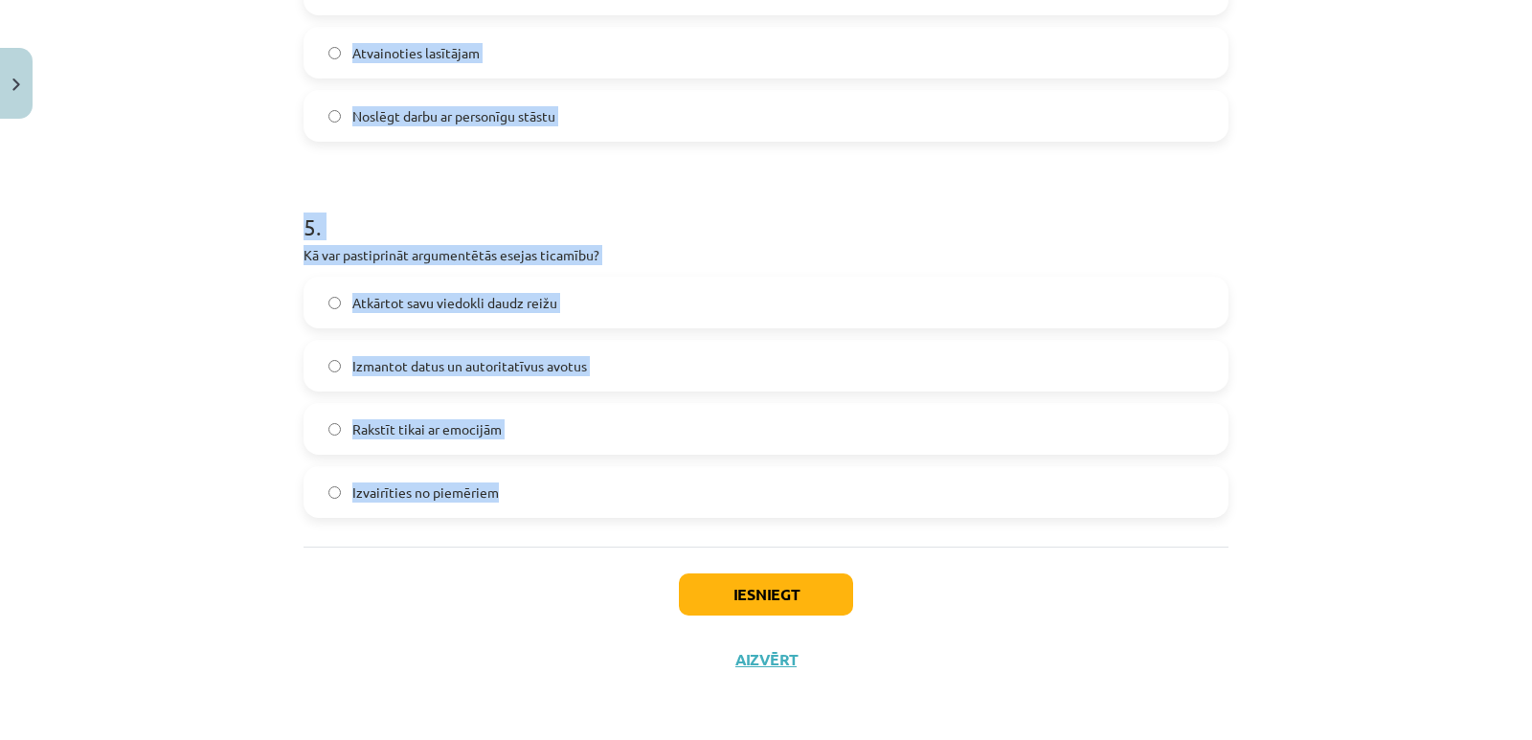
drag, startPoint x: 297, startPoint y: 64, endPoint x: 529, endPoint y: 501, distance: 494.4
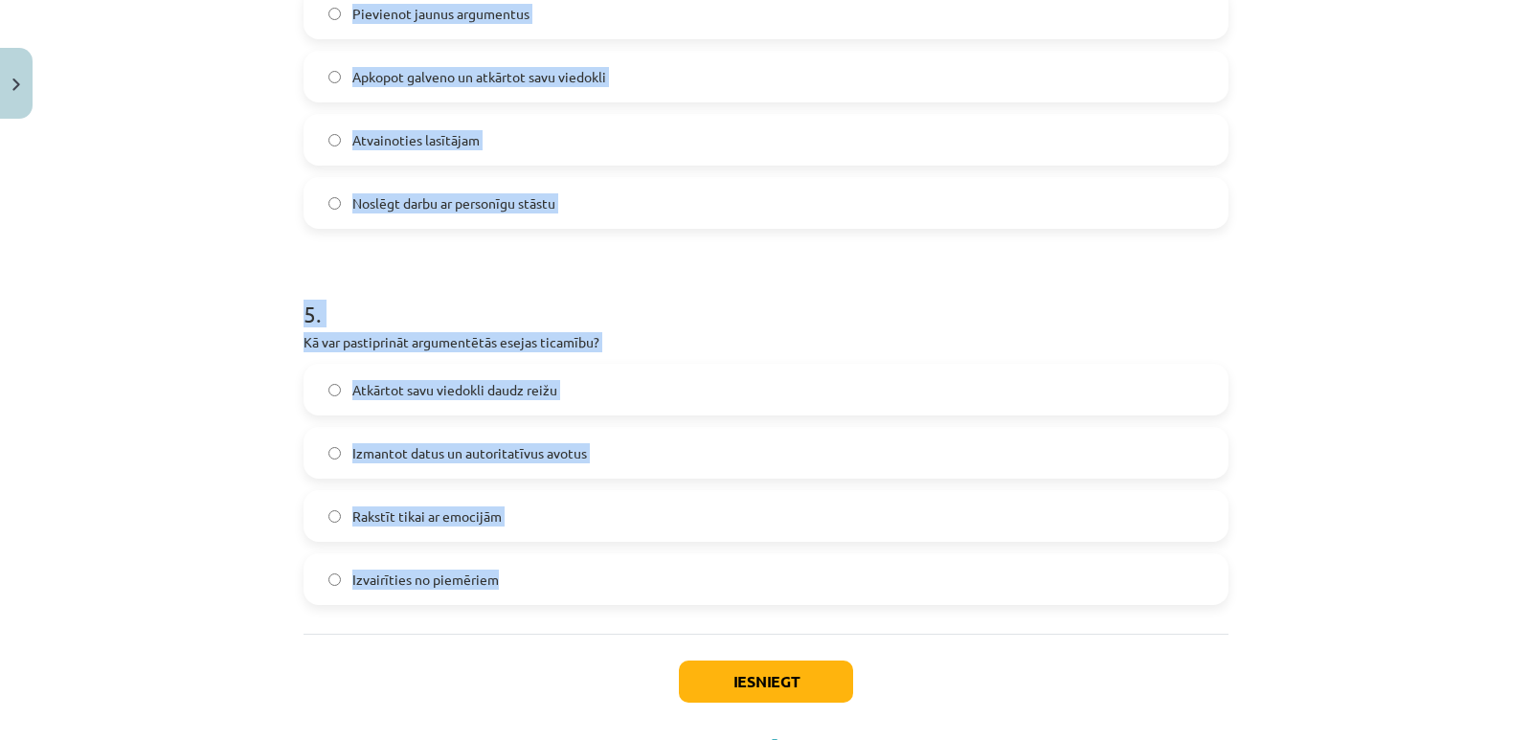
scroll to position [1515, 0]
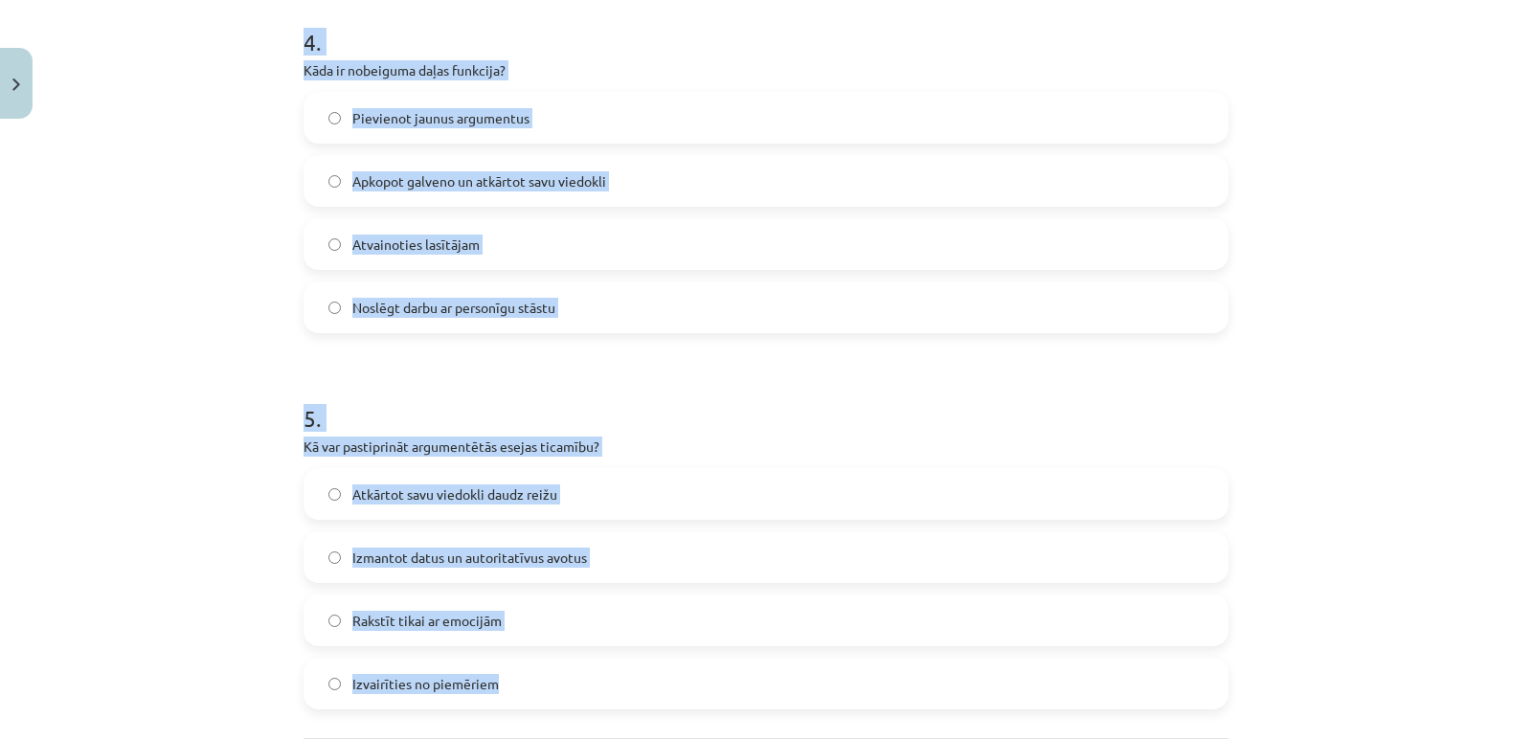
click at [245, 261] on div "Mācību tēma: Latviešu valodas 9. klases 1. ieskaites mācību materiāls #10 9. tē…" at bounding box center [766, 370] width 1532 height 740
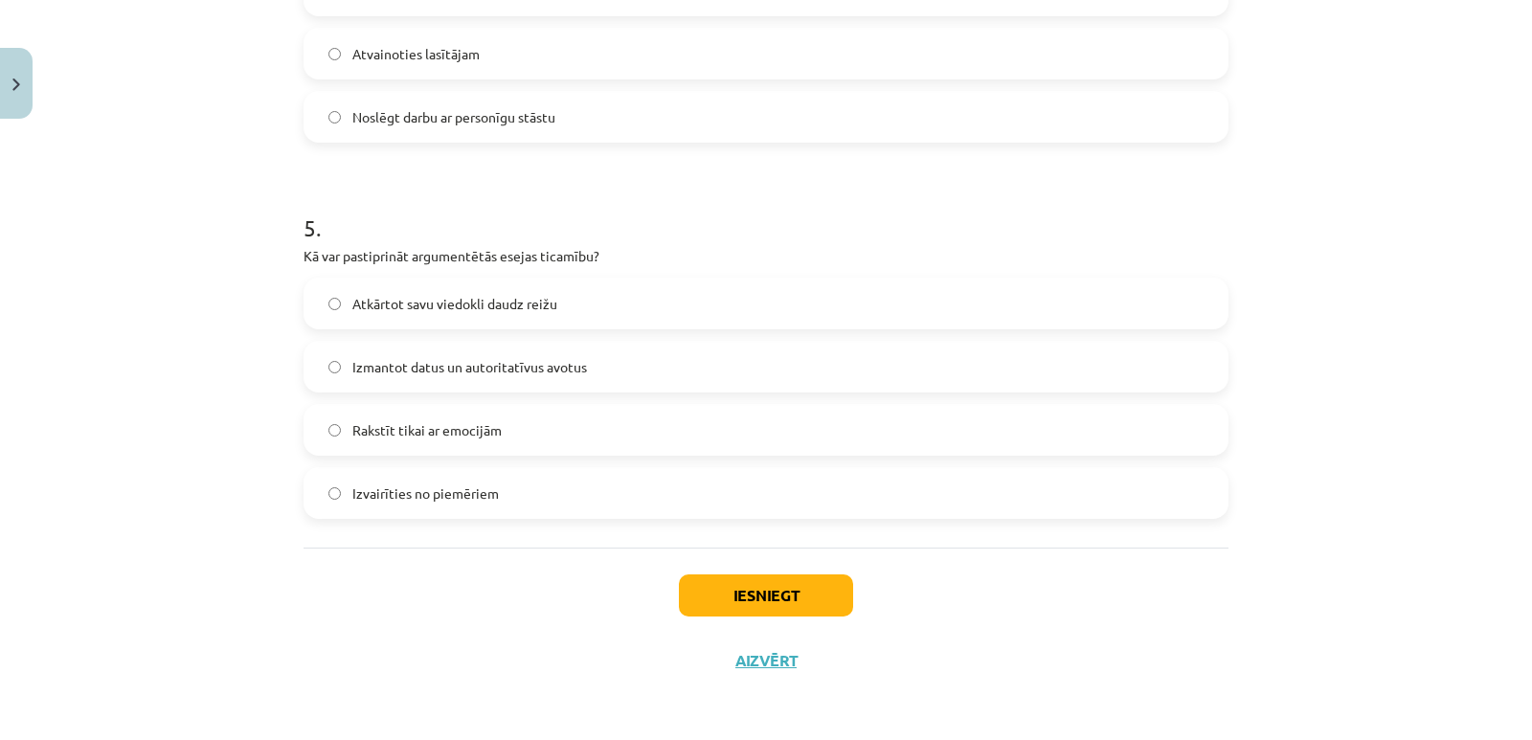
scroll to position [1707, 0]
click at [765, 607] on button "Iesniegt" at bounding box center [766, 595] width 174 height 42
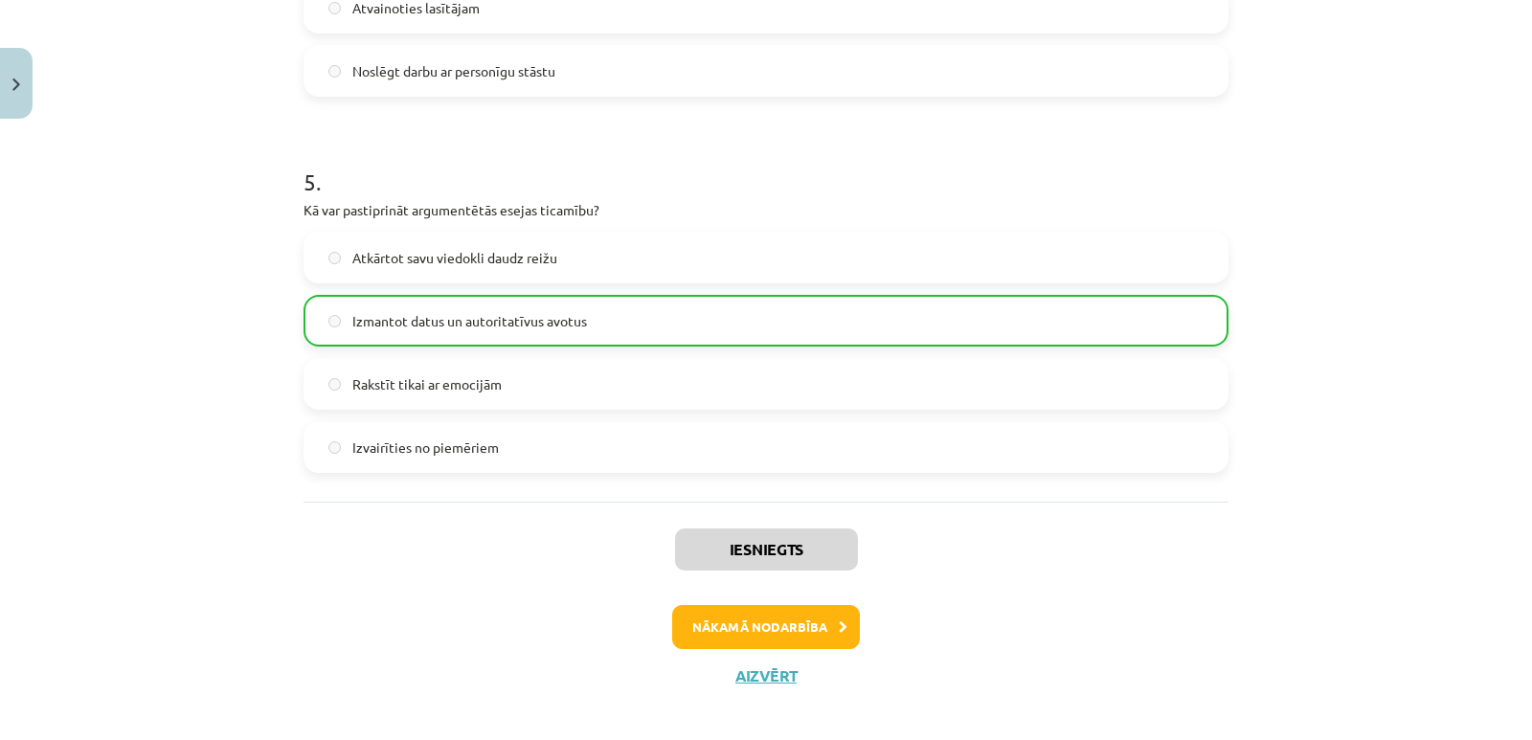
scroll to position [1768, 0]
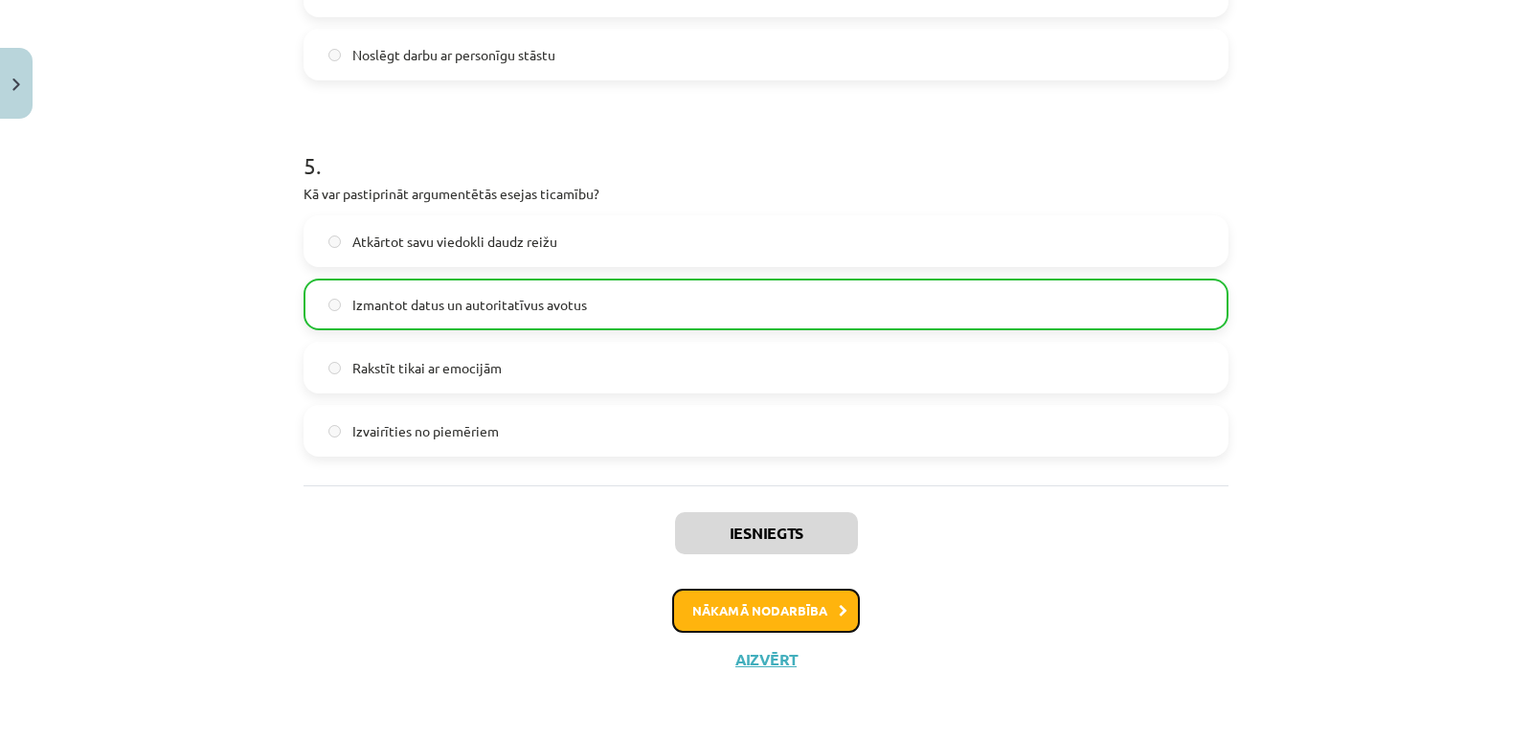
click at [734, 619] on button "Nākamā nodarbība" at bounding box center [766, 611] width 188 height 44
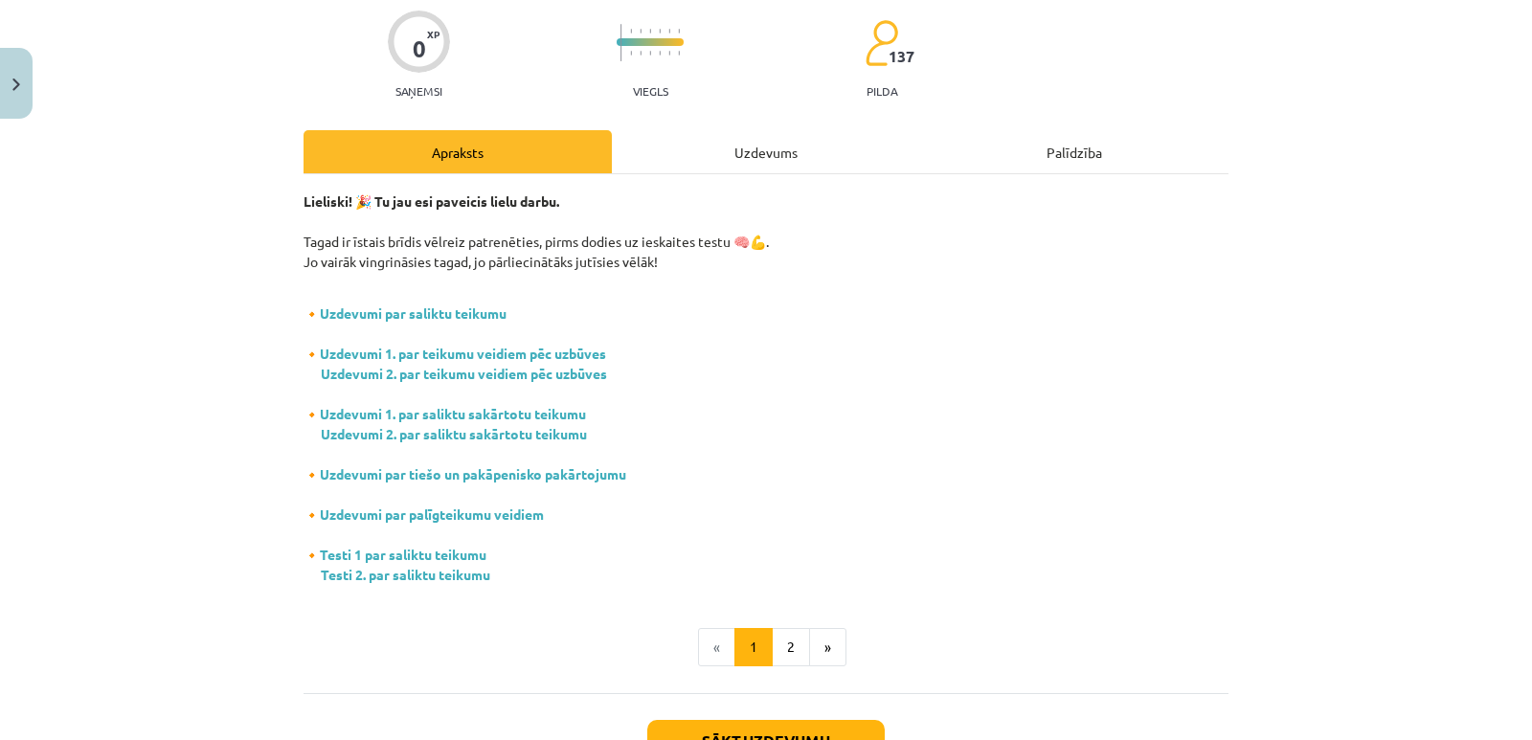
scroll to position [298, 0]
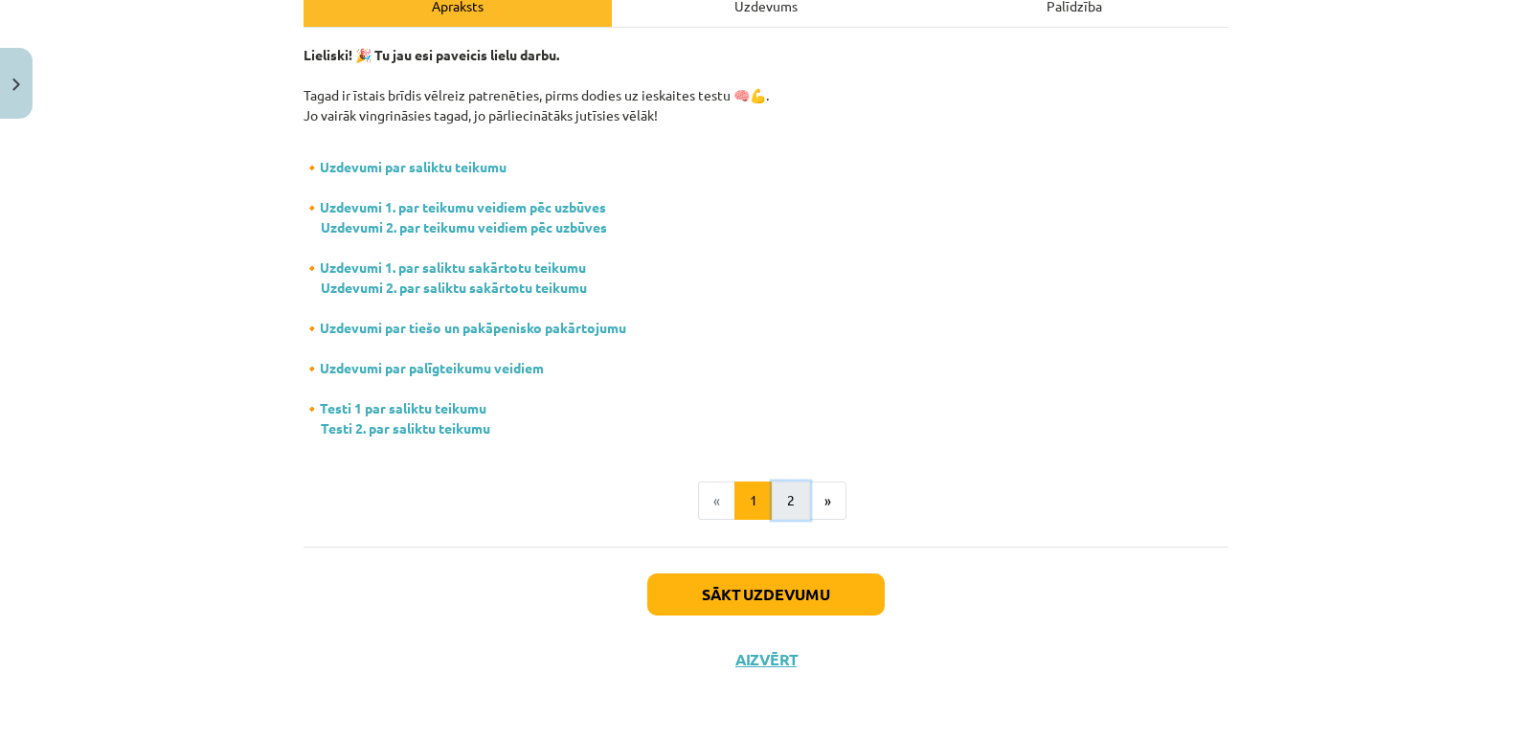
click at [788, 509] on button "2" at bounding box center [791, 501] width 38 height 38
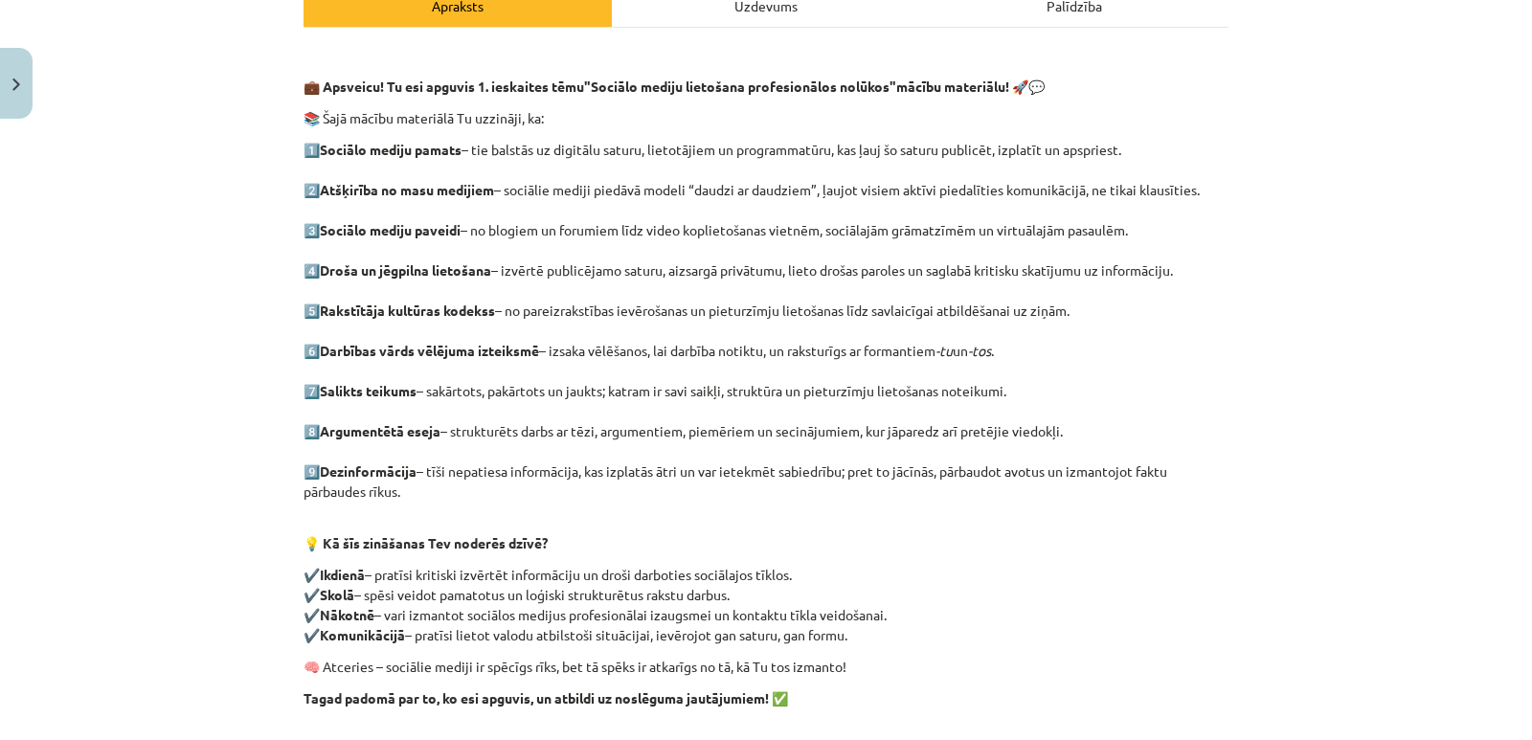
scroll to position [568, 0]
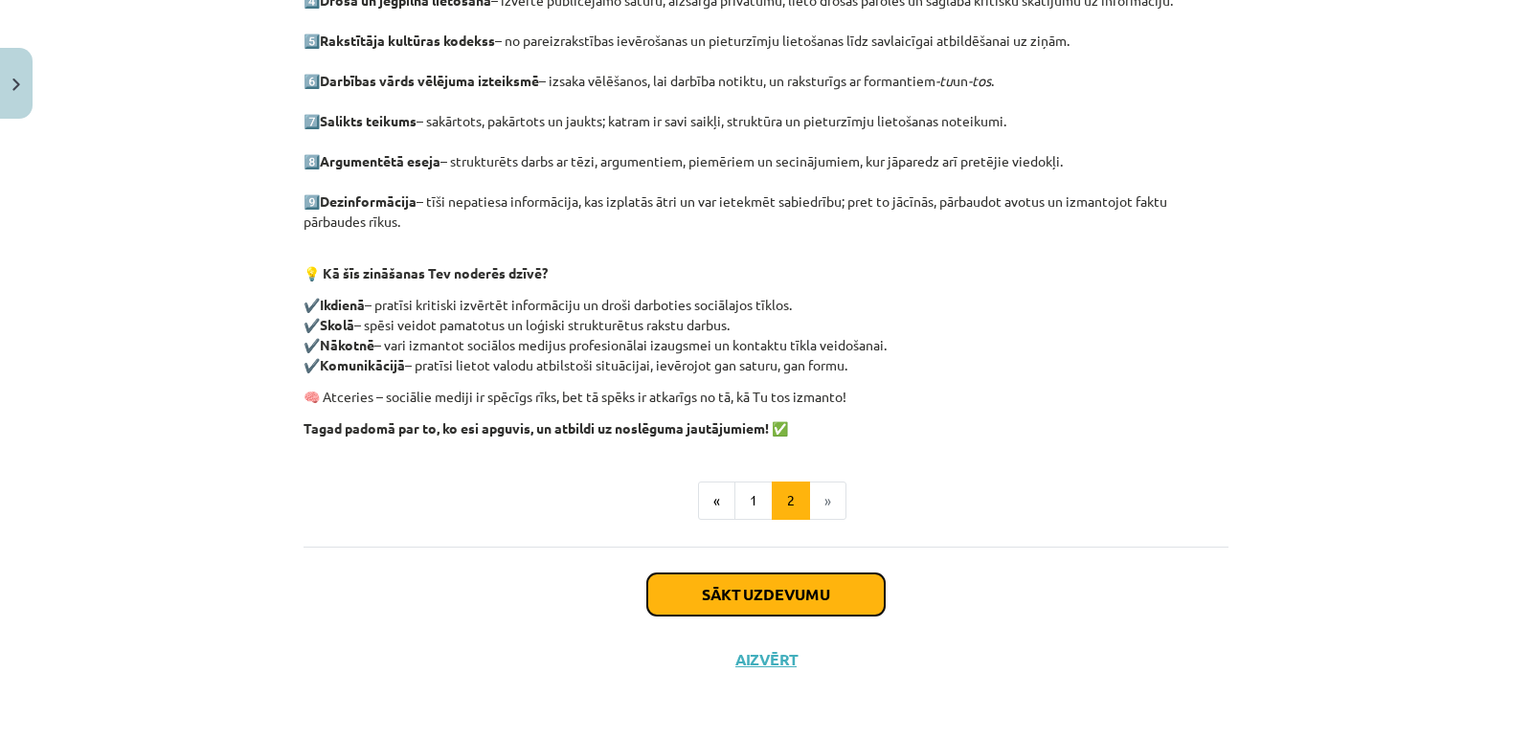
click at [771, 597] on button "Sākt uzdevumu" at bounding box center [766, 595] width 238 height 42
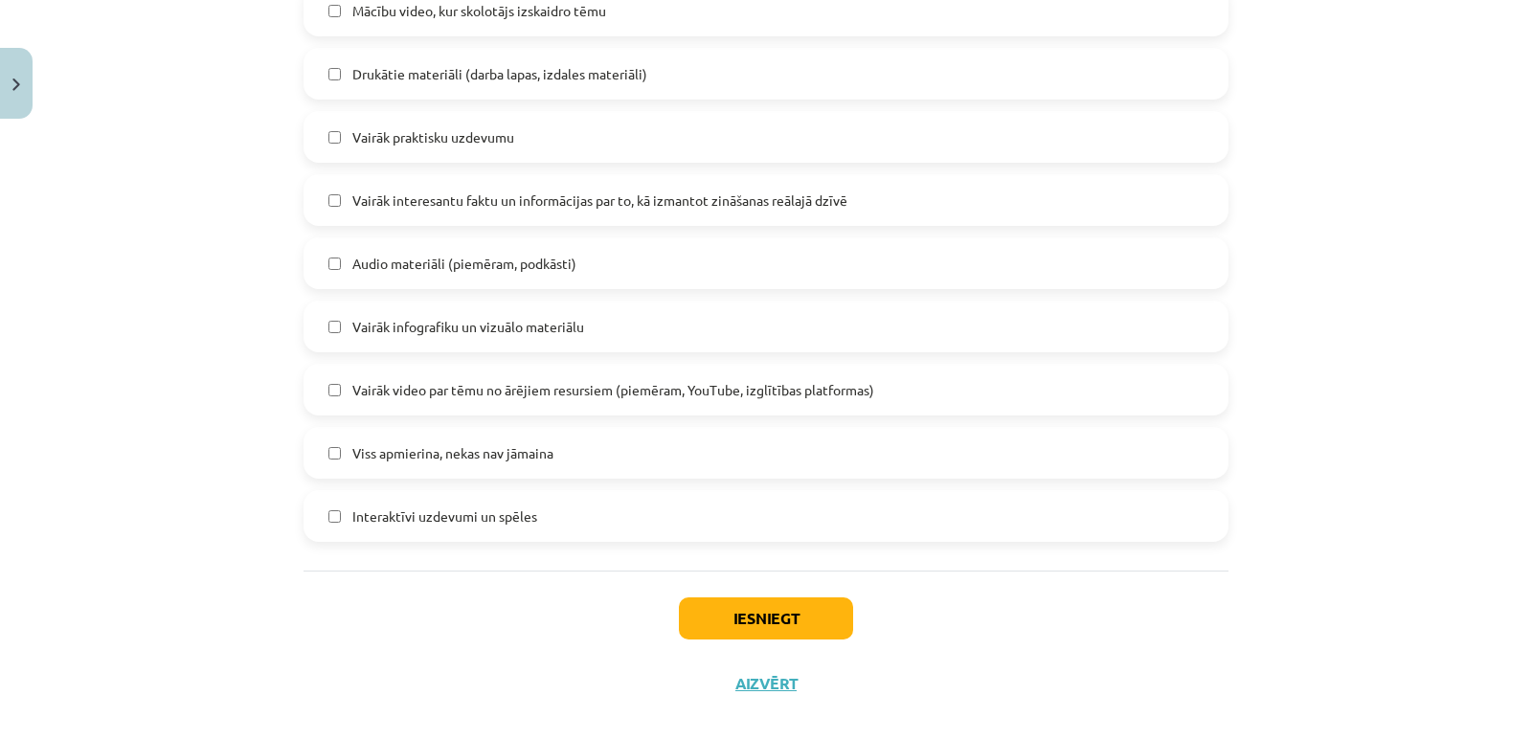
scroll to position [1167, 0]
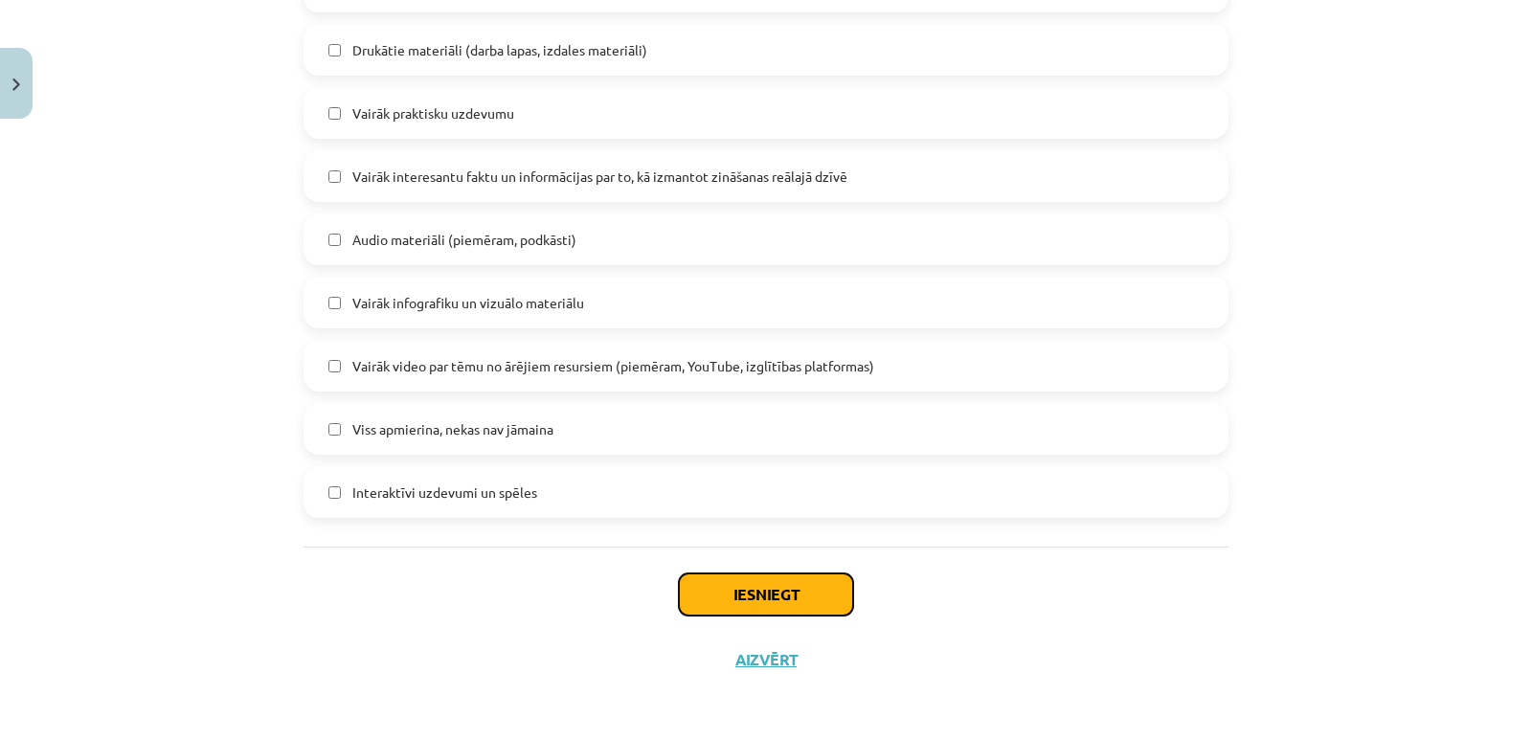
click at [724, 601] on button "Iesniegt" at bounding box center [766, 595] width 174 height 42
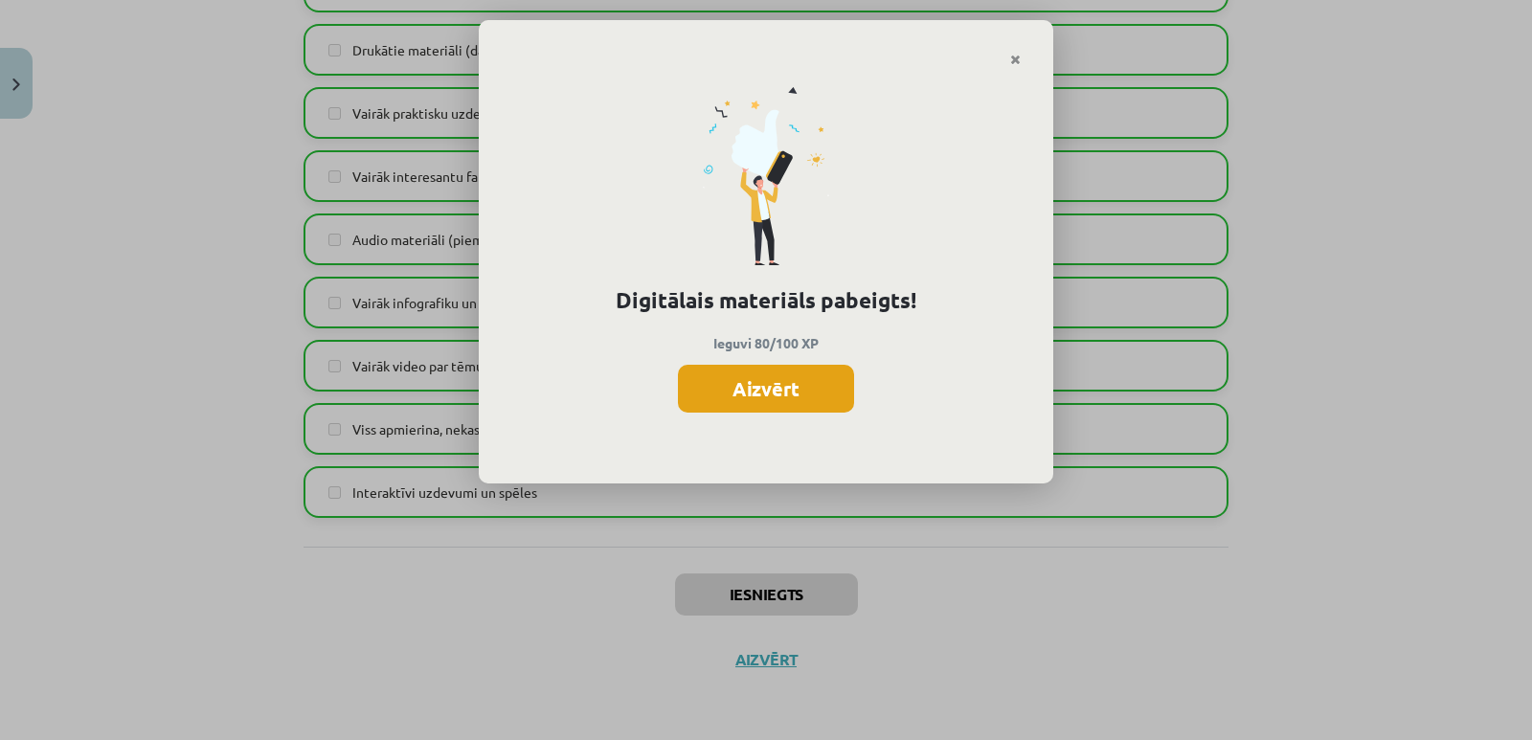
click at [752, 397] on button "Aizvērt" at bounding box center [766, 389] width 176 height 48
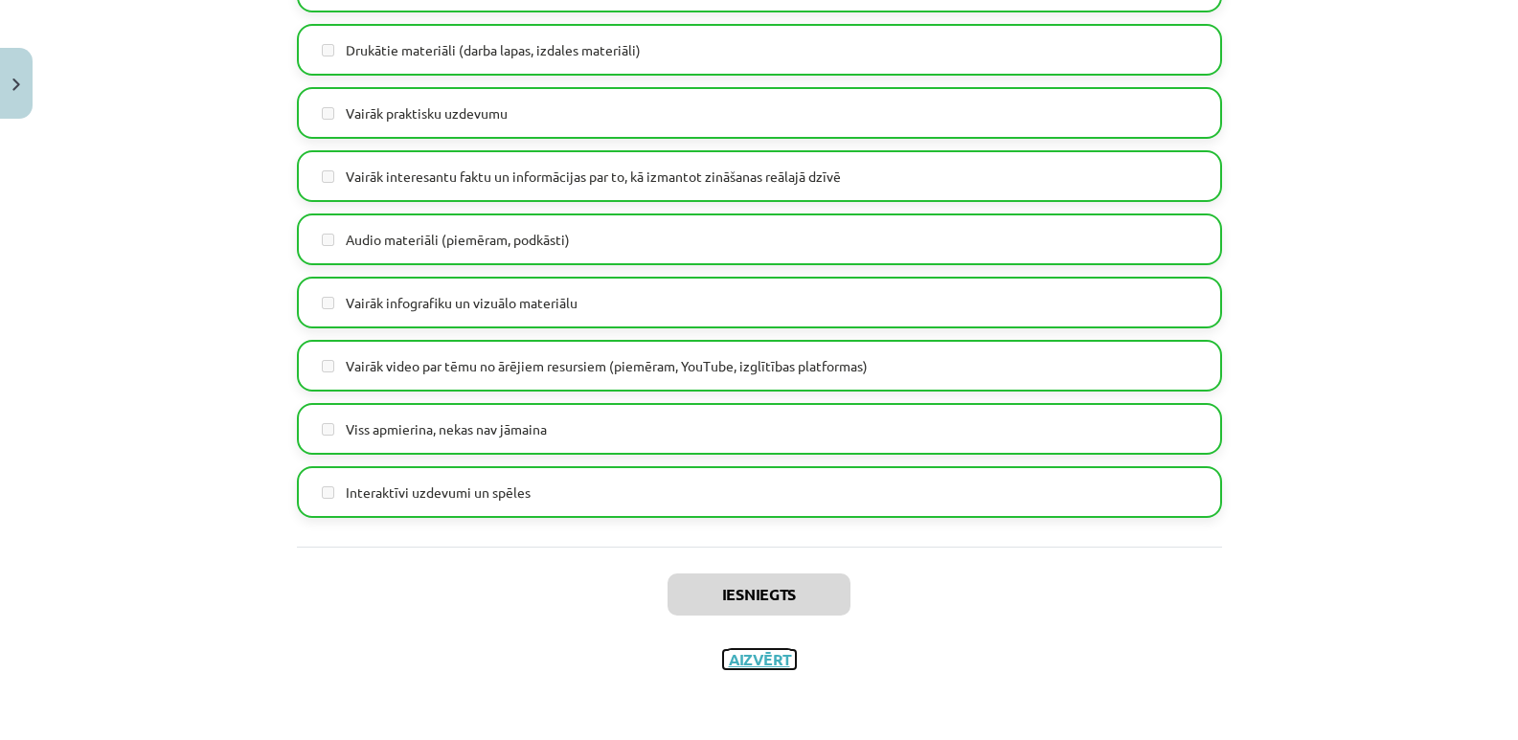
click at [754, 661] on button "Aizvērt" at bounding box center [759, 659] width 73 height 19
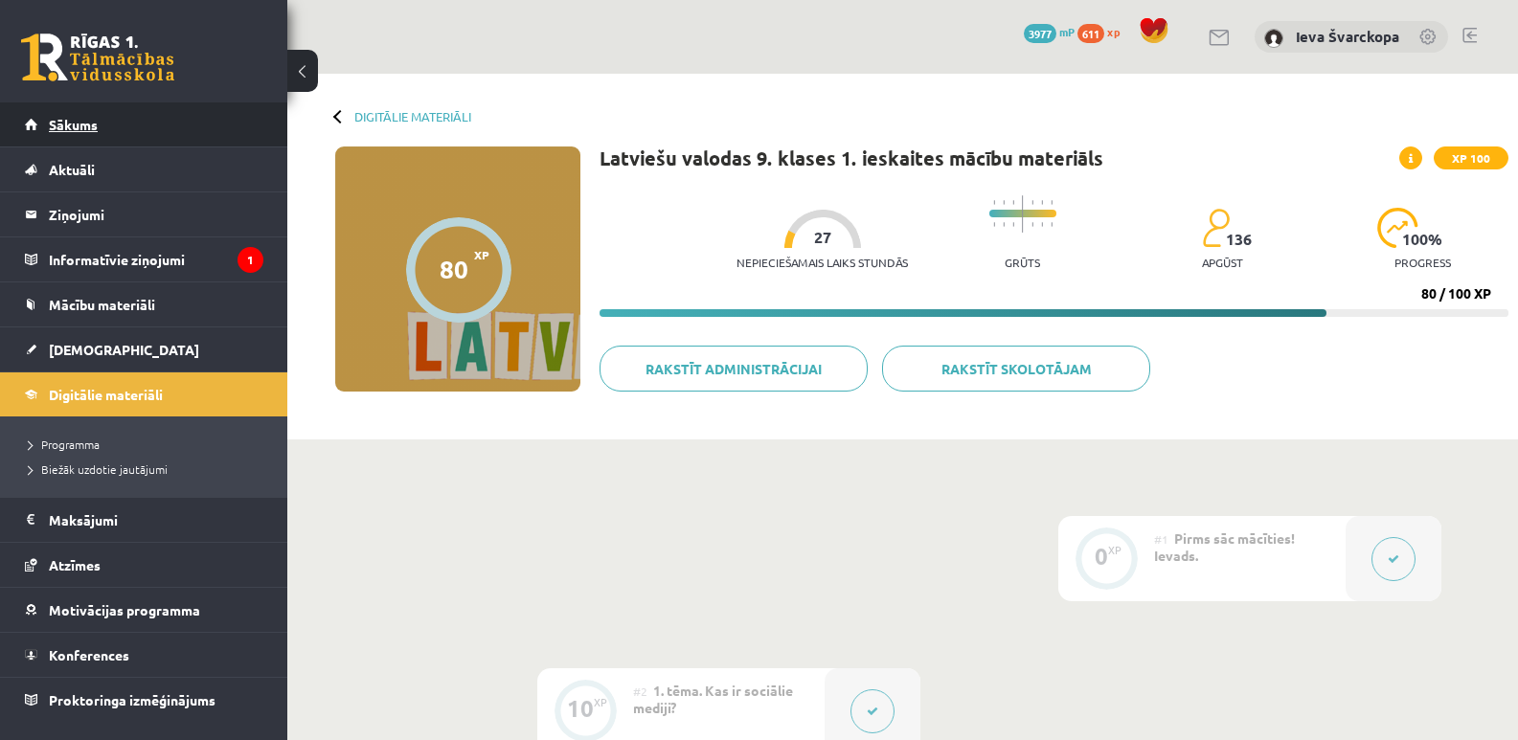
click at [75, 127] on span "Sākums" at bounding box center [73, 124] width 49 height 17
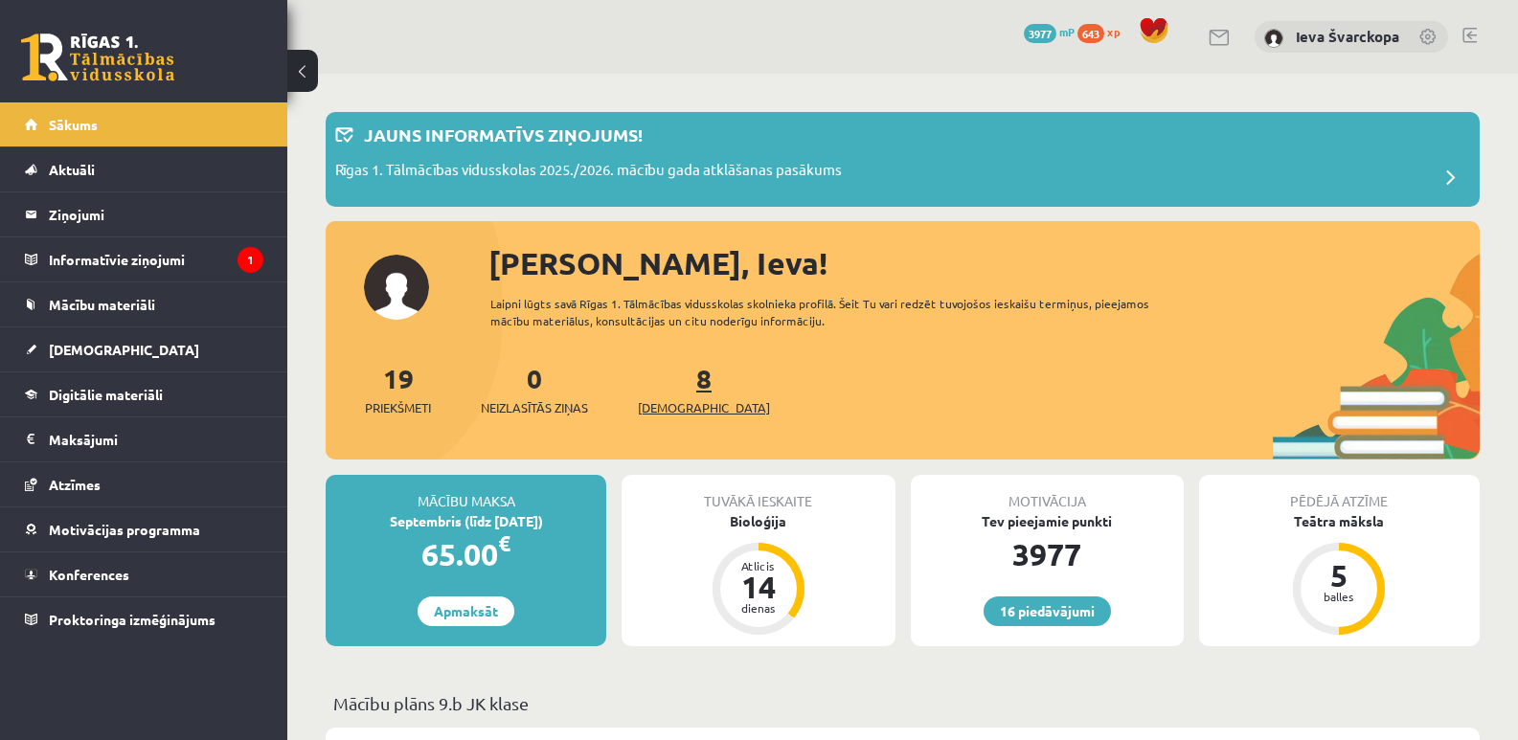
click at [686, 408] on span "[DEMOGRAPHIC_DATA]" at bounding box center [704, 407] width 132 height 19
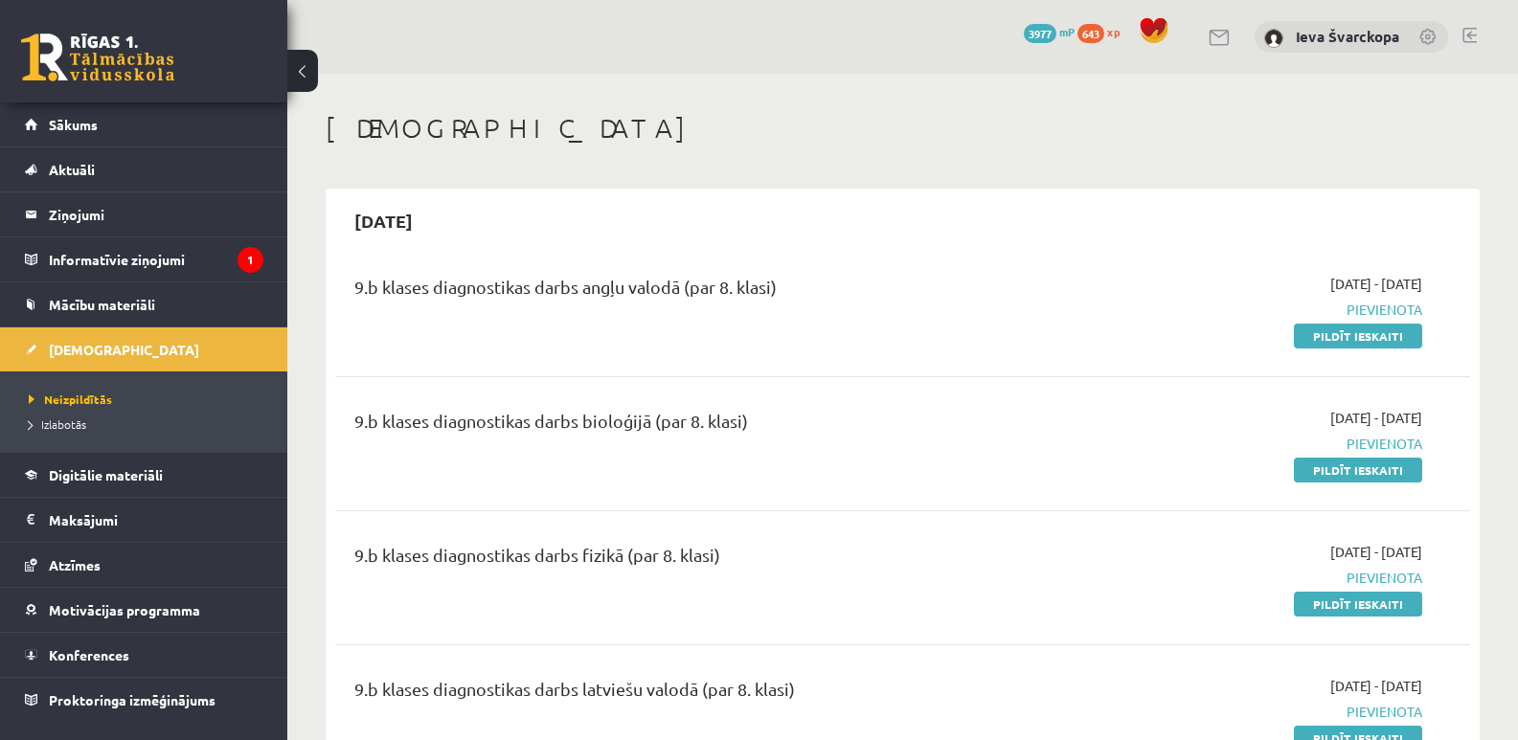
click at [1471, 35] on link at bounding box center [1470, 35] width 14 height 15
